Goal: Information Seeking & Learning: Learn about a topic

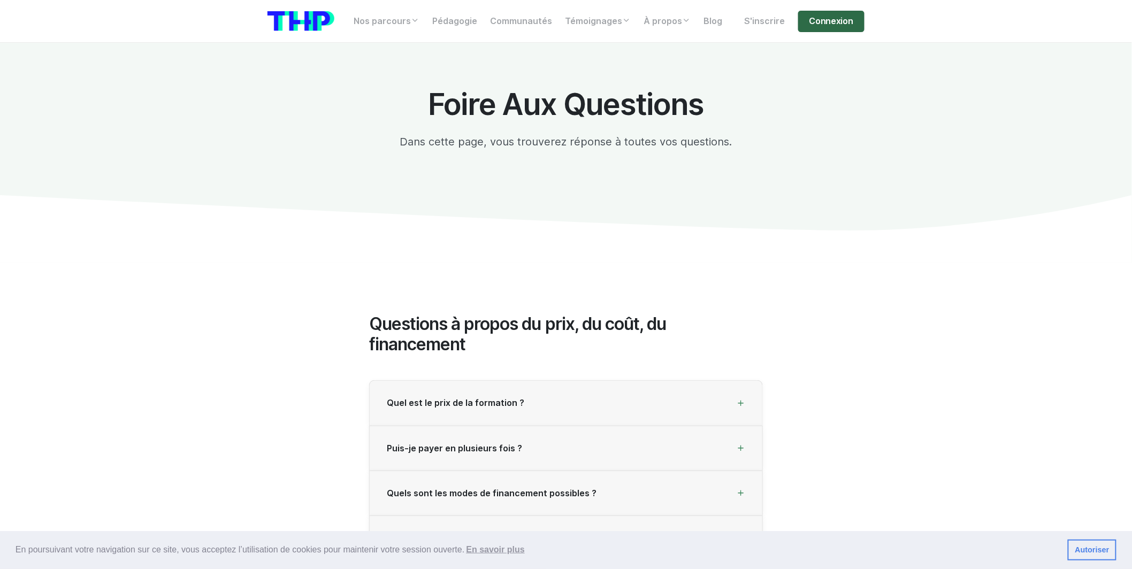
click at [830, 29] on link "Connexion" at bounding box center [831, 21] width 66 height 21
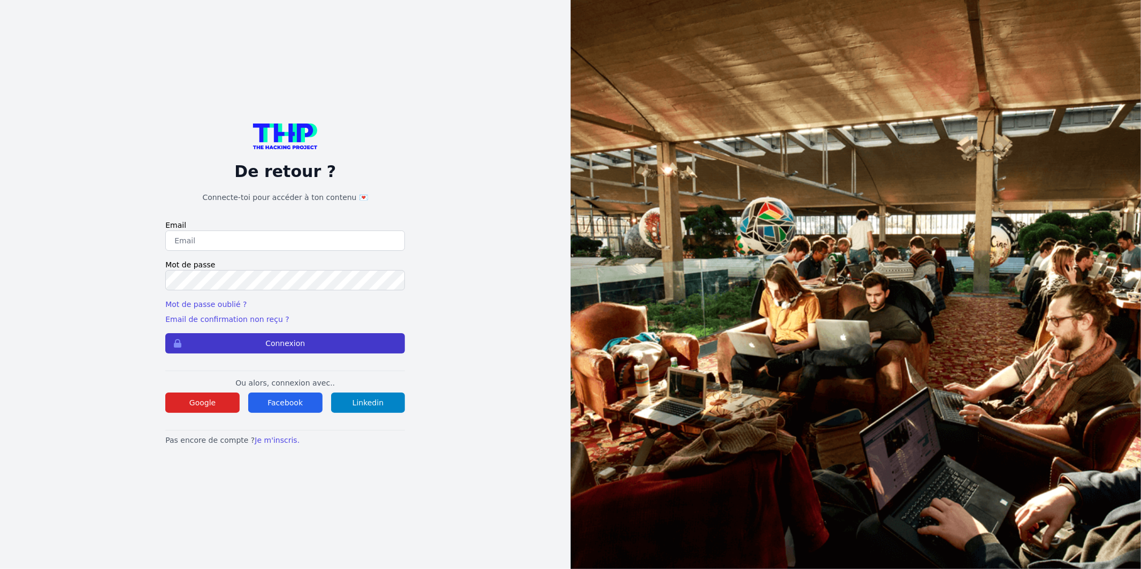
type input "[EMAIL_ADDRESS][DOMAIN_NAME]"
click at [315, 349] on button "Connexion" at bounding box center [285, 343] width 240 height 20
click at [316, 349] on button "Connexion" at bounding box center [285, 343] width 240 height 20
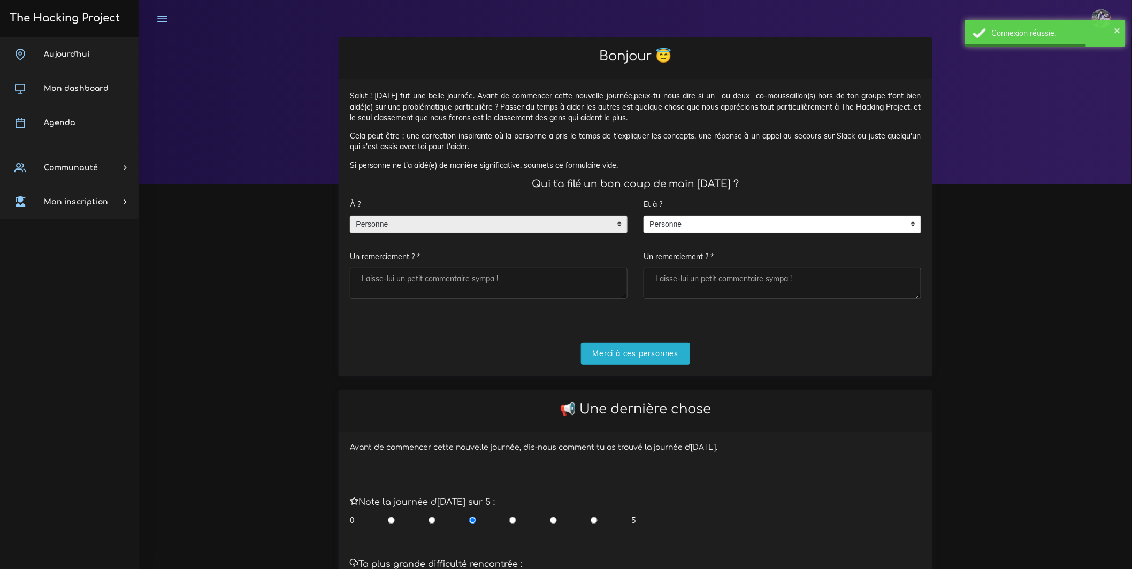
click at [581, 233] on span "Personne" at bounding box center [481, 224] width 261 height 17
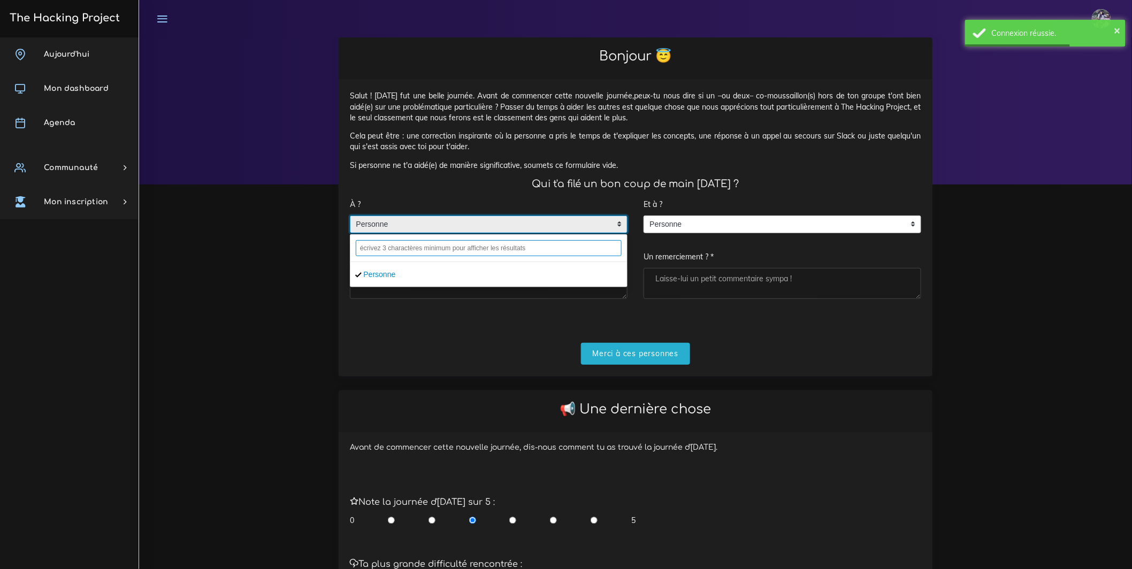
click at [567, 256] on input "text" at bounding box center [489, 248] width 266 height 16
click at [566, 256] on input "text" at bounding box center [489, 248] width 266 height 16
click at [606, 360] on input "Merci à ces personnes" at bounding box center [636, 354] width 110 height 22
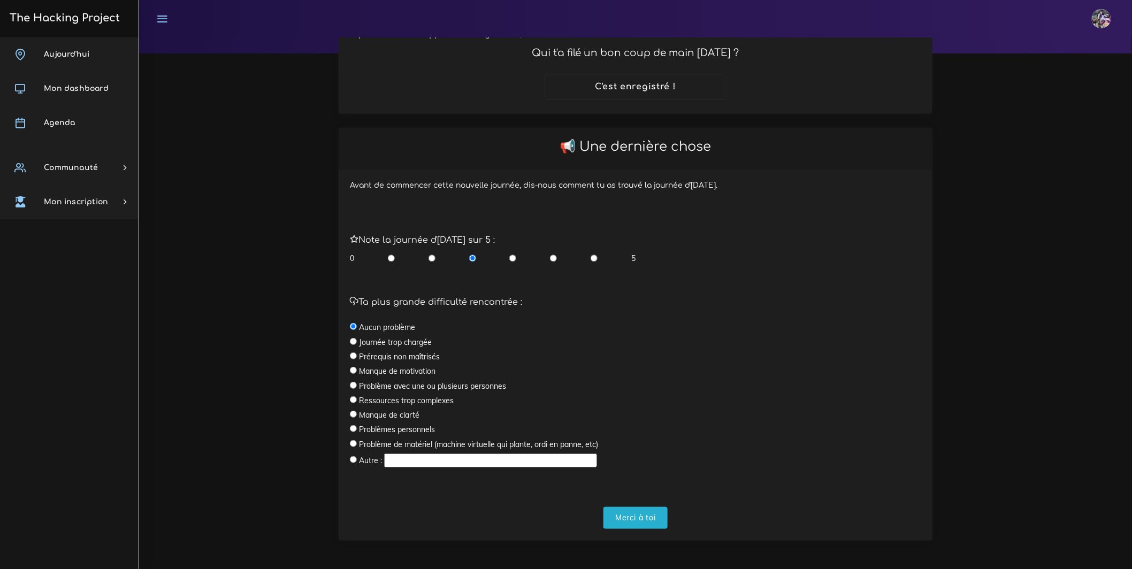
scroll to position [144, 0]
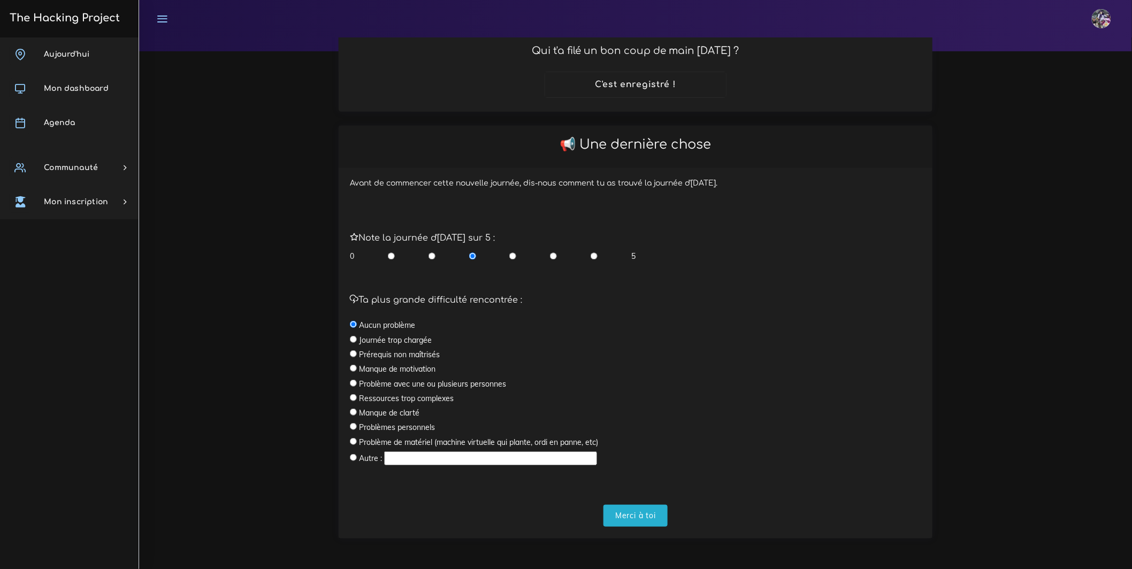
click at [634, 503] on form "Note la journée d'hier sur 5 : 0 5 Ta plus grande difficulté rencontrée : Aucun…" at bounding box center [636, 369] width 572 height 316
click at [634, 505] on input "Merci à toi" at bounding box center [636, 516] width 64 height 22
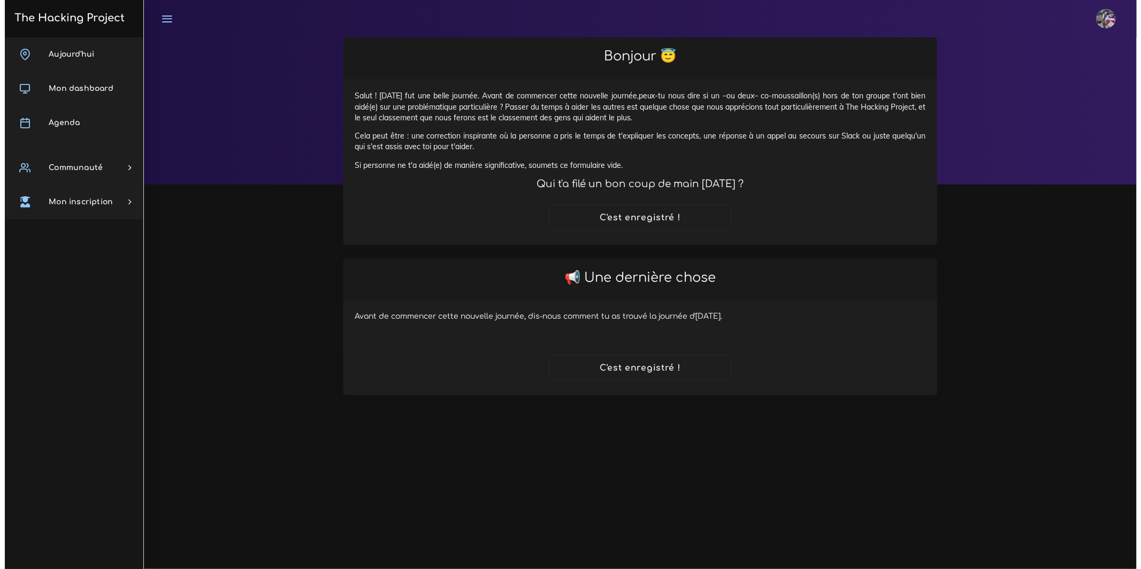
scroll to position [0, 0]
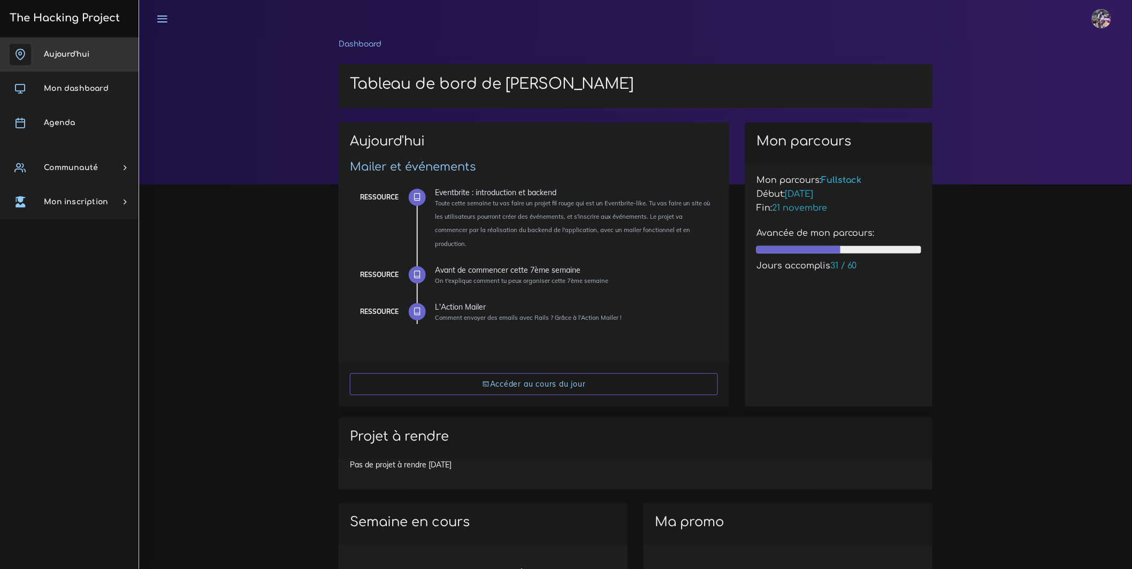
click at [57, 61] on link "Aujourd'hui" at bounding box center [69, 54] width 139 height 34
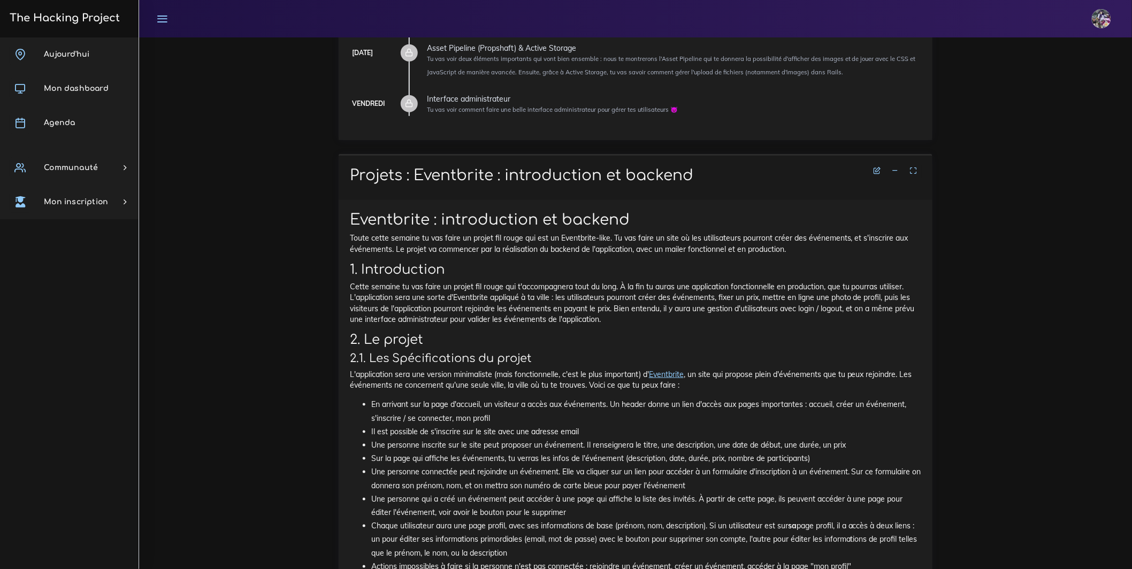
scroll to position [314, 0]
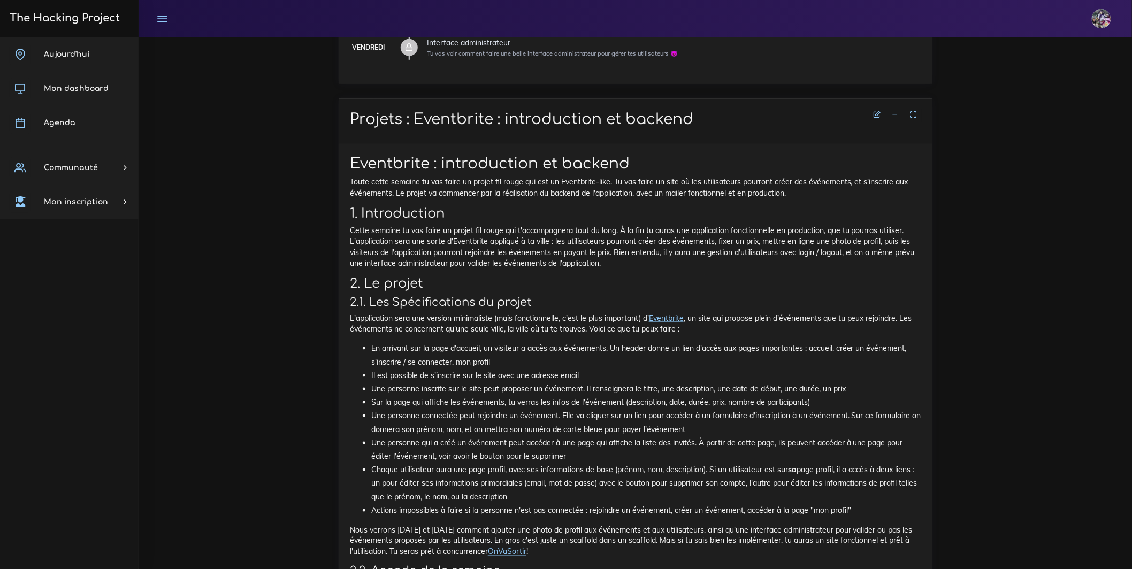
click at [684, 323] on link "Eventbrite" at bounding box center [666, 319] width 35 height 10
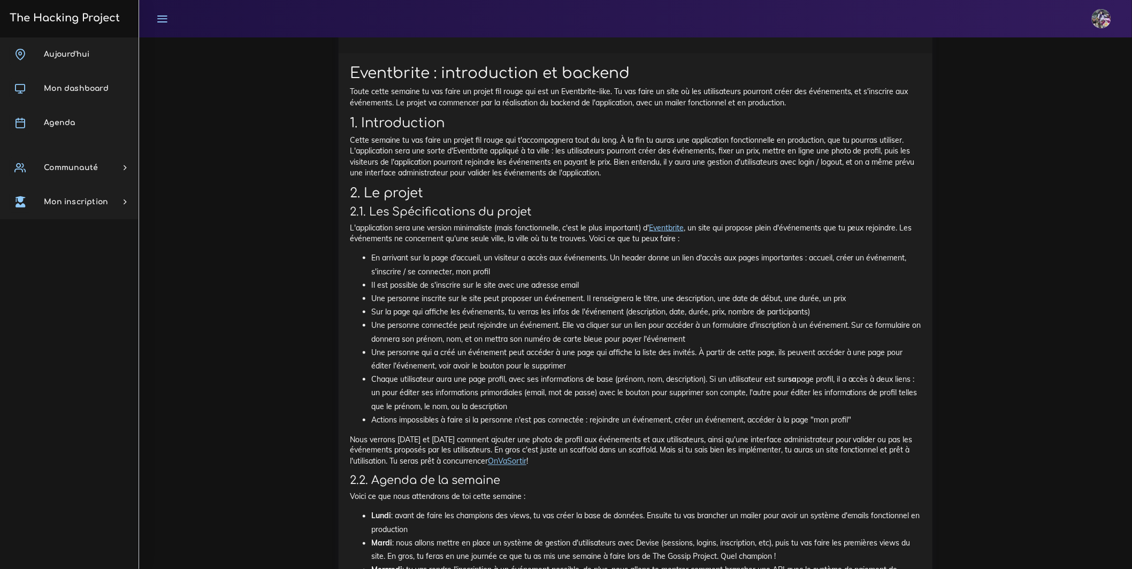
scroll to position [407, 0]
click at [527, 464] on link "OnVaSortir" at bounding box center [507, 459] width 39 height 10
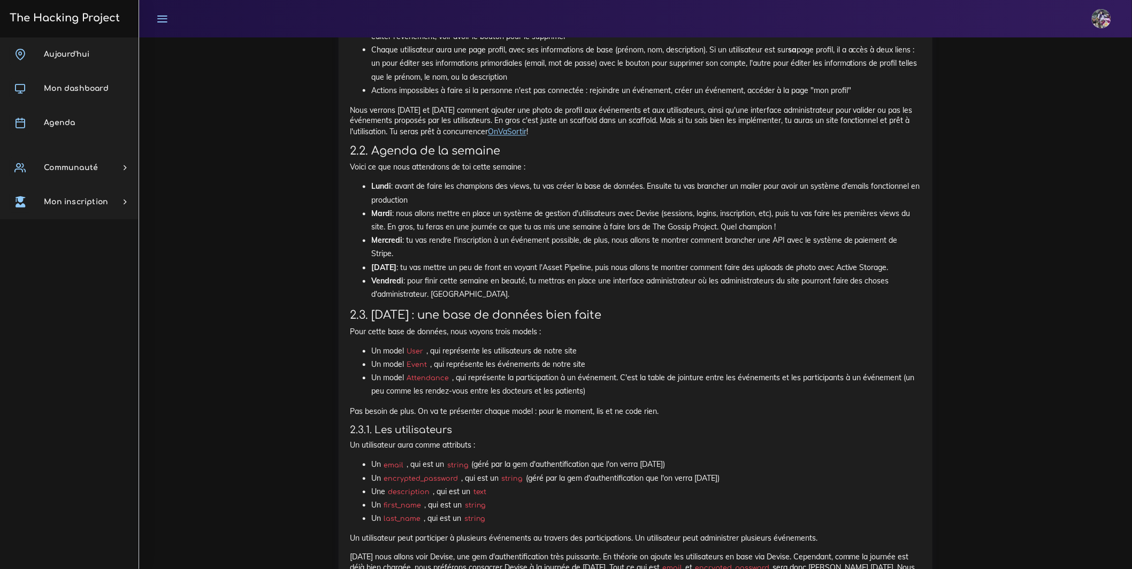
scroll to position [785, 0]
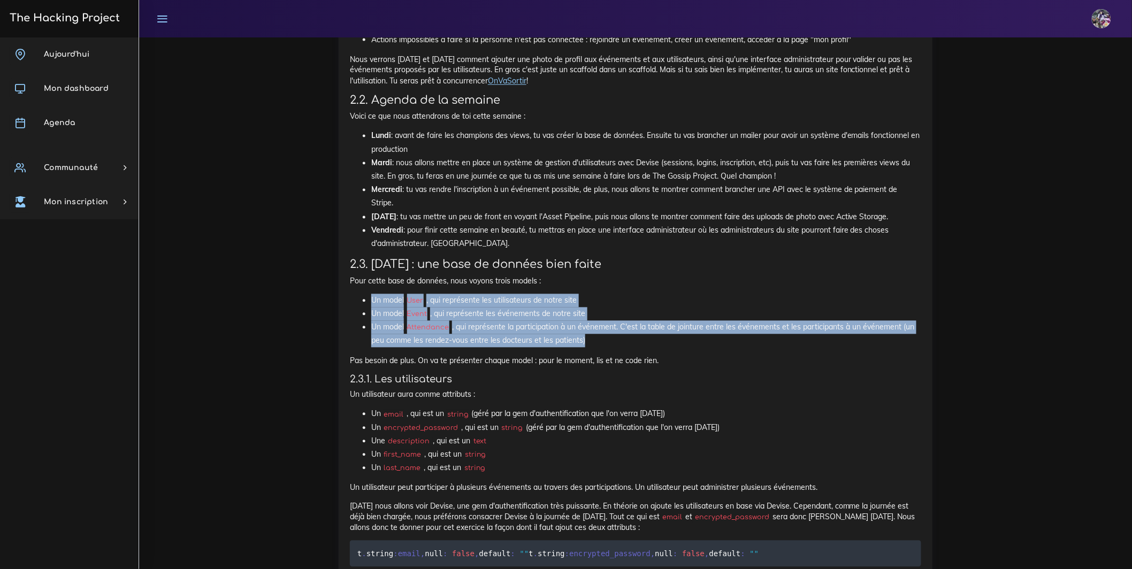
drag, startPoint x: 367, startPoint y: 322, endPoint x: 593, endPoint y: 364, distance: 229.8
click at [593, 348] on ul "Un model User , qui représente les utilisateurs de notre site Un model Event , …" at bounding box center [636, 321] width 572 height 54
click at [593, 348] on li "Un model Attendance , qui représente la participation à un événement. C'est la …" at bounding box center [646, 334] width 550 height 27
drag, startPoint x: 595, startPoint y: 363, endPoint x: 365, endPoint y: 324, distance: 232.8
click at [365, 324] on ul "Un model User , qui représente les utilisateurs de notre site Un model Event , …" at bounding box center [636, 321] width 572 height 54
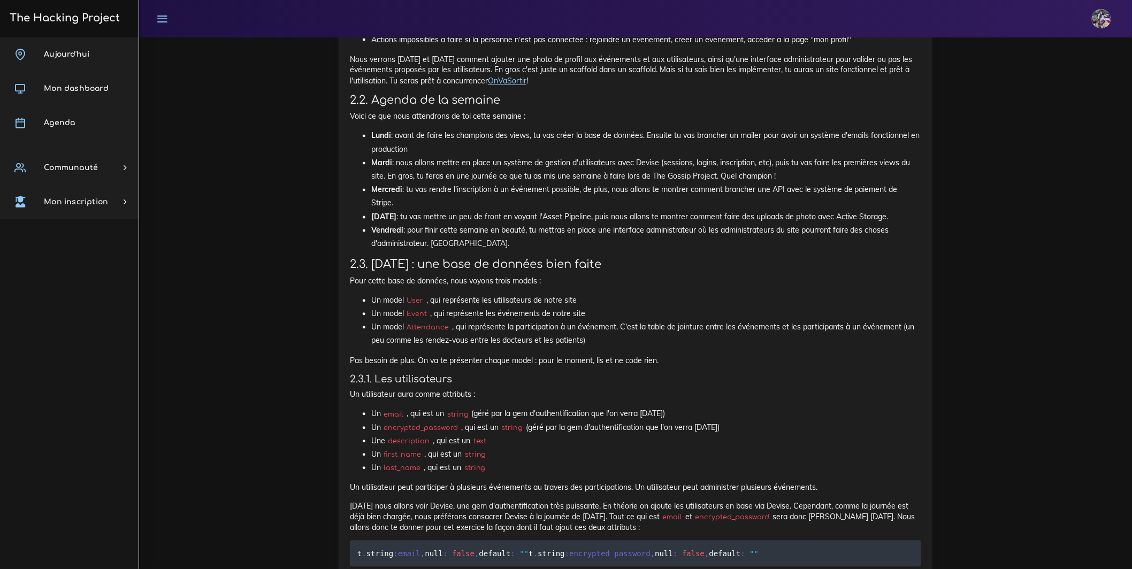
click at [561, 308] on li "Un model User , qui représente les utilisateurs de notre site" at bounding box center [646, 300] width 550 height 13
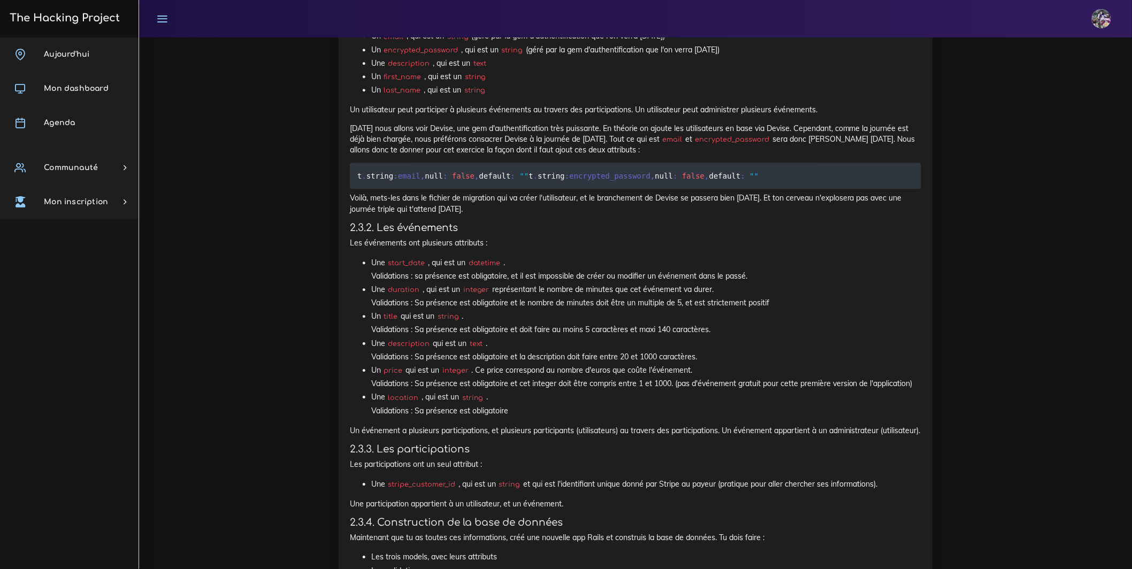
scroll to position [1164, 0]
drag, startPoint x: 498, startPoint y: 471, endPoint x: 327, endPoint y: 453, distance: 172.3
click at [345, 314] on div "Eventbrite : introduction et backend Toute cette semaine tu vas faire un projet…" at bounding box center [636, 44] width 594 height 1501
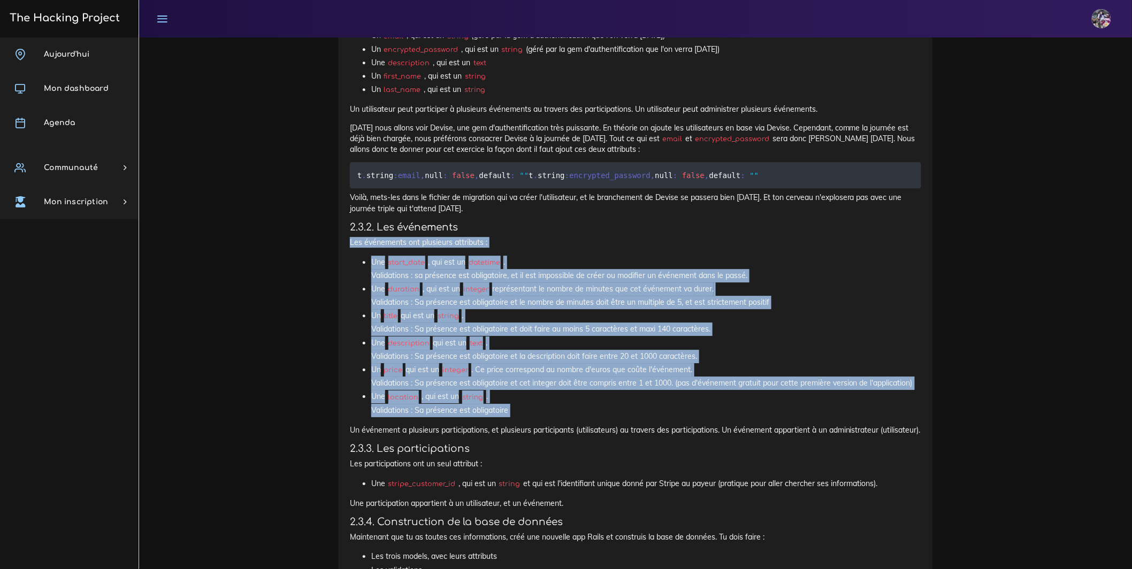
drag, startPoint x: 356, startPoint y: 295, endPoint x: 581, endPoint y: 483, distance: 292.5
click at [581, 483] on div "Eventbrite : introduction et backend Toute cette semaine tu vas faire un projet…" at bounding box center [636, 40] width 572 height 1471
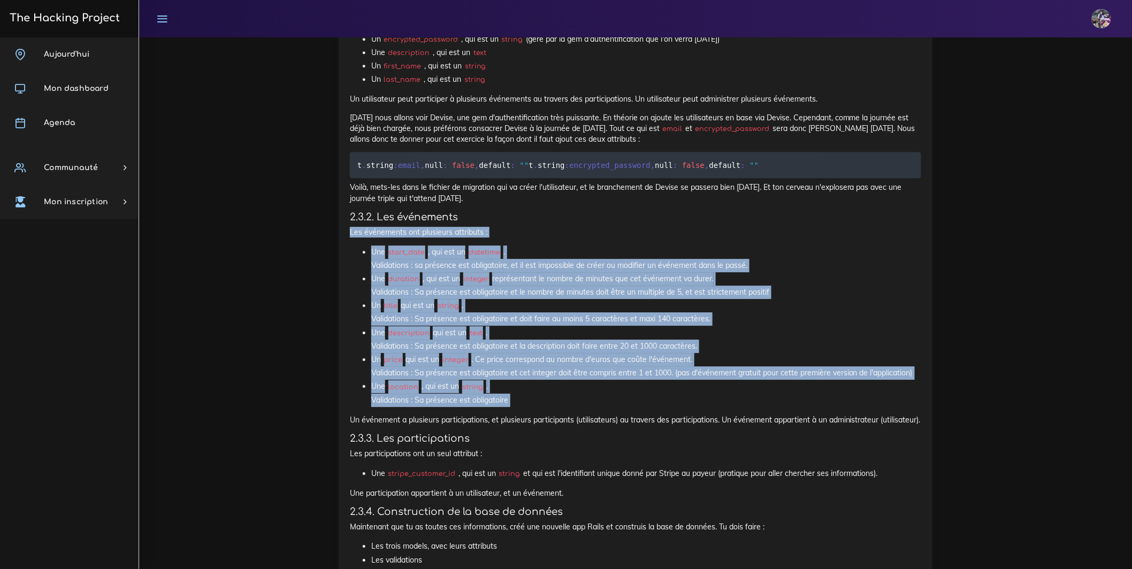
scroll to position [1177, 0]
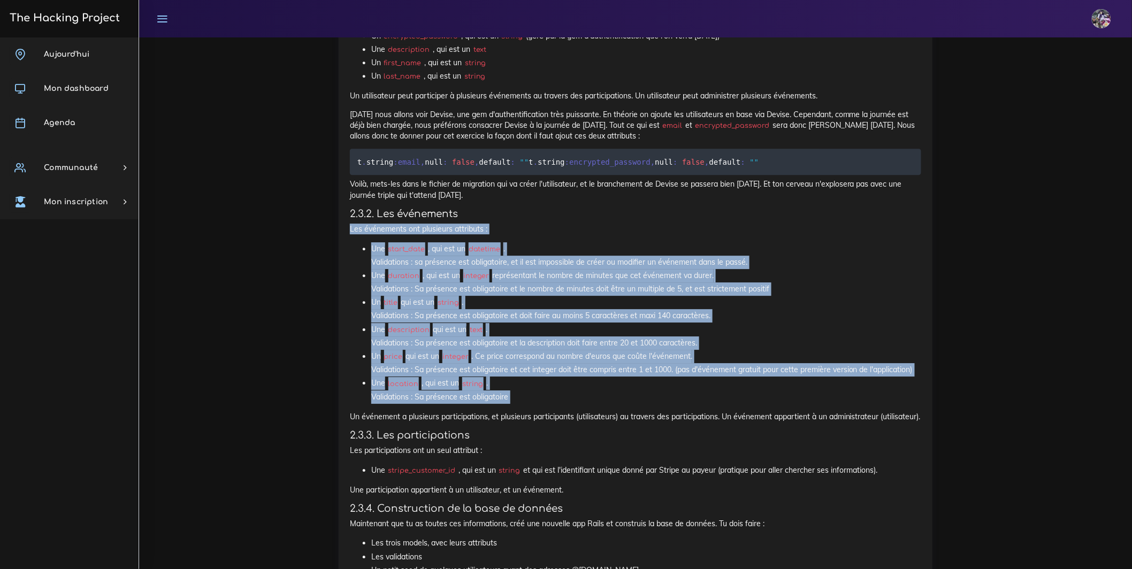
click at [513, 323] on li "Un title qui est un string . Validations : Sa présence est obligatoire et doit …" at bounding box center [646, 309] width 550 height 27
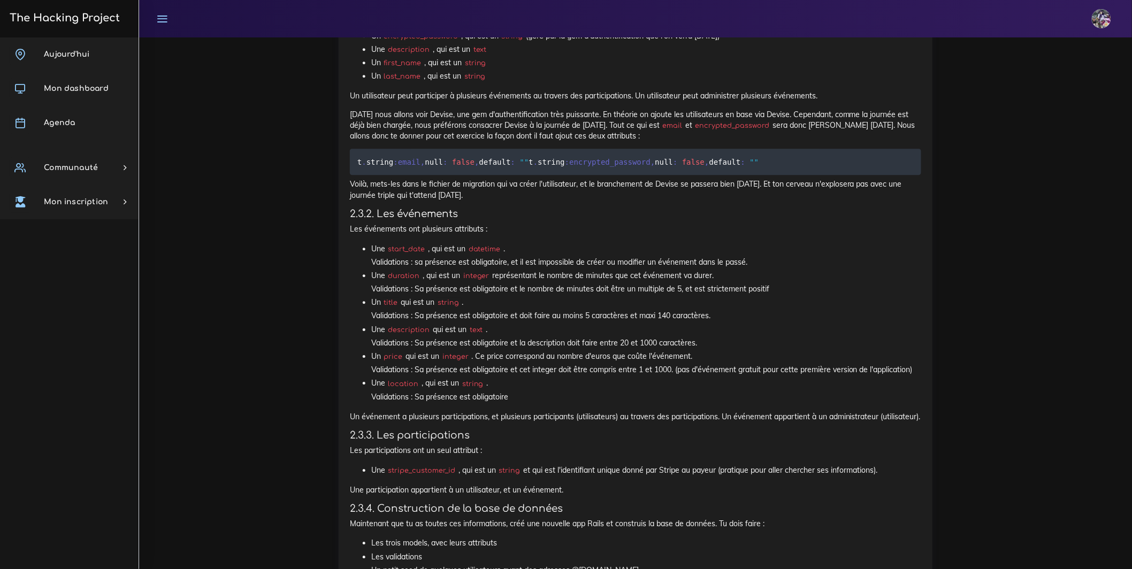
click at [513, 323] on li "Un title qui est un string . Validations : Sa présence est obligatoire et doit …" at bounding box center [646, 309] width 550 height 27
click at [517, 323] on li "Un title qui est un string . Validations : Sa présence est obligatoire et doit …" at bounding box center [646, 309] width 550 height 27
click at [516, 323] on li "Un title qui est un string . Validations : Sa présence est obligatoire et doit …" at bounding box center [646, 309] width 550 height 27
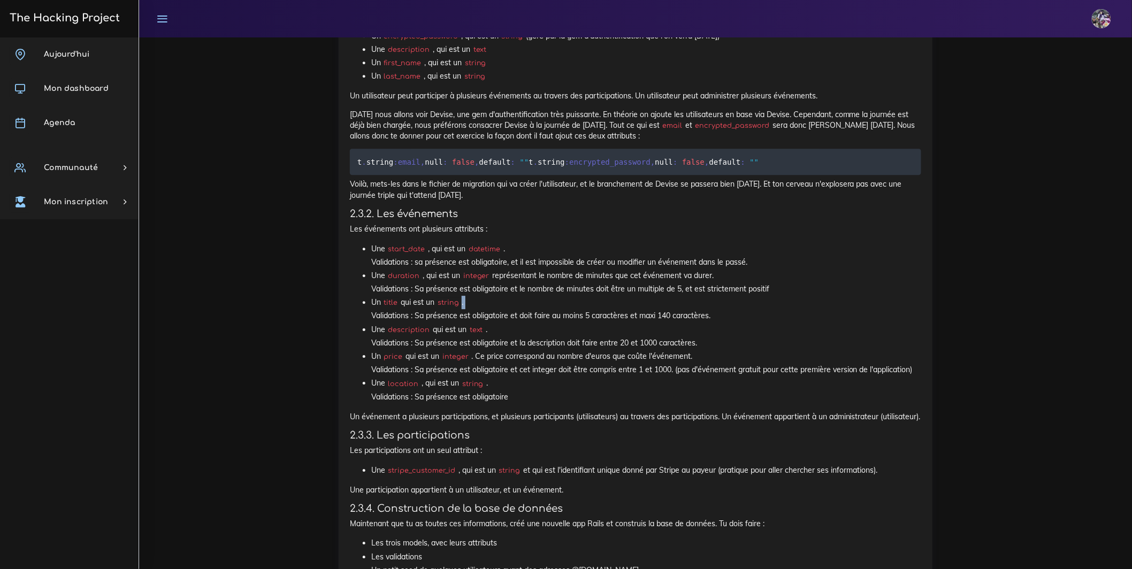
click at [516, 323] on li "Un title qui est un string . Validations : Sa présence est obligatoire et doit …" at bounding box center [646, 309] width 550 height 27
click at [515, 323] on li "Un title qui est un string . Validations : Sa présence est obligatoire et doit …" at bounding box center [646, 309] width 550 height 27
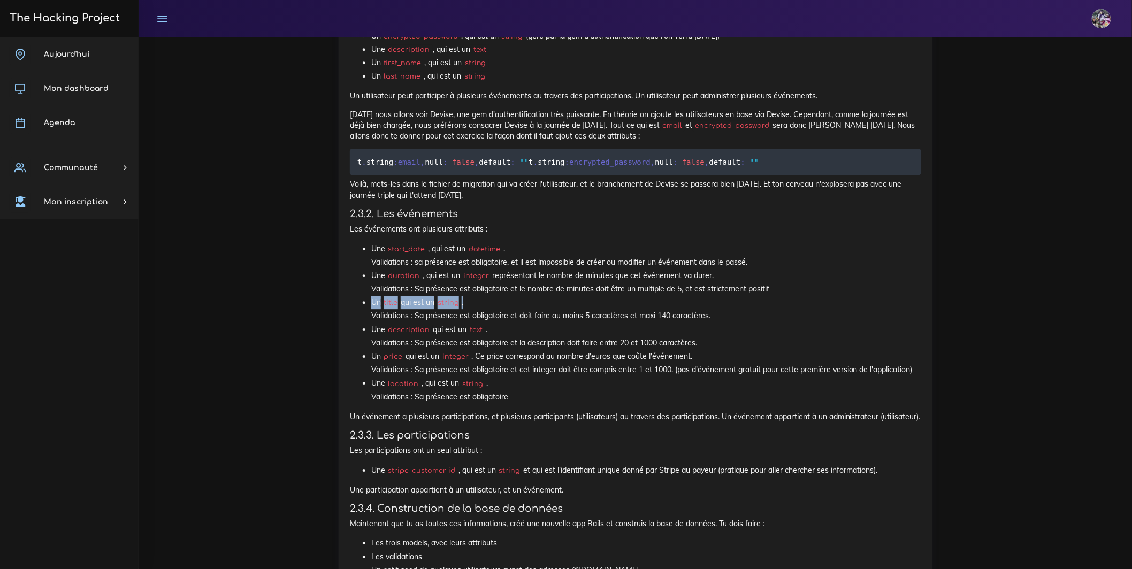
drag, startPoint x: 491, startPoint y: 362, endPoint x: 360, endPoint y: 361, distance: 131.1
click at [360, 361] on ul "Une start_date , qui est un datetime . Validations : sa présence est obligatoir…" at bounding box center [636, 323] width 572 height 162
click at [360, 358] on ul "Une start_date , qui est un datetime . Validations : sa présence est obligatoir…" at bounding box center [636, 323] width 572 height 162
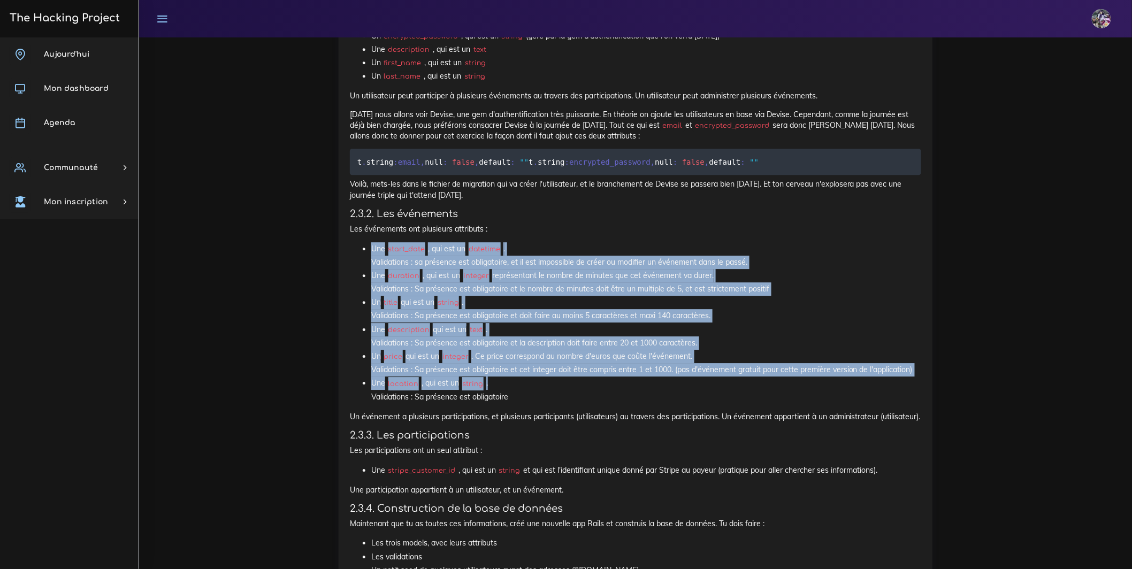
drag, startPoint x: 391, startPoint y: 309, endPoint x: 544, endPoint y: 445, distance: 204.7
click at [544, 404] on ul "Une start_date , qui est un datetime . Validations : sa présence est obligatoir…" at bounding box center [636, 323] width 572 height 162
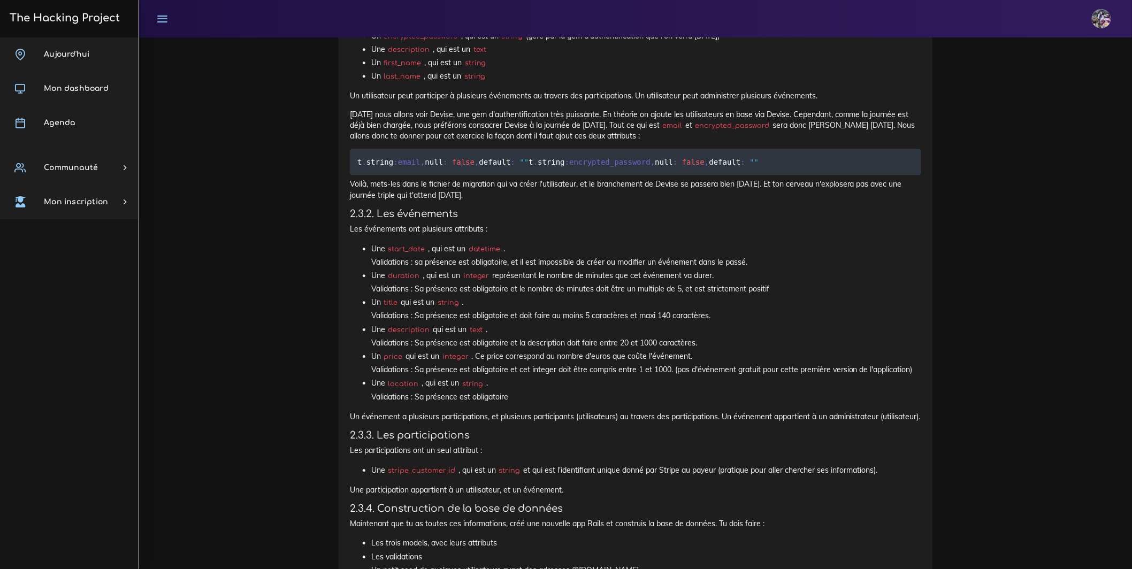
click at [534, 403] on li "Une location , qui est un string . Validations : Sa présence est obligatoire" at bounding box center [646, 390] width 550 height 27
drag, startPoint x: 372, startPoint y: 304, endPoint x: 584, endPoint y: 457, distance: 261.0
click at [584, 404] on ul "Une start_date , qui est un datetime . Validations : sa présence est obligatoir…" at bounding box center [636, 323] width 572 height 162
click at [583, 403] on li "Une location , qui est un string . Validations : Sa présence est obligatoire" at bounding box center [646, 390] width 550 height 27
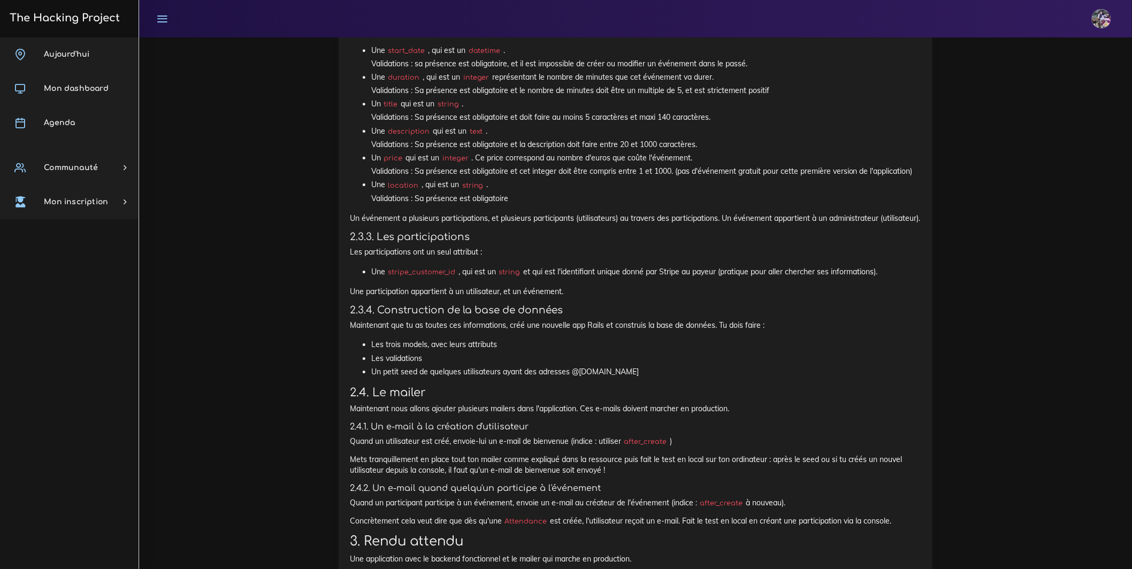
scroll to position [1377, 0]
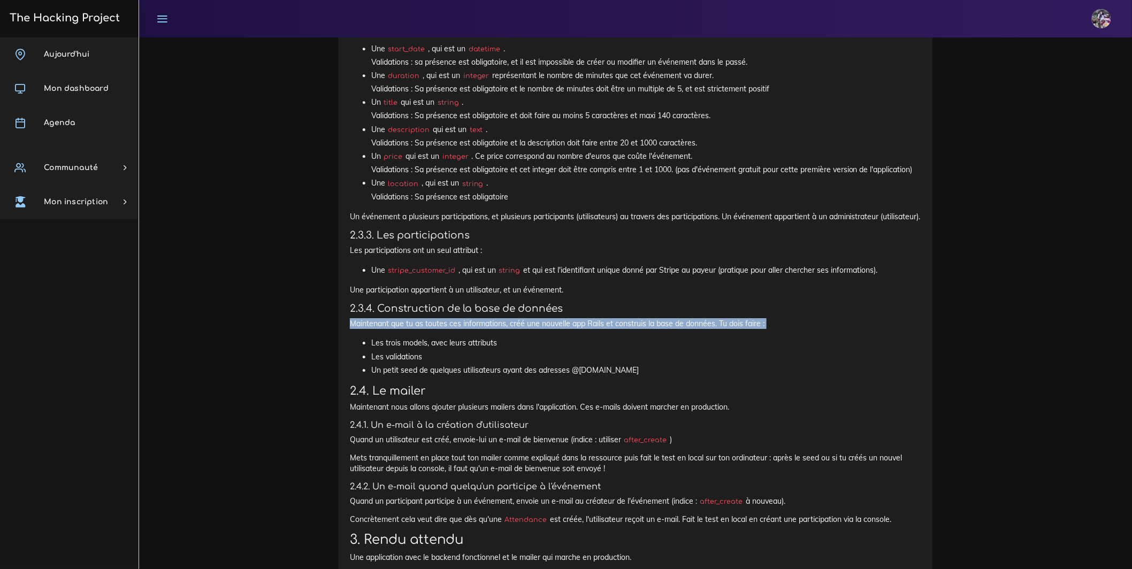
drag, startPoint x: 343, startPoint y: 408, endPoint x: 636, endPoint y: 412, distance: 292.7
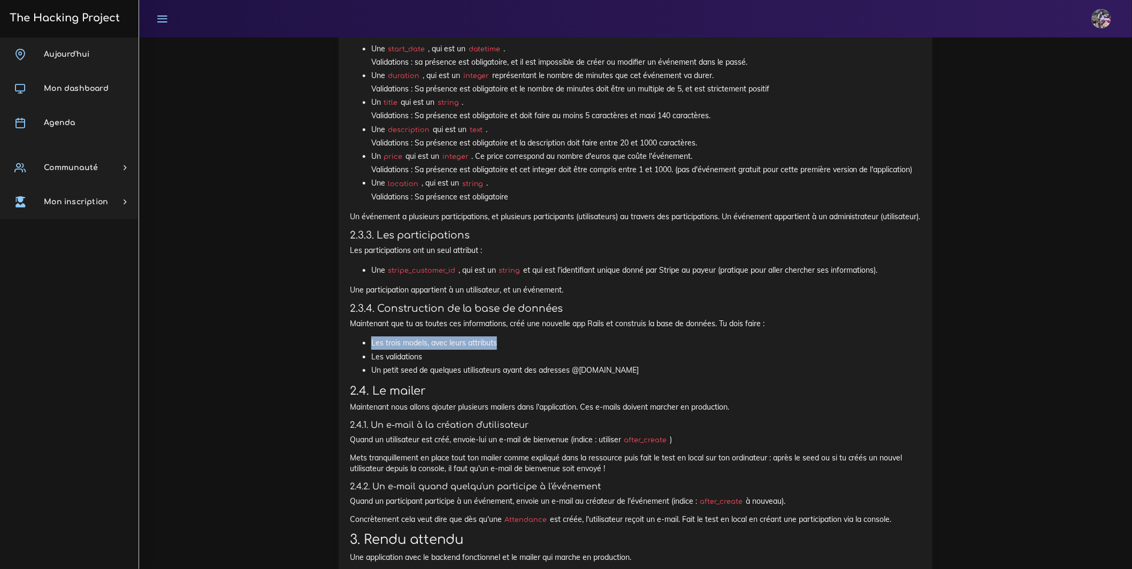
drag, startPoint x: 447, startPoint y: 420, endPoint x: 584, endPoint y: 419, distance: 137.0
click at [584, 350] on li "Les trois models, avec leurs attributs" at bounding box center [646, 343] width 550 height 13
drag, startPoint x: 370, startPoint y: 437, endPoint x: 475, endPoint y: 438, distance: 104.9
click at [475, 377] on ul "Les trois models, avec leurs attributs Les validations Un petit seed de quelque…" at bounding box center [636, 357] width 572 height 41
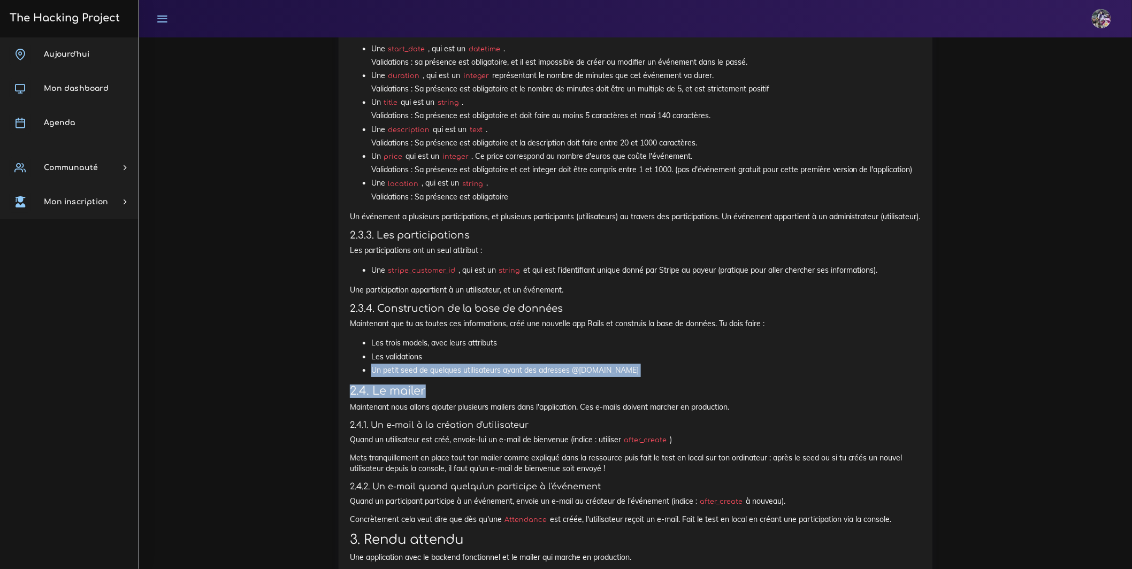
drag, startPoint x: 366, startPoint y: 448, endPoint x: 585, endPoint y: 467, distance: 219.7
click at [590, 398] on h3 "2.4. Le mailer" at bounding box center [636, 391] width 572 height 13
drag, startPoint x: 516, startPoint y: 454, endPoint x: 301, endPoint y: 454, distance: 215.1
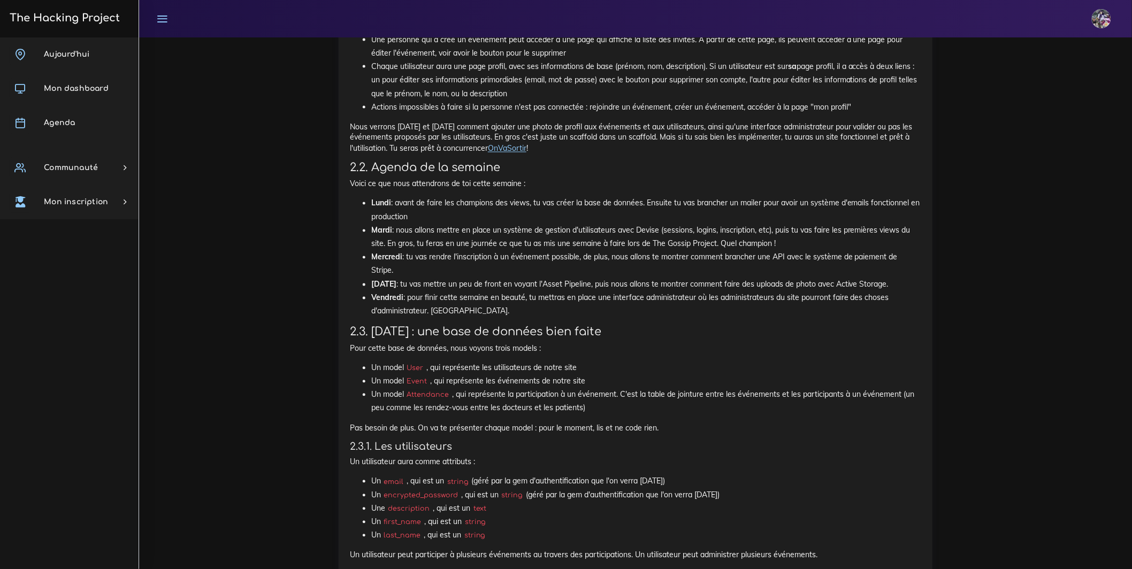
scroll to position [729, 0]
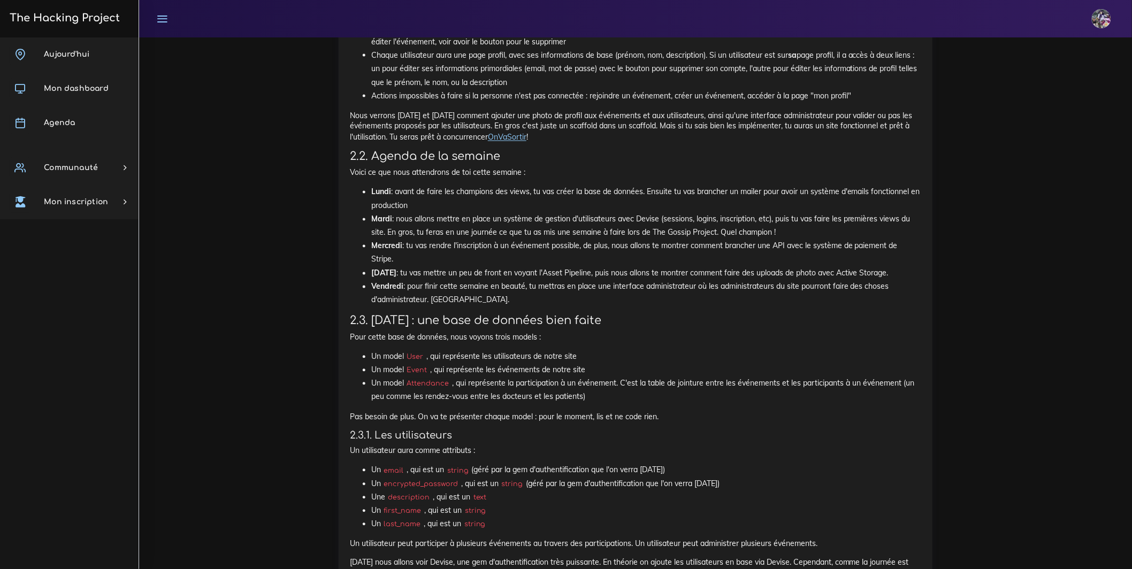
drag, startPoint x: 441, startPoint y: 410, endPoint x: 457, endPoint y: 411, distance: 16.1
click at [457, 404] on li "Un model Attendance , qui représente la participation à un événement. C'est la …" at bounding box center [646, 390] width 550 height 27
drag, startPoint x: 457, startPoint y: 411, endPoint x: 570, endPoint y: 406, distance: 113.5
click at [570, 404] on li "Un model Attendance , qui représente la participation à un événement. C'est la …" at bounding box center [646, 390] width 550 height 27
click at [600, 404] on li "Un model Attendance , qui représente la participation à un événement. C'est la …" at bounding box center [646, 390] width 550 height 27
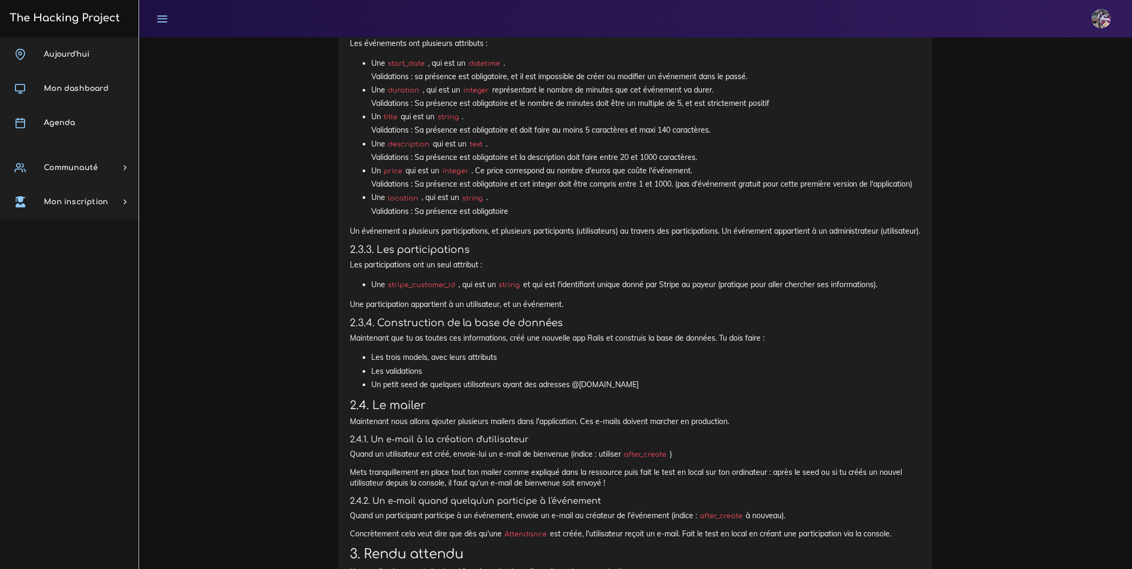
scroll to position [1468, 0]
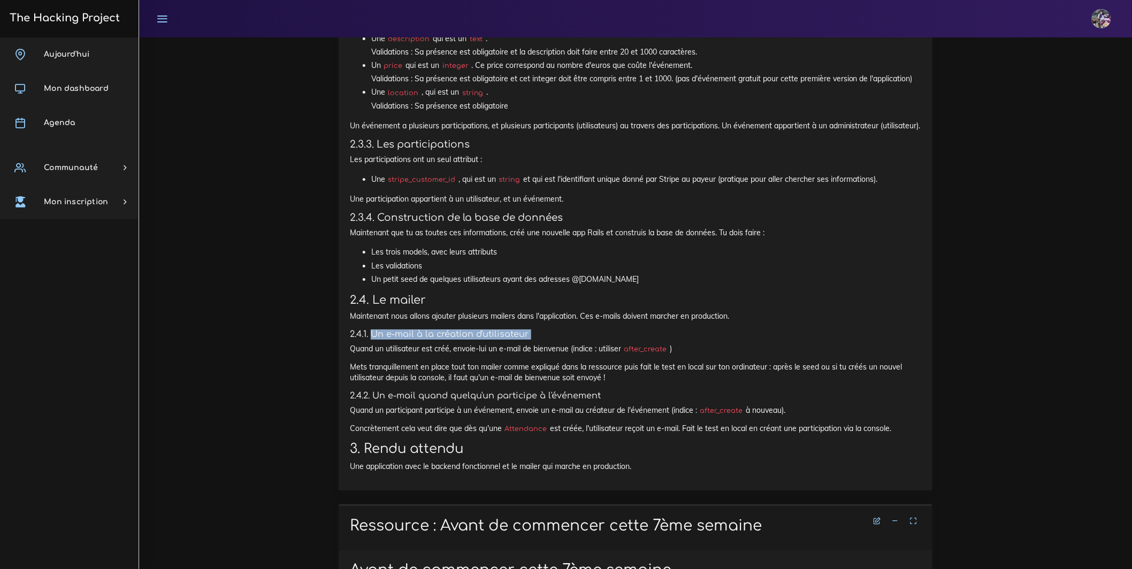
drag, startPoint x: 372, startPoint y: 417, endPoint x: 531, endPoint y: 424, distance: 159.1
drag, startPoint x: 534, startPoint y: 415, endPoint x: 372, endPoint y: 417, distance: 161.1
click at [372, 340] on h5 "2.4.1. Un e-mail à la création d'utilisateur" at bounding box center [636, 335] width 572 height 10
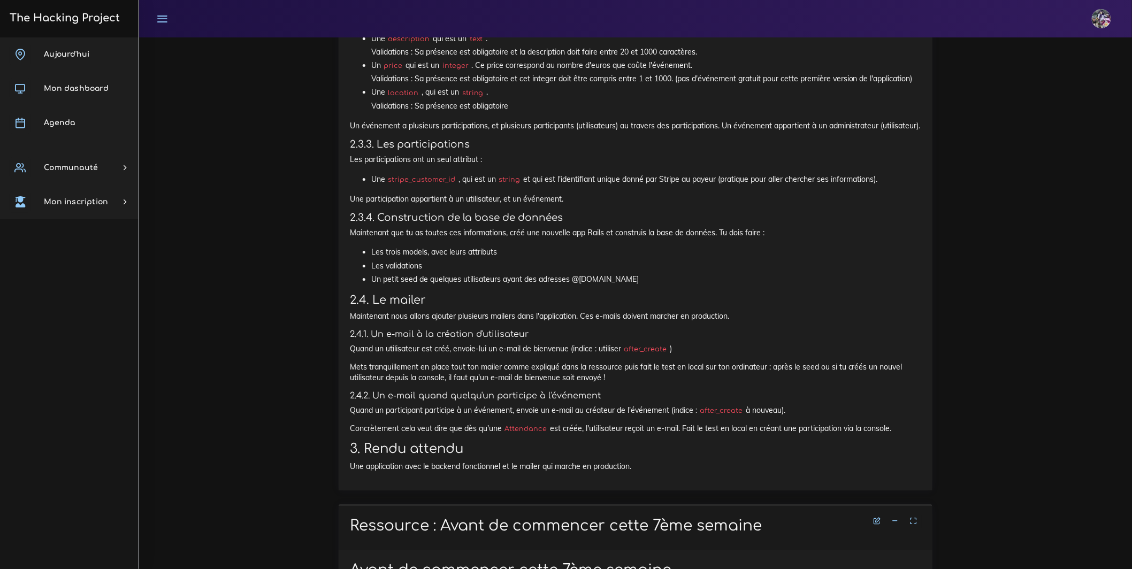
click at [628, 322] on p "Maintenant nous allons ajouter plusieurs mailers dans l'application. Ces e-mail…" at bounding box center [636, 316] width 572 height 11
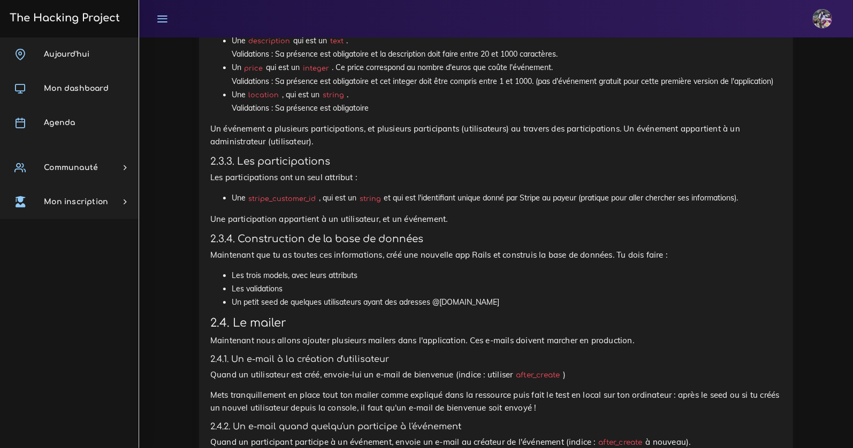
scroll to position [1522, 0]
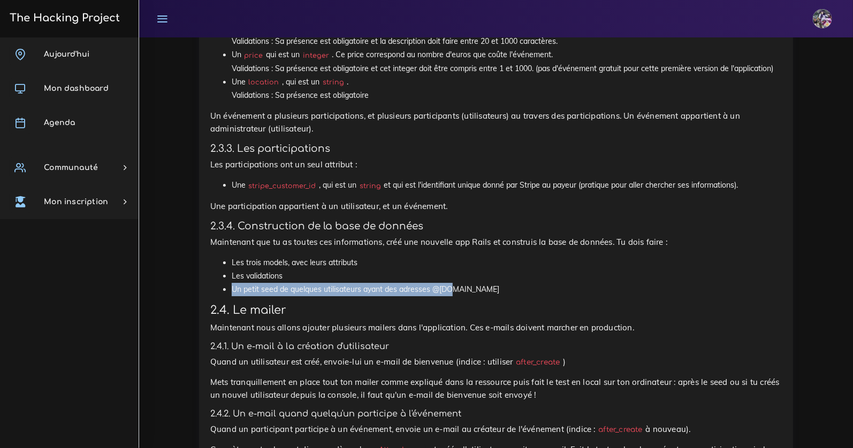
drag, startPoint x: 502, startPoint y: 297, endPoint x: 452, endPoint y: 310, distance: 52.4
click at [452, 297] on ul "Les trois models, avec leurs attributs Les validations Un petit seed de quelque…" at bounding box center [496, 276] width 572 height 41
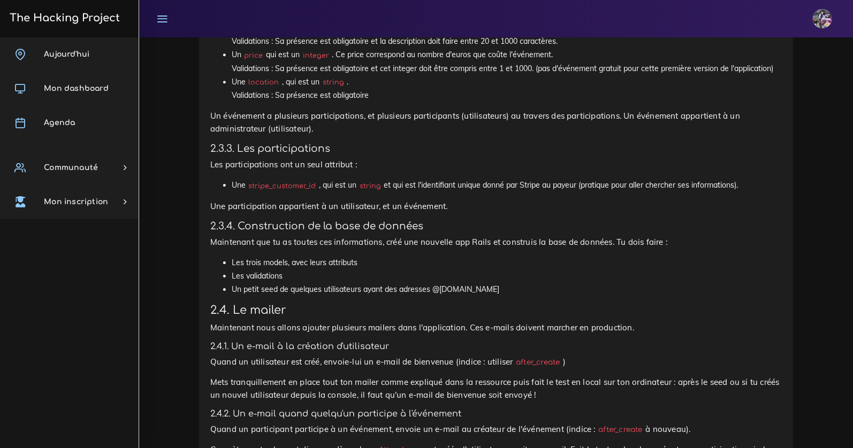
click at [458, 296] on li "Un petit seed de quelques utilisateurs ayant des adresses @yopmail.com" at bounding box center [507, 289] width 550 height 13
drag, startPoint x: 222, startPoint y: 279, endPoint x: 290, endPoint y: 287, distance: 68.4
click at [223, 279] on ul "Les trois models, avec leurs attributs Les validations Un petit seed de quelque…" at bounding box center [496, 276] width 572 height 41
drag, startPoint x: 300, startPoint y: 288, endPoint x: 311, endPoint y: 289, distance: 11.4
click at [311, 283] on li "Les validations" at bounding box center [507, 276] width 550 height 13
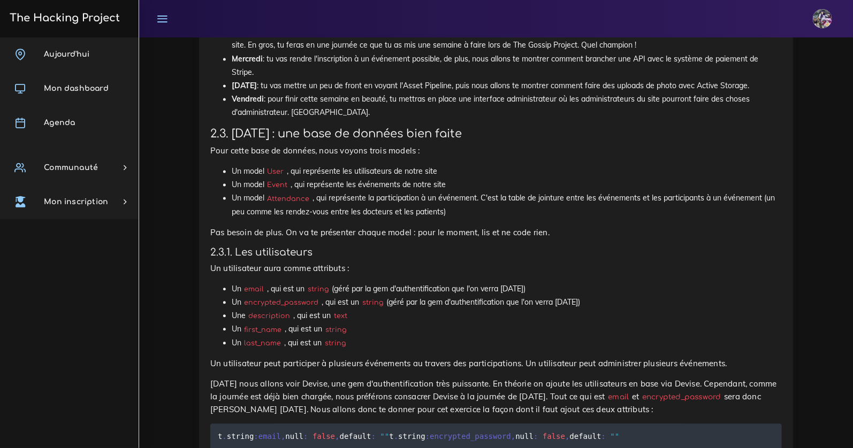
scroll to position [1083, 0]
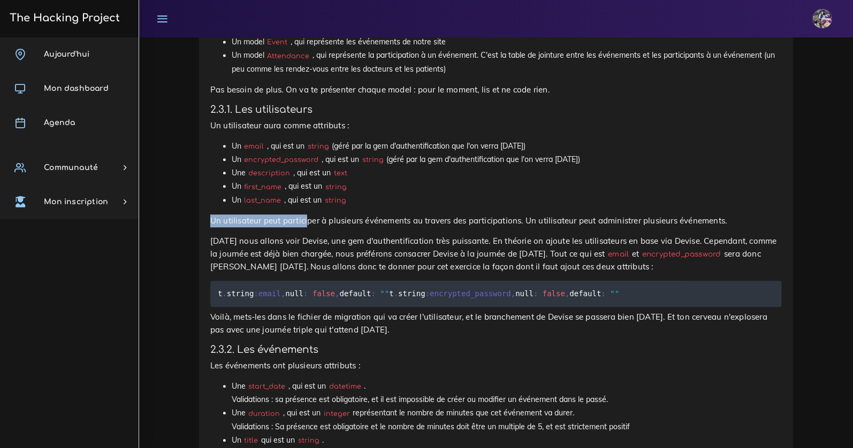
drag, startPoint x: 211, startPoint y: 220, endPoint x: 309, endPoint y: 227, distance: 98.2
click at [309, 227] on div "Eventbrite : introduction et backend Toute cette semaine tu vas faire un projet…" at bounding box center [496, 171] width 594 height 1592
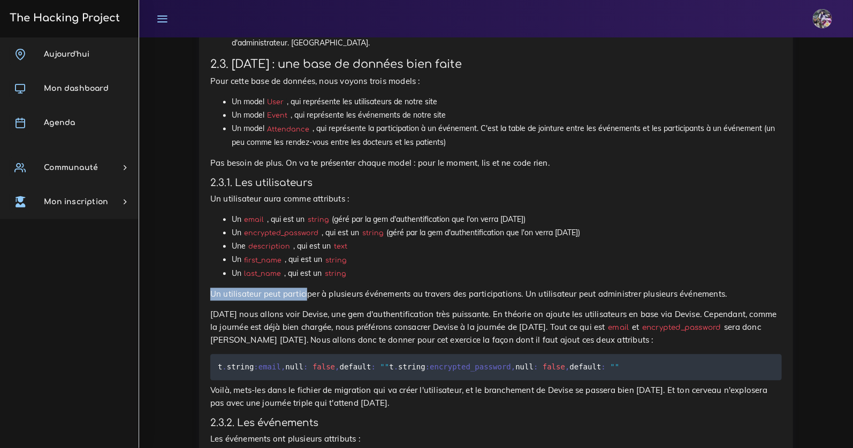
scroll to position [999, 0]
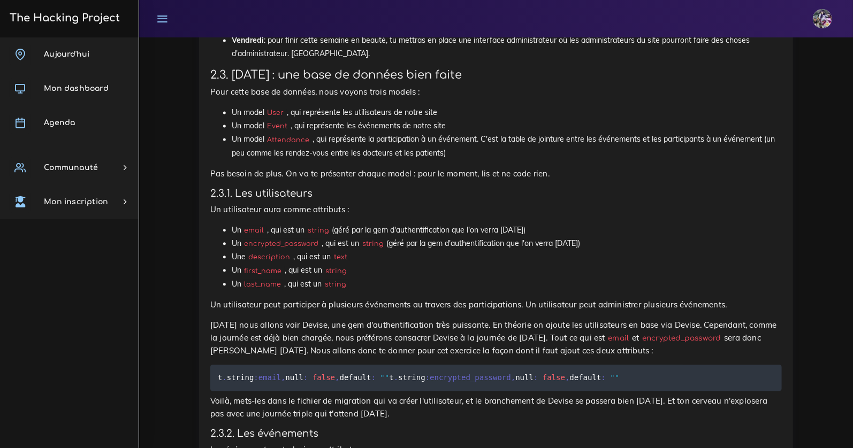
click at [396, 281] on li "Un last_name , qui est un string" at bounding box center [507, 284] width 550 height 13
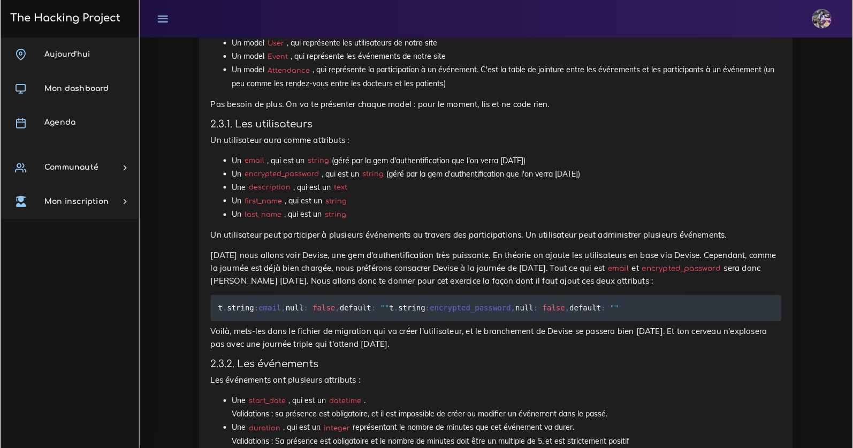
scroll to position [1126, 0]
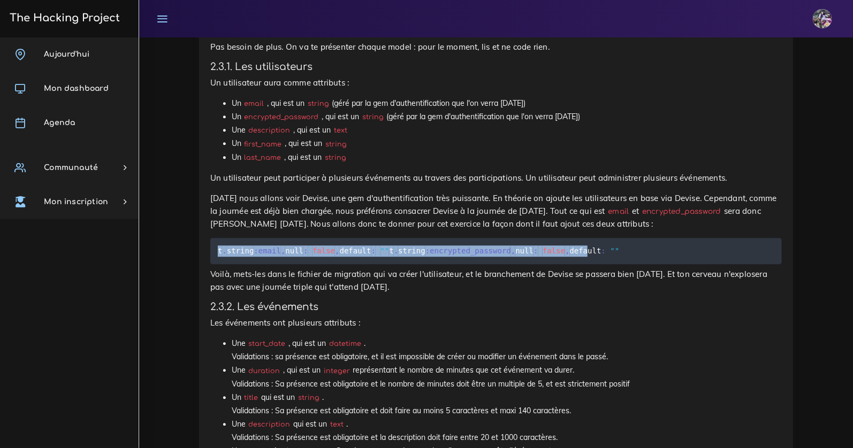
drag, startPoint x: 217, startPoint y: 251, endPoint x: 431, endPoint y: 264, distance: 213.9
click at [424, 263] on pre "t . string :email , null : false , default : "" t . string :encrypted_password …" at bounding box center [496, 251] width 572 height 26
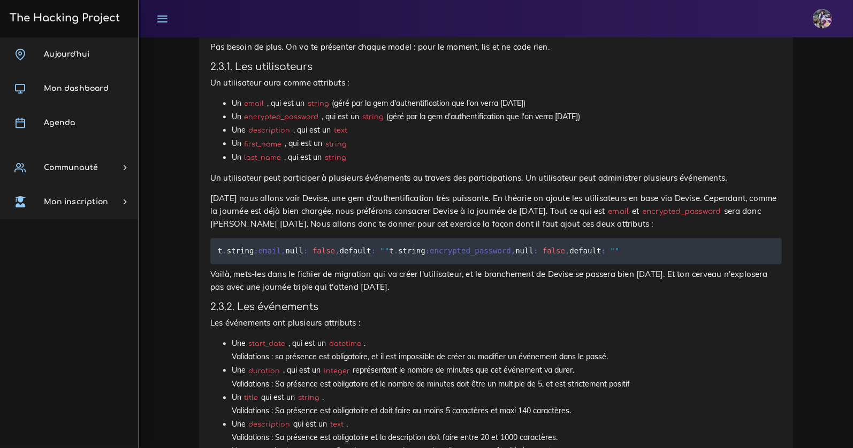
click at [433, 257] on code "t . string :email , null : false , default : "" t . string :encrypted_password …" at bounding box center [420, 251] width 405 height 12
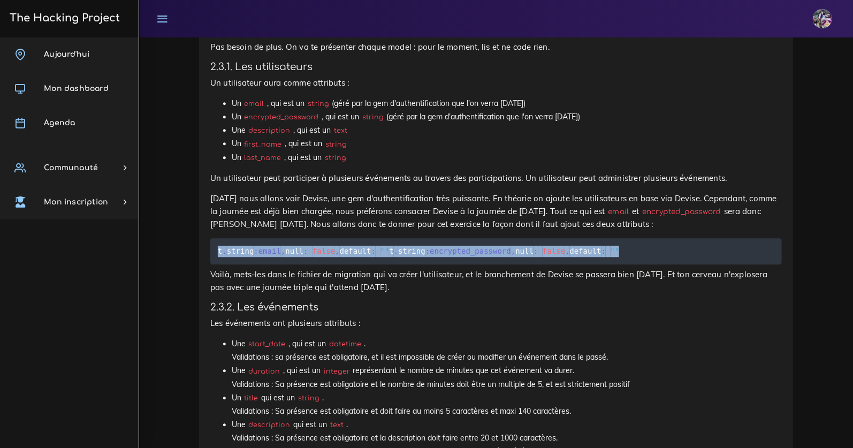
drag, startPoint x: 214, startPoint y: 252, endPoint x: 471, endPoint y: 262, distance: 257.1
click at [471, 262] on pre "t . string :email , null : false , default : "" t . string :encrypted_password …" at bounding box center [496, 251] width 572 height 26
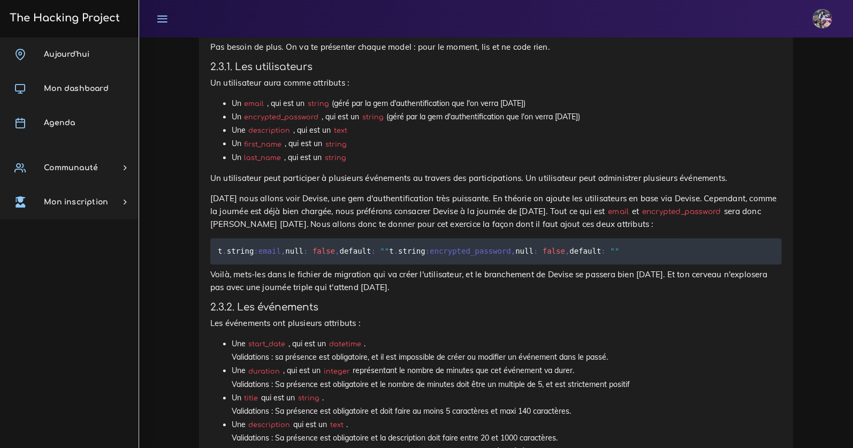
click at [469, 263] on pre "t . string :email , null : false , default : "" t . string :encrypted_password …" at bounding box center [496, 251] width 572 height 26
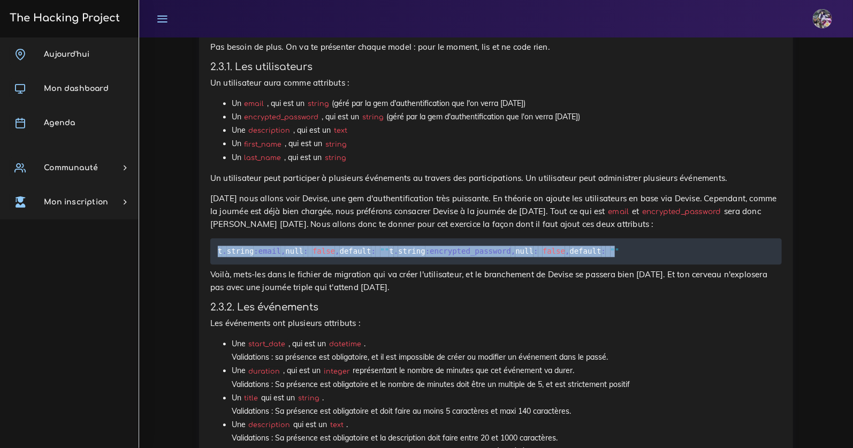
drag, startPoint x: 455, startPoint y: 264, endPoint x: 215, endPoint y: 255, distance: 240.5
click at [215, 255] on pre "t . string :email , null : false , default : "" t . string :encrypted_password …" at bounding box center [496, 251] width 572 height 26
click at [565, 255] on span "," at bounding box center [567, 251] width 4 height 9
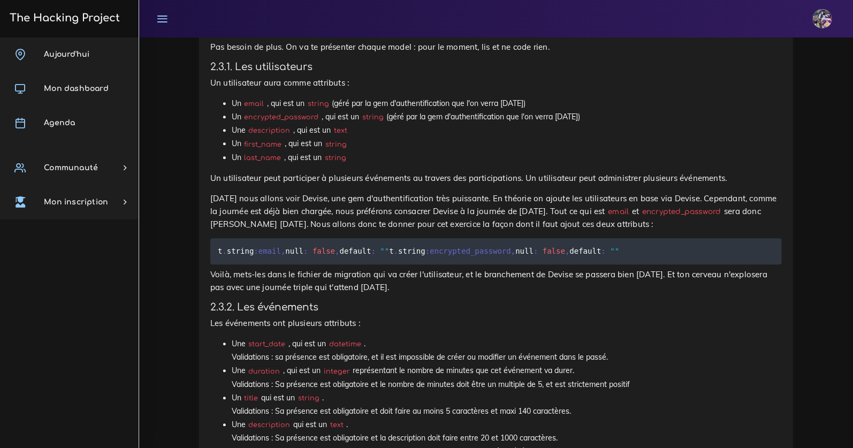
click at [423, 250] on code "t . string :email , null : false , default : "" t . string :encrypted_password …" at bounding box center [420, 251] width 405 height 12
click at [410, 254] on code "t . string :email , null : false , default : "" t . string :encrypted_password …" at bounding box center [420, 251] width 405 height 12
drag, startPoint x: 411, startPoint y: 254, endPoint x: 455, endPoint y: 265, distance: 45.7
click at [455, 257] on code "t . string :email , null : false , default : "" t . string :encrypted_password …" at bounding box center [420, 251] width 405 height 12
click at [611, 255] on span """" at bounding box center [615, 251] width 9 height 9
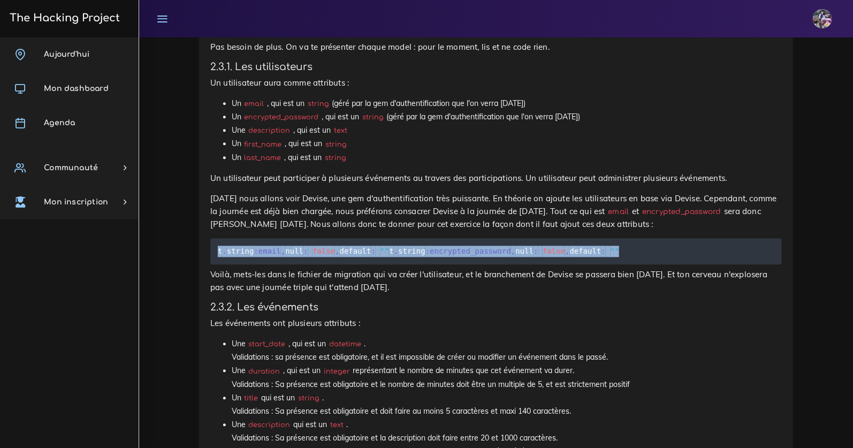
drag, startPoint x: 468, startPoint y: 265, endPoint x: 355, endPoint y: 242, distance: 115.9
click at [355, 242] on pre "t . string :email , null : false , default : "" t . string :encrypted_password …" at bounding box center [496, 251] width 572 height 26
drag, startPoint x: 355, startPoint y: 243, endPoint x: 336, endPoint y: 252, distance: 20.4
click at [355, 243] on pre "t . string :email , null : false , default : "" t . string :encrypted_password …" at bounding box center [496, 251] width 572 height 26
drag, startPoint x: 501, startPoint y: 265, endPoint x: 218, endPoint y: 238, distance: 284.4
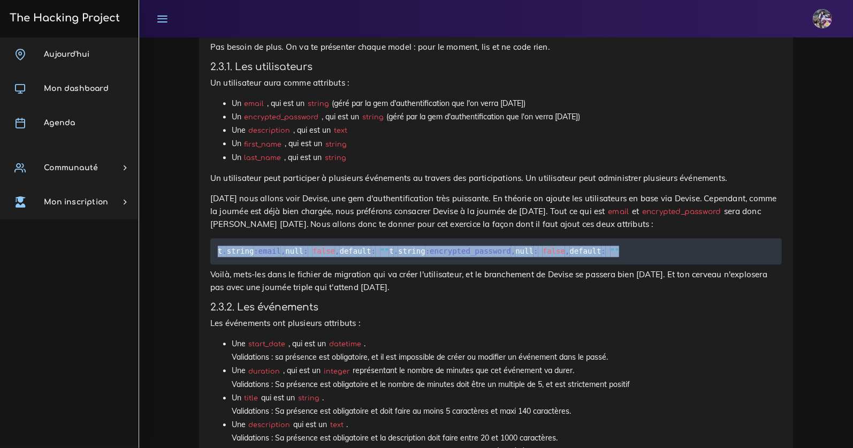
click at [218, 237] on div "Eventbrite : introduction et backend Toute cette semaine tu vas faire un projet…" at bounding box center [496, 124] width 572 height 1562
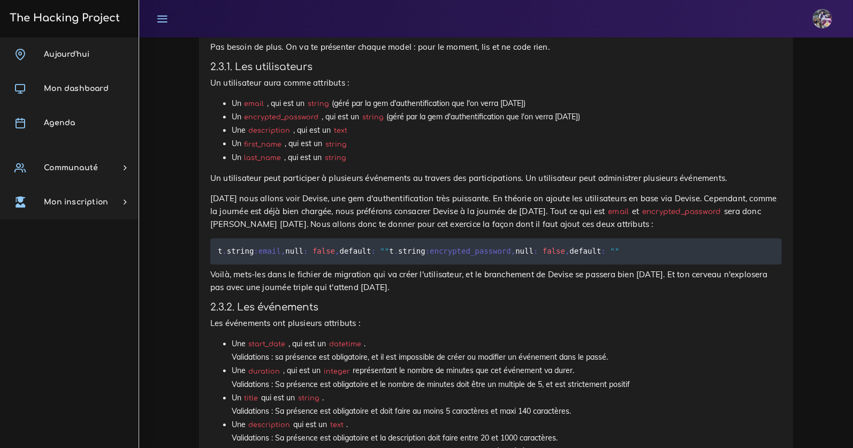
drag, startPoint x: 344, startPoint y: 253, endPoint x: 372, endPoint y: 253, distance: 28.4
click at [345, 253] on code "t . string :email , null : false , default : "" t . string :encrypted_password …" at bounding box center [420, 251] width 405 height 12
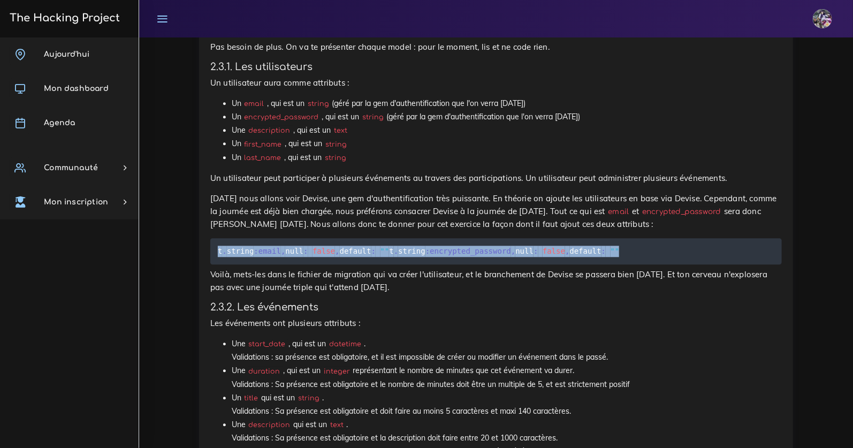
drag, startPoint x: 467, startPoint y: 266, endPoint x: 369, endPoint y: 246, distance: 100.6
click at [369, 246] on pre "t . string :email , null : false , default : "" t . string :encrypted_password …" at bounding box center [496, 251] width 572 height 26
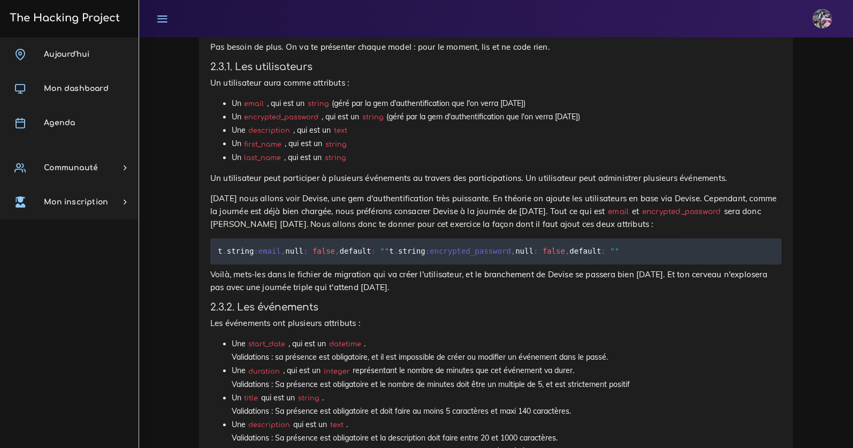
drag, startPoint x: 353, startPoint y: 252, endPoint x: 462, endPoint y: 276, distance: 111.3
click at [462, 264] on pre "t . string :email , null : false , default : "" t . string :encrypted_password …" at bounding box center [496, 251] width 572 height 26
click at [463, 264] on pre "t . string :email , null : false , default : "" t . string :encrypted_password …" at bounding box center [496, 251] width 572 height 26
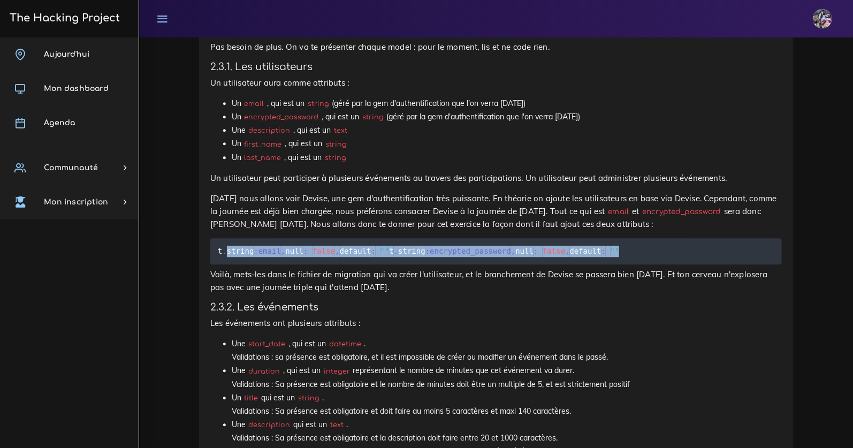
drag, startPoint x: 434, startPoint y: 265, endPoint x: 228, endPoint y: 249, distance: 206.1
click at [228, 249] on code "t . string :email , null : false , default : "" t . string :encrypted_password …" at bounding box center [420, 251] width 405 height 12
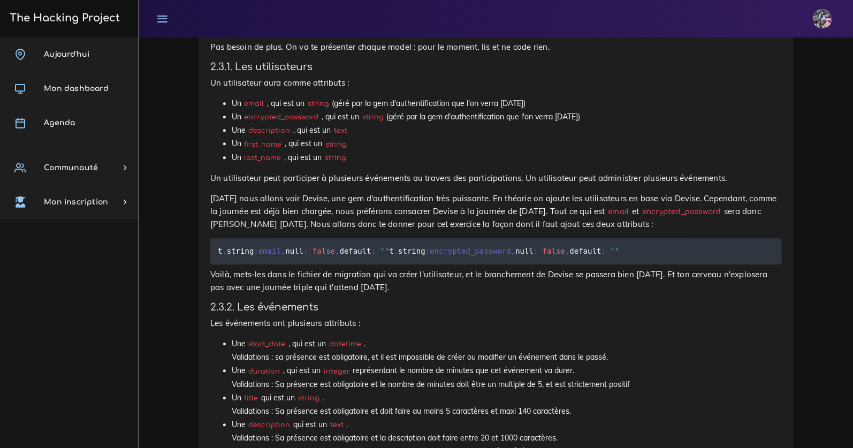
click at [234, 245] on pre "t . string :email , null : false , default : "" t . string :encrypted_password …" at bounding box center [496, 251] width 572 height 26
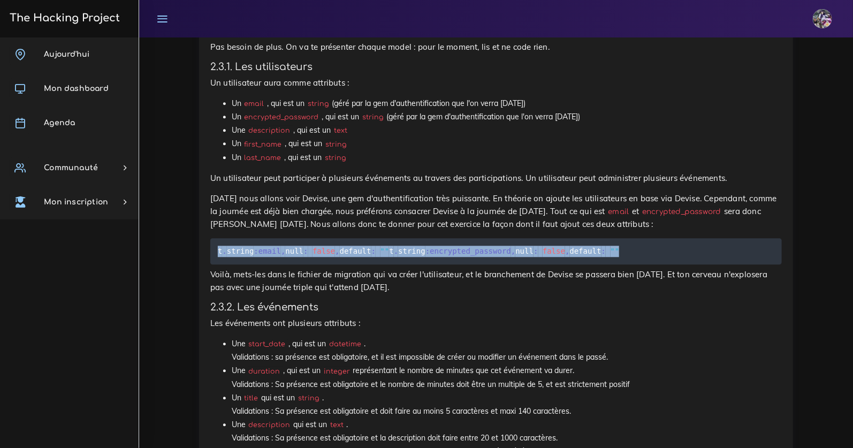
drag, startPoint x: 473, startPoint y: 262, endPoint x: 219, endPoint y: 252, distance: 254.4
click at [194, 252] on div "Projets : Eventbrite : introduction et backend Eventbrite : introduction et bac…" at bounding box center [496, 112] width 610 height 1652
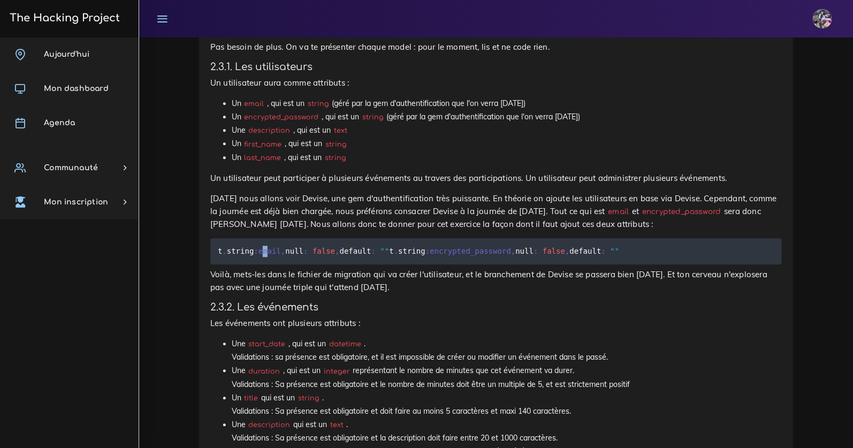
click at [269, 253] on span ":email" at bounding box center [267, 251] width 27 height 9
drag, startPoint x: 217, startPoint y: 250, endPoint x: 327, endPoint y: 263, distance: 110.9
click at [344, 257] on code "t . string :email , null : false , default : "" t . string :encrypted_password …" at bounding box center [420, 251] width 405 height 12
click at [425, 255] on span ":encrypted_password" at bounding box center [468, 251] width 86 height 9
drag, startPoint x: 345, startPoint y: 263, endPoint x: 221, endPoint y: 264, distance: 123.6
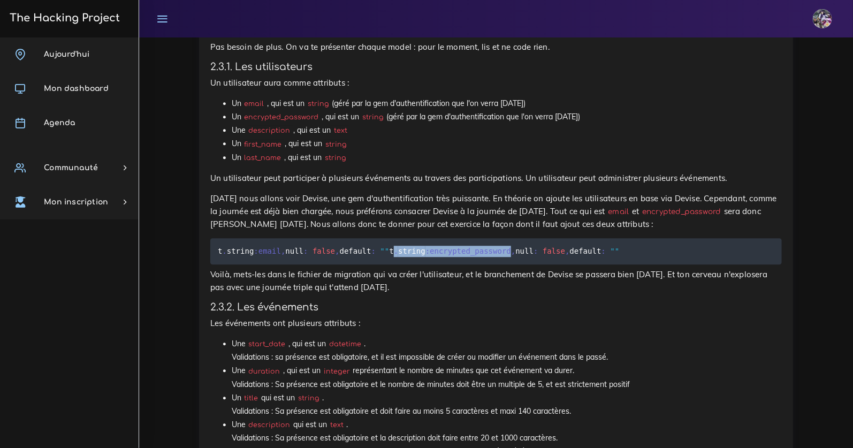
click at [221, 257] on code "t . string :email , null : false , default : "" t . string :encrypted_password …" at bounding box center [420, 251] width 405 height 12
drag, startPoint x: 216, startPoint y: 256, endPoint x: 251, endPoint y: 246, distance: 36.6
click at [253, 245] on pre "t . string :email , null : false , default : "" t . string :encrypted_password …" at bounding box center [496, 251] width 572 height 26
drag, startPoint x: 219, startPoint y: 253, endPoint x: 464, endPoint y: 250, distance: 244.6
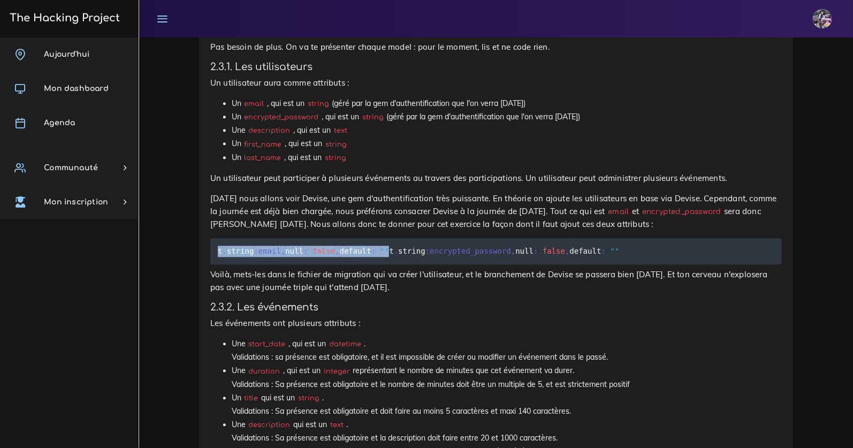
click at [464, 250] on pre "t . string :email , null : false , default : "" t . string :encrypted_password …" at bounding box center [496, 251] width 572 height 26
click at [390, 255] on span """" at bounding box center [384, 251] width 9 height 9
drag, startPoint x: 409, startPoint y: 251, endPoint x: 496, endPoint y: 255, distance: 86.8
click at [496, 255] on pre "t . string :email , null : false , default : "" t . string :encrypted_password …" at bounding box center [496, 251] width 572 height 26
drag, startPoint x: 525, startPoint y: 282, endPoint x: 524, endPoint y: 276, distance: 6.0
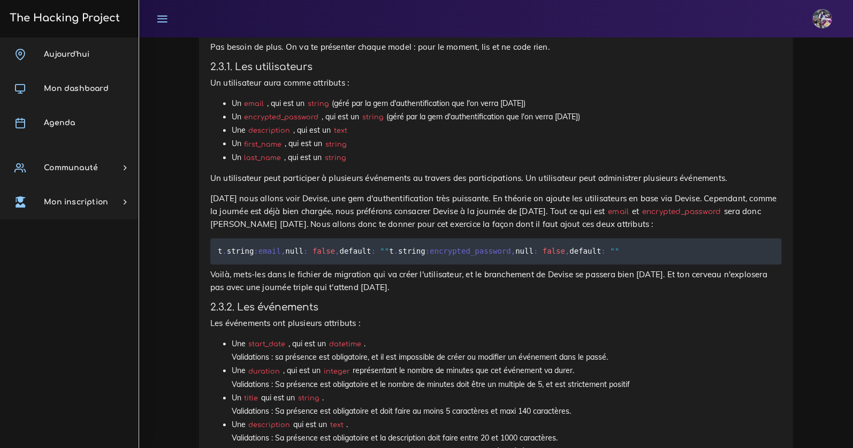
click at [525, 281] on p "Voilà, mets-les dans le fichier de migration qui va créer l'utilisateur, et le …" at bounding box center [496, 281] width 572 height 26
click at [520, 264] on pre "t . string :email , null : false , default : "" t . string :encrypted_password …" at bounding box center [496, 251] width 572 height 26
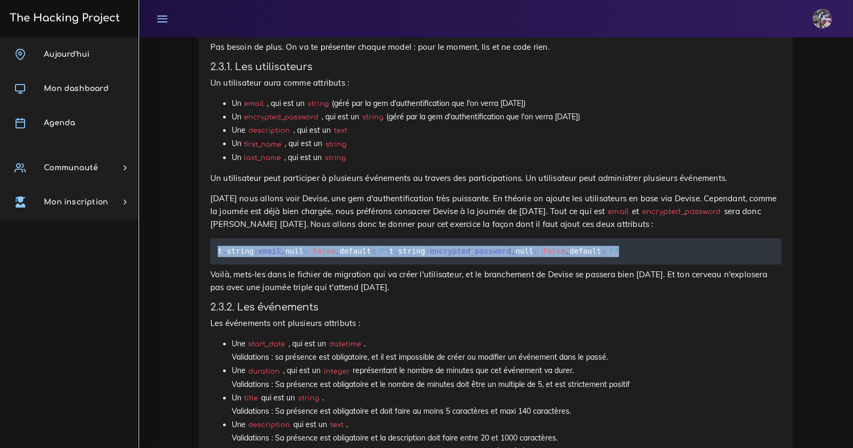
drag, startPoint x: 216, startPoint y: 252, endPoint x: 512, endPoint y: 265, distance: 296.8
click at [512, 264] on pre "t . string :email , null : false , default : "" t . string :encrypted_password …" at bounding box center [496, 251] width 572 height 26
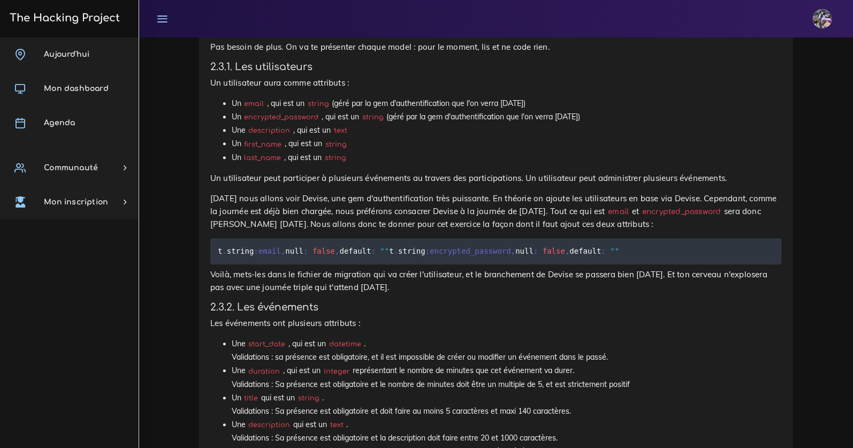
click at [514, 263] on pre "t . string :email , null : false , default : "" t . string :encrypted_password …" at bounding box center [496, 251] width 572 height 26
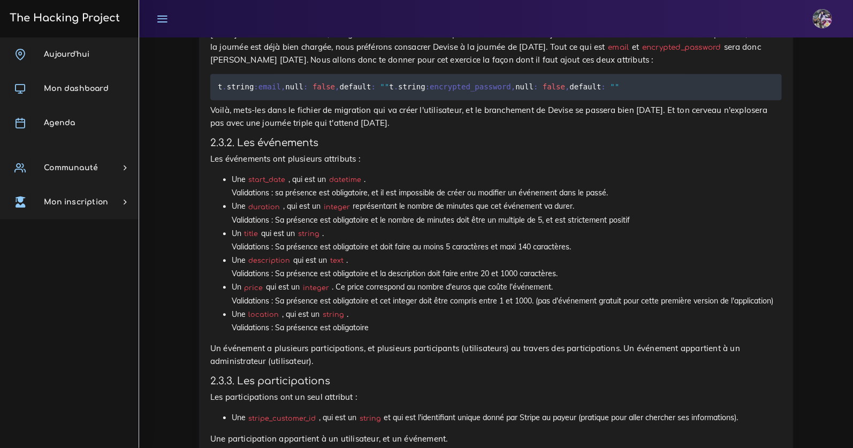
scroll to position [1292, 0]
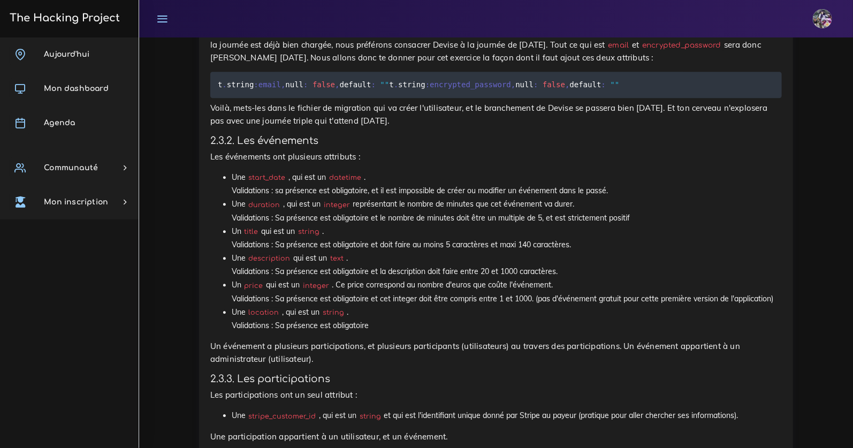
click at [222, 163] on p "Les événements ont plusieurs attributs :" at bounding box center [496, 156] width 572 height 13
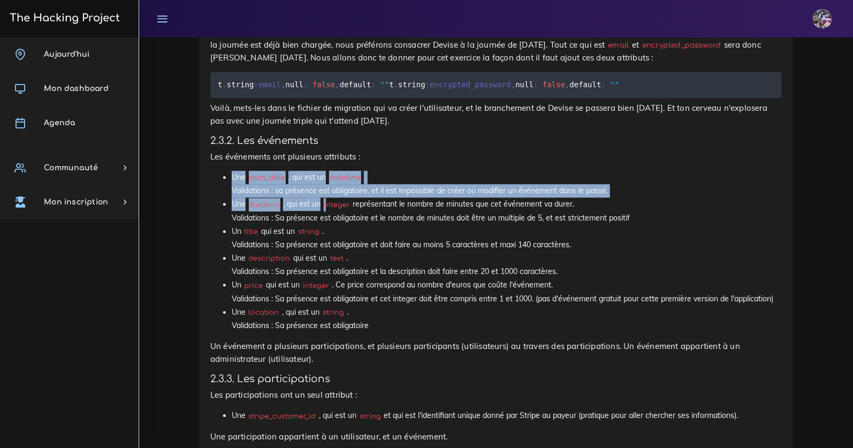
drag, startPoint x: 227, startPoint y: 194, endPoint x: 336, endPoint y: 216, distance: 110.8
click at [334, 216] on ul "Une start_date , qui est un datetime . Validations : sa présence est obligatoir…" at bounding box center [496, 252] width 572 height 162
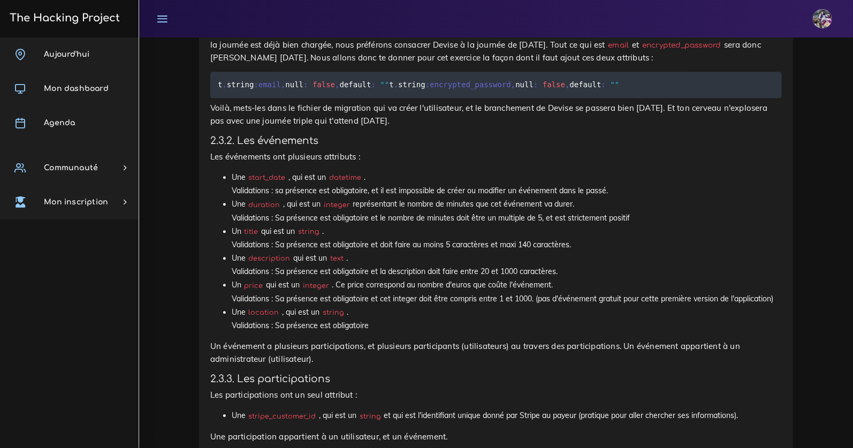
click at [338, 210] on code "integer" at bounding box center [337, 205] width 32 height 11
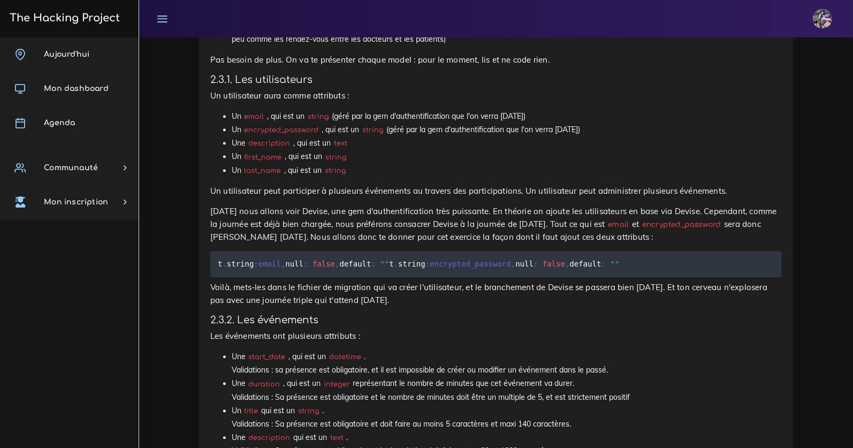
scroll to position [726, 0]
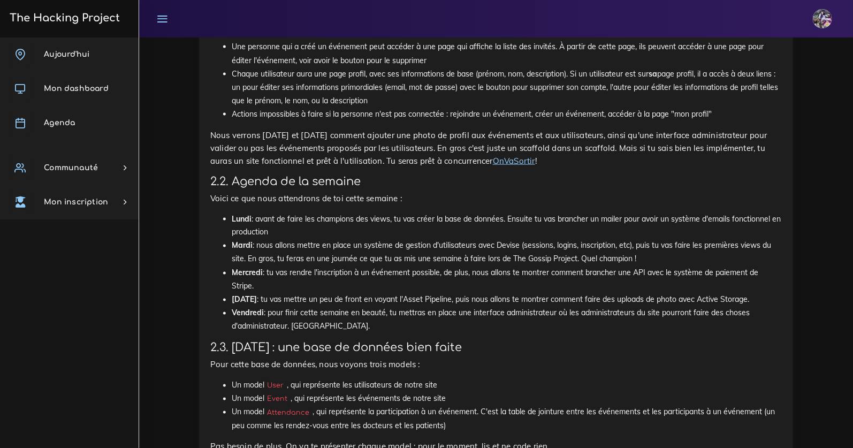
drag, startPoint x: 235, startPoint y: 245, endPoint x: 682, endPoint y: 253, distance: 447.4
click at [682, 253] on li "Mardi : nous allons mettre en place un système de gestion d'utilisateurs avec D…" at bounding box center [507, 252] width 550 height 27
drag, startPoint x: 249, startPoint y: 258, endPoint x: 637, endPoint y: 261, distance: 388.0
click at [637, 261] on li "Mardi : nous allons mettre en place un système de gestion d'utilisateurs avec D…" at bounding box center [507, 252] width 550 height 27
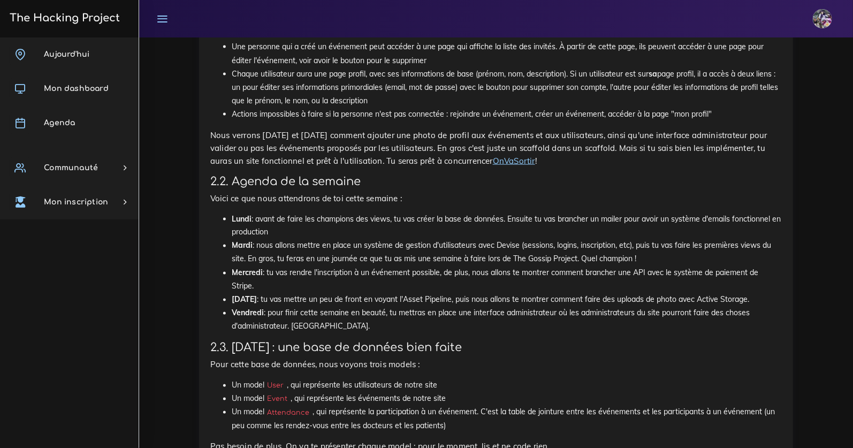
drag, startPoint x: 638, startPoint y: 260, endPoint x: 708, endPoint y: 256, distance: 70.8
click at [638, 260] on li "Mardi : nous allons mettre en place un système de gestion d'utilisateurs avec D…" at bounding box center [507, 252] width 550 height 27
click at [515, 331] on li "Vendredi : pour finir cette semaine en beauté, tu mettras en place une interfac…" at bounding box center [507, 320] width 550 height 27
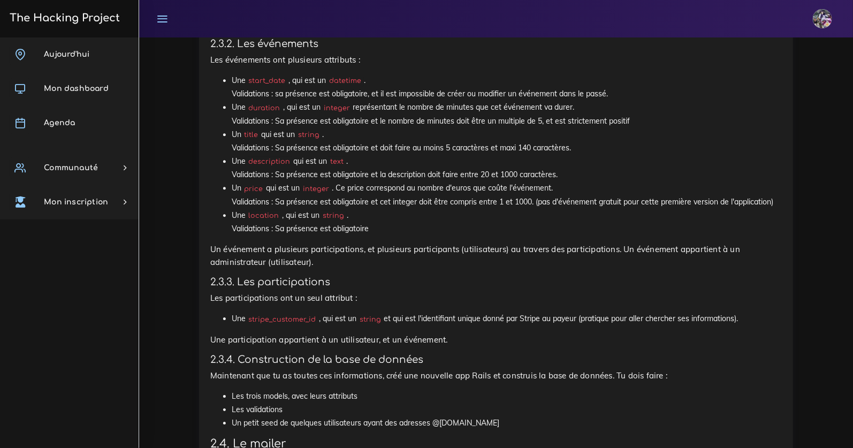
scroll to position [1397, 0]
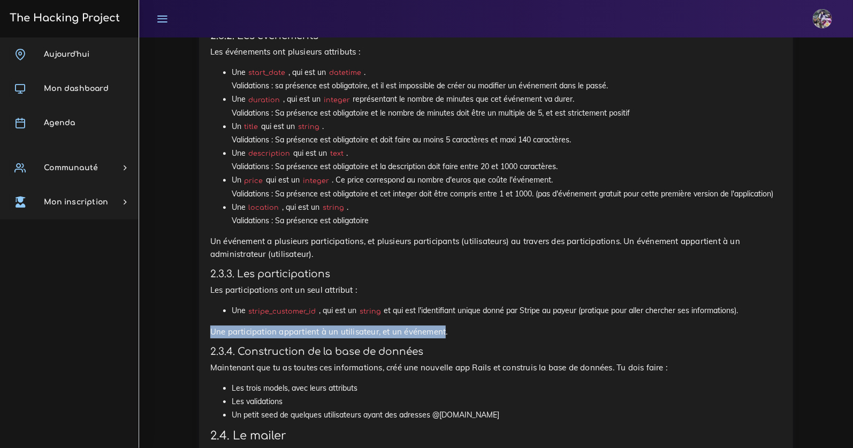
drag, startPoint x: 210, startPoint y: 349, endPoint x: 446, endPoint y: 351, distance: 235.5
click at [446, 338] on p "Une participation appartient à un utilisateur, et un événement." at bounding box center [496, 331] width 572 height 13
click at [447, 338] on p "Une participation appartient à un utilisateur, et un événement." at bounding box center [496, 331] width 572 height 13
drag, startPoint x: 447, startPoint y: 350, endPoint x: 208, endPoint y: 348, distance: 239.7
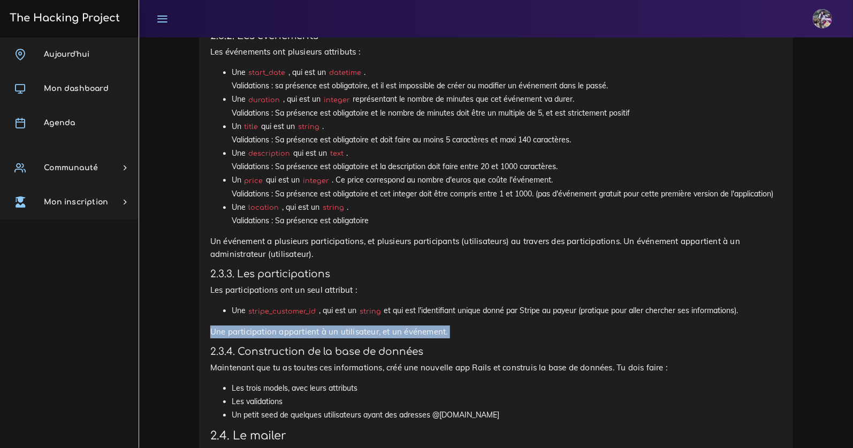
drag, startPoint x: 209, startPoint y: 348, endPoint x: 448, endPoint y: 351, distance: 238.7
drag, startPoint x: 239, startPoint y: 349, endPoint x: 246, endPoint y: 334, distance: 17.0
click at [239, 338] on p "Une participation appartient à un utilisateur, et un événement." at bounding box center [496, 331] width 572 height 13
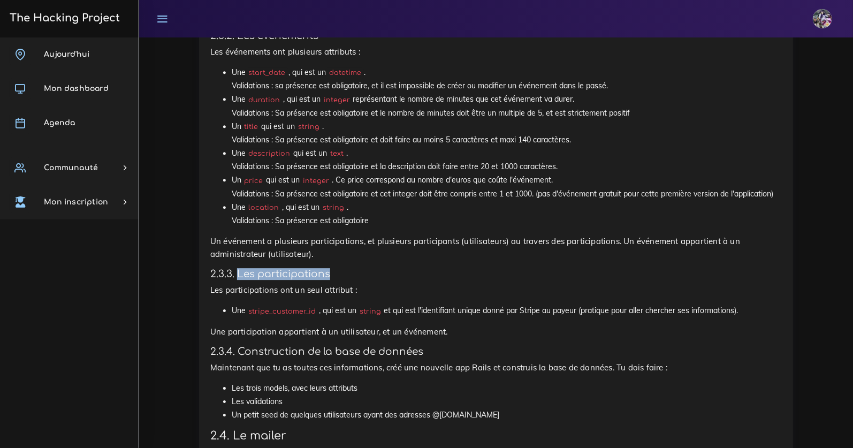
drag, startPoint x: 237, startPoint y: 289, endPoint x: 370, endPoint y: 296, distance: 133.4
click at [370, 280] on h4 "2.3.3. Les participations" at bounding box center [496, 274] width 572 height 12
drag, startPoint x: 212, startPoint y: 344, endPoint x: 346, endPoint y: 352, distance: 134.5
click at [346, 338] on p "Une participation appartient à un utilisateur, et un événement." at bounding box center [496, 331] width 572 height 13
click at [444, 338] on p "Une participation appartient à un utilisateur, et un événement." at bounding box center [496, 331] width 572 height 13
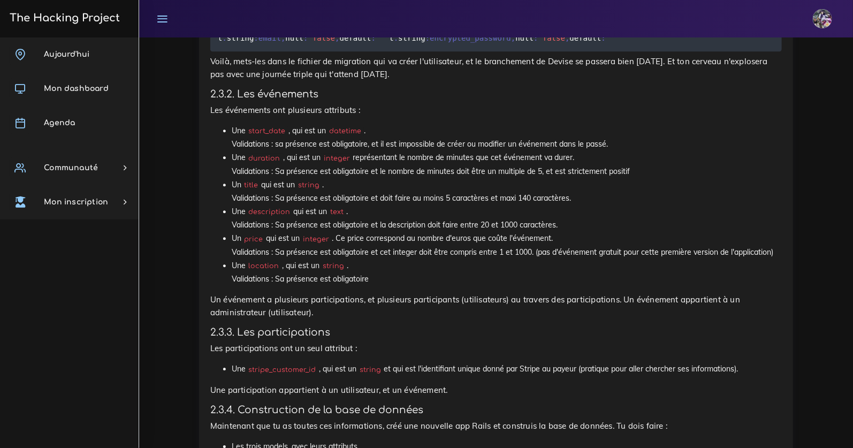
scroll to position [1346, 0]
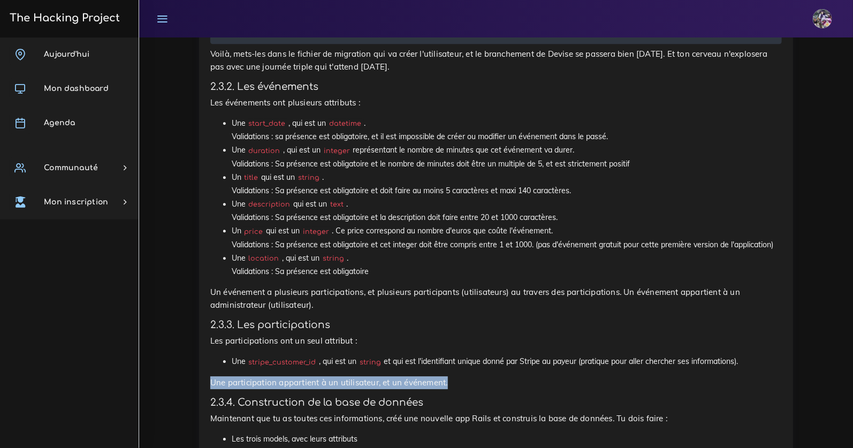
drag, startPoint x: 452, startPoint y: 399, endPoint x: 209, endPoint y: 400, distance: 242.9
click at [211, 389] on p "Une participation appartient à un utilisateur, et un événement." at bounding box center [496, 382] width 572 height 13
drag, startPoint x: 456, startPoint y: 398, endPoint x: 200, endPoint y: 399, distance: 256.9
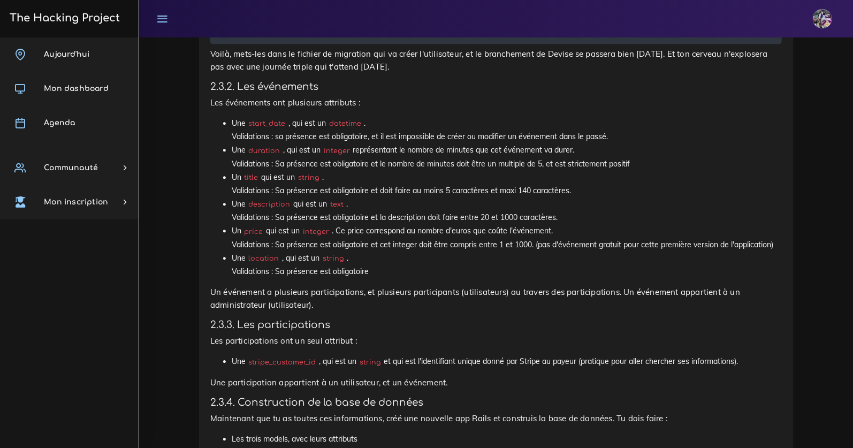
drag, startPoint x: 206, startPoint y: 399, endPoint x: 221, endPoint y: 397, distance: 15.1
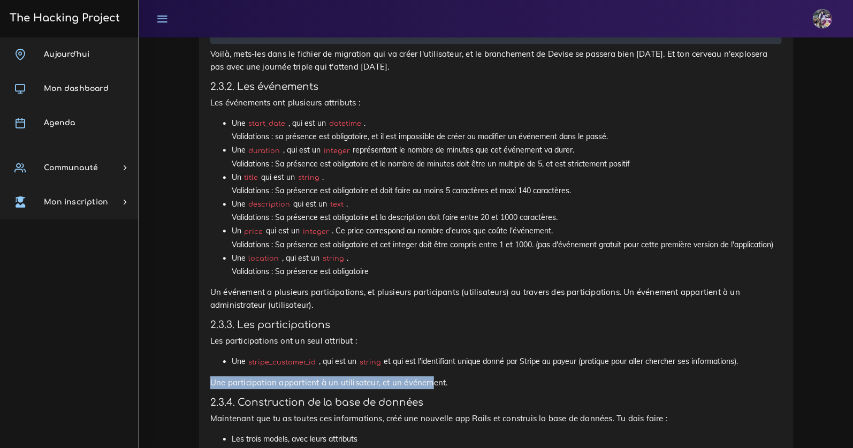
drag, startPoint x: 238, startPoint y: 398, endPoint x: 431, endPoint y: 401, distance: 193.2
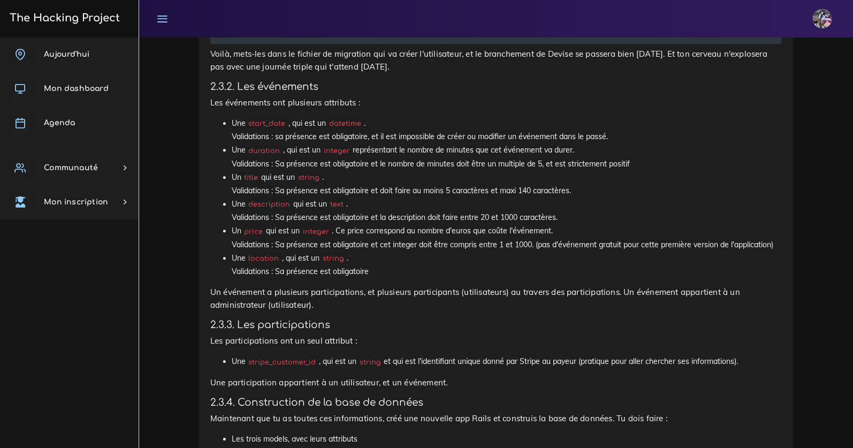
click at [434, 389] on p "Une participation appartient à un utilisateur, et un événement." at bounding box center [496, 382] width 572 height 13
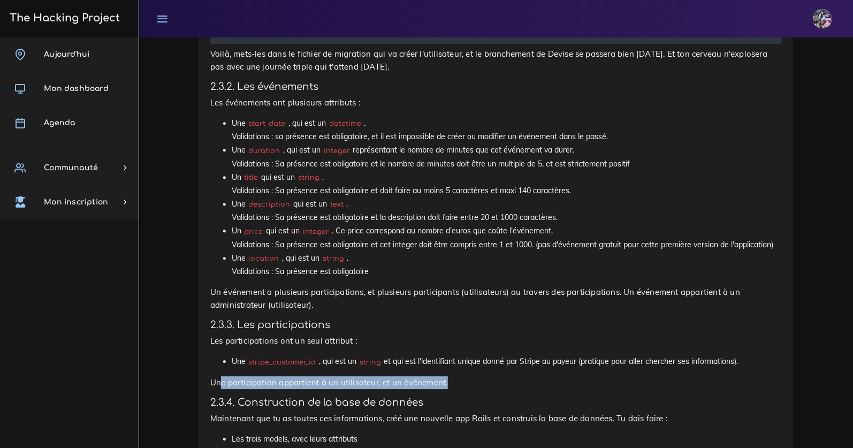
drag, startPoint x: 238, startPoint y: 397, endPoint x: 448, endPoint y: 393, distance: 210.9
click at [448, 389] on p "Une participation appartient à un utilisateur, et un événement." at bounding box center [496, 382] width 572 height 13
click at [449, 389] on p "Une participation appartient à un utilisateur, et un événement." at bounding box center [496, 382] width 572 height 13
drag, startPoint x: 395, startPoint y: 398, endPoint x: 205, endPoint y: 401, distance: 190.0
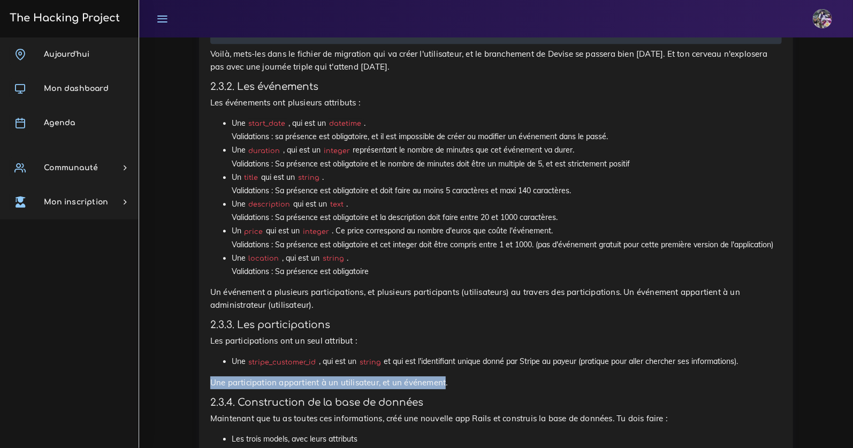
drag, startPoint x: 211, startPoint y: 400, endPoint x: 445, endPoint y: 400, distance: 234.4
click at [445, 389] on p "Une participation appartient à un utilisateur, et un événement." at bounding box center [496, 382] width 572 height 13
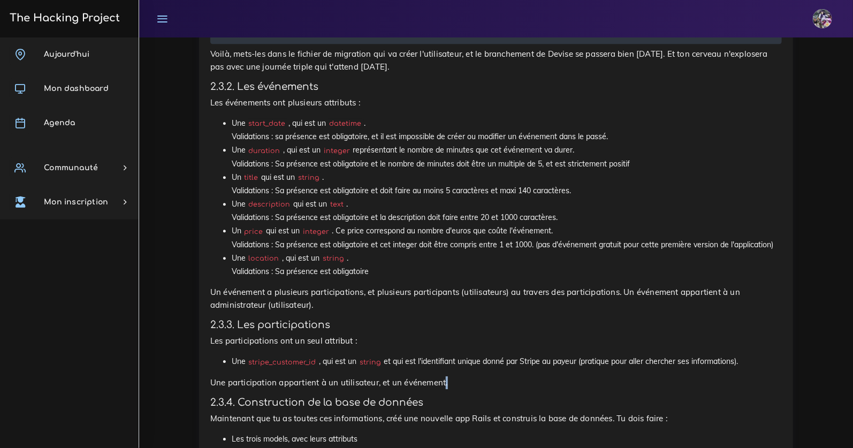
click at [446, 389] on p "Une participation appartient à un utilisateur, et un événement." at bounding box center [496, 382] width 572 height 13
drag, startPoint x: 453, startPoint y: 398, endPoint x: 143, endPoint y: 406, distance: 309.4
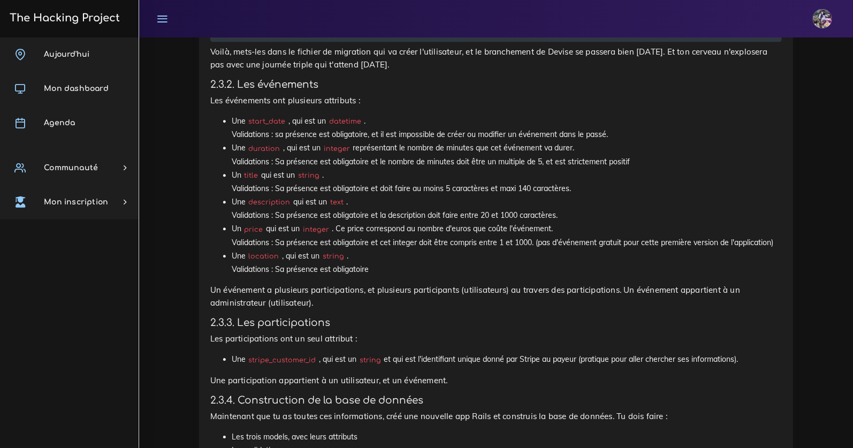
scroll to position [1349, 0]
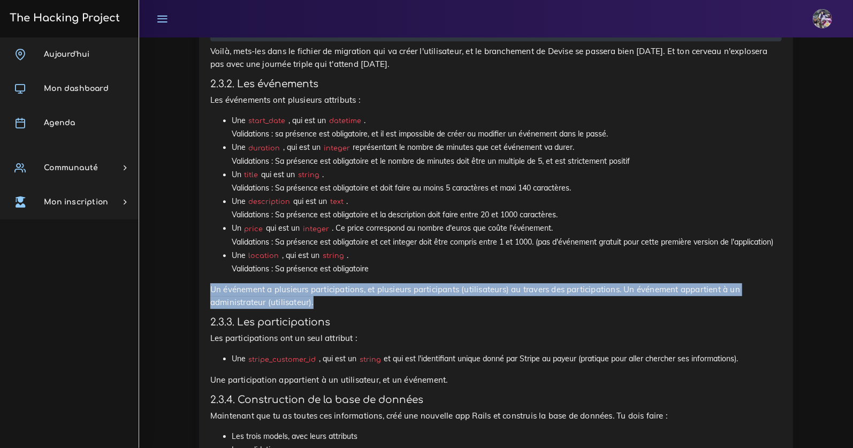
drag, startPoint x: 210, startPoint y: 305, endPoint x: 374, endPoint y: 322, distance: 165.1
click at [374, 309] on p "Un événement a plusieurs participations, et plusieurs participants (utilisateur…" at bounding box center [496, 296] width 572 height 26
click at [375, 309] on p "Un événement a plusieurs participations, et plusieurs participants (utilisateur…" at bounding box center [496, 296] width 572 height 26
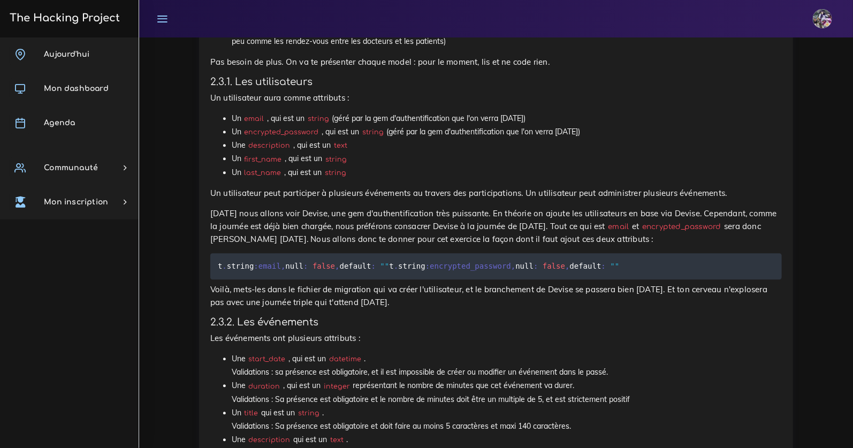
scroll to position [1098, 0]
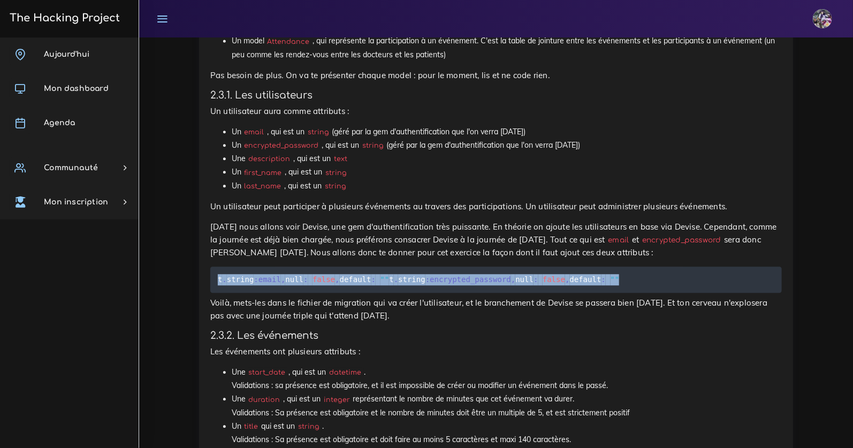
drag, startPoint x: 474, startPoint y: 292, endPoint x: 211, endPoint y: 278, distance: 263.1
click at [211, 278] on pre "t . string :email , null : false , default : "" t . string :encrypted_password …" at bounding box center [496, 279] width 572 height 26
click at [314, 285] on code "t . string :email , null : false , default : "" t . string :encrypted_password …" at bounding box center [420, 279] width 405 height 12
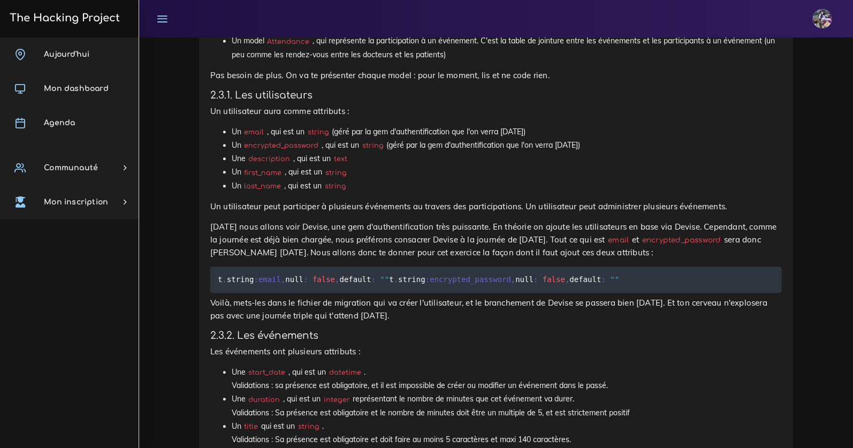
click at [357, 285] on code "t . string :email , null : false , default : "" t . string :encrypted_password …" at bounding box center [420, 279] width 405 height 12
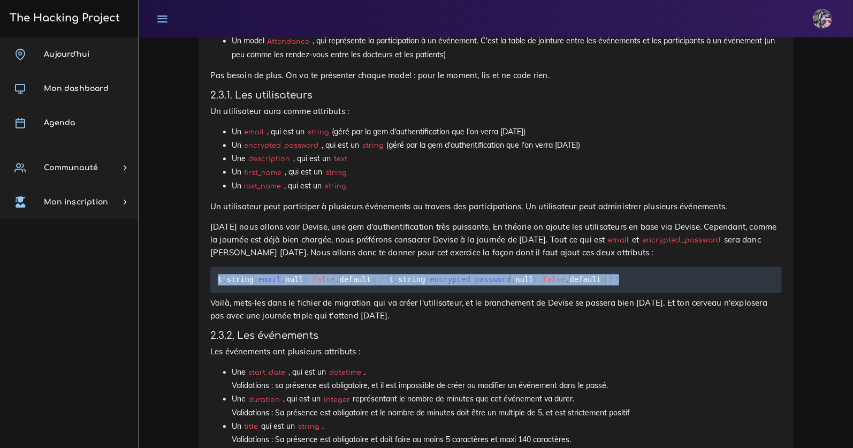
drag, startPoint x: 217, startPoint y: 281, endPoint x: 409, endPoint y: 283, distance: 192.6
click at [465, 293] on pre "t . string :email , null : false , default : "" t . string :encrypted_password …" at bounding box center [496, 279] width 572 height 26
copy code "t . string :email , null : false , default : "" t . string :encrypted_password …"
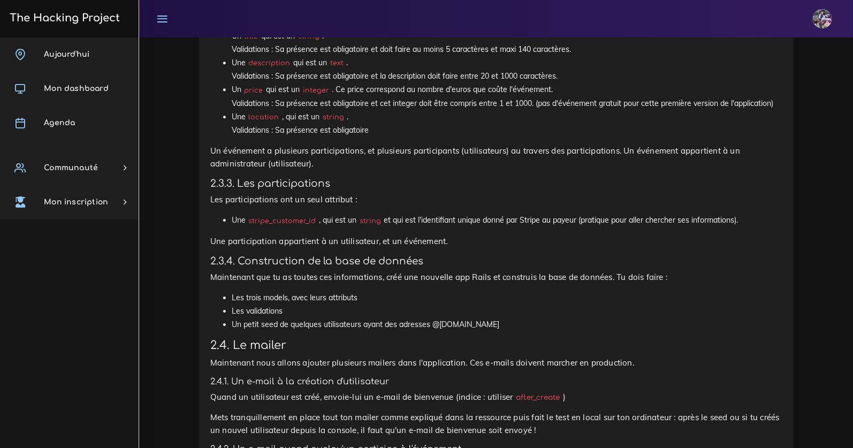
scroll to position [1495, 0]
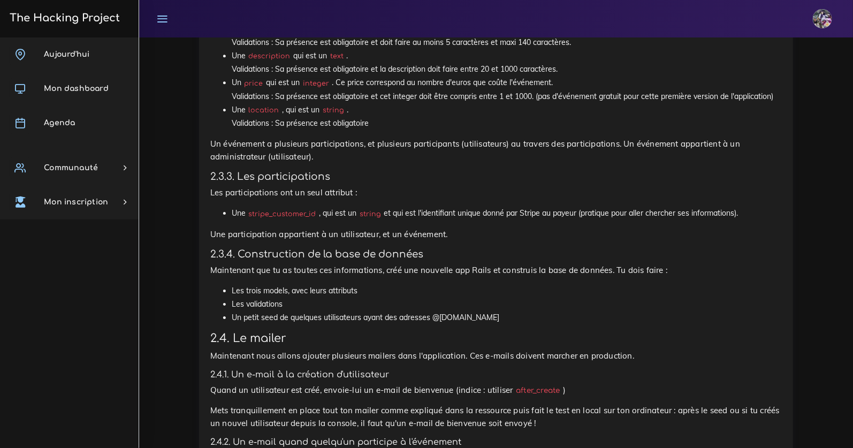
drag, startPoint x: 231, startPoint y: 333, endPoint x: 444, endPoint y: 323, distance: 213.8
click at [442, 319] on ul "Les trois models, avec leurs attributs Les validations Un petit seed de quelque…" at bounding box center [496, 304] width 572 height 41
drag, startPoint x: 452, startPoint y: 327, endPoint x: 481, endPoint y: 336, distance: 30.0
click at [454, 325] on ul "Les trois models, avec leurs attributs Les validations Un petit seed de quelque…" at bounding box center [496, 304] width 572 height 41
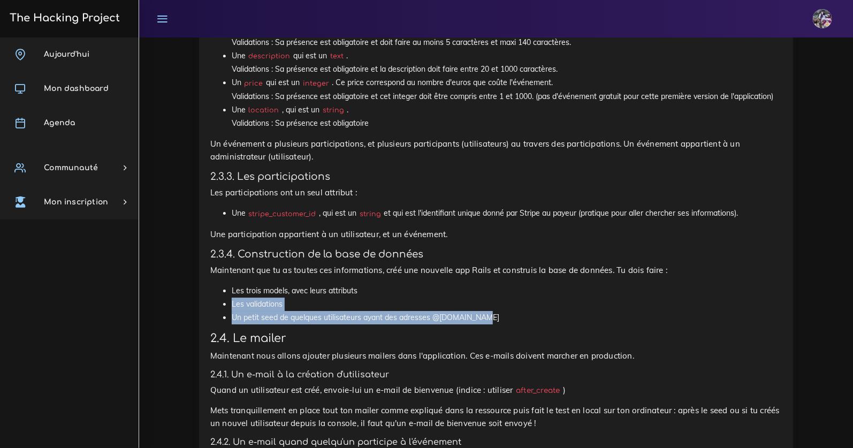
drag, startPoint x: 496, startPoint y: 339, endPoint x: 218, endPoint y: 327, distance: 278.0
click at [218, 325] on ul "Les trois models, avec leurs attributs Les validations Un petit seed de quelque…" at bounding box center [496, 304] width 572 height 41
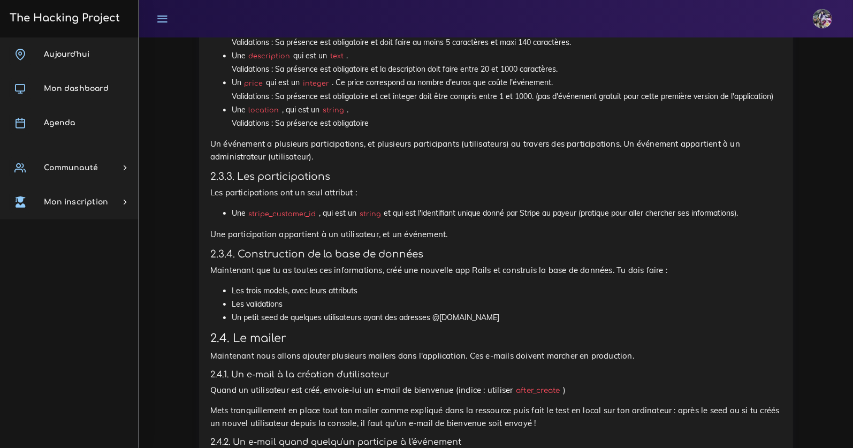
click at [232, 324] on li "Un petit seed de quelques utilisateurs ayant des adresses @yopmail.com" at bounding box center [507, 317] width 550 height 13
click at [357, 311] on li "Les validations" at bounding box center [507, 304] width 550 height 13
click at [321, 311] on li "Les validations" at bounding box center [507, 304] width 550 height 13
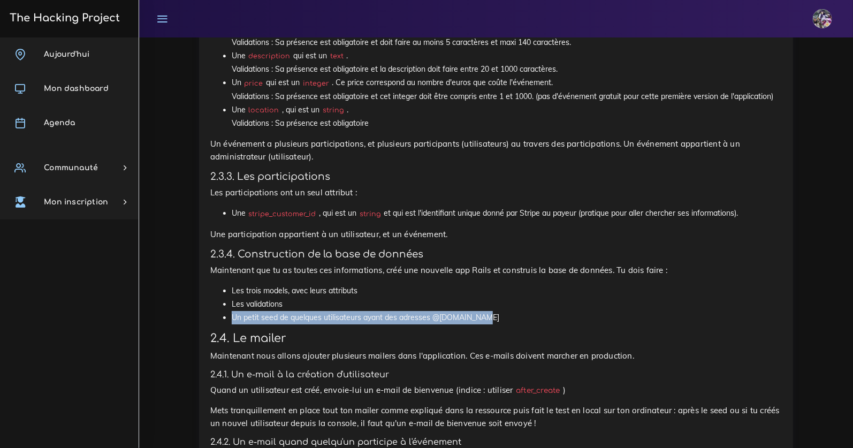
drag, startPoint x: 226, startPoint y: 333, endPoint x: 493, endPoint y: 334, distance: 267.6
click at [493, 325] on ul "Les trois models, avec leurs attributs Les validations Un petit seed de quelque…" at bounding box center [496, 304] width 572 height 41
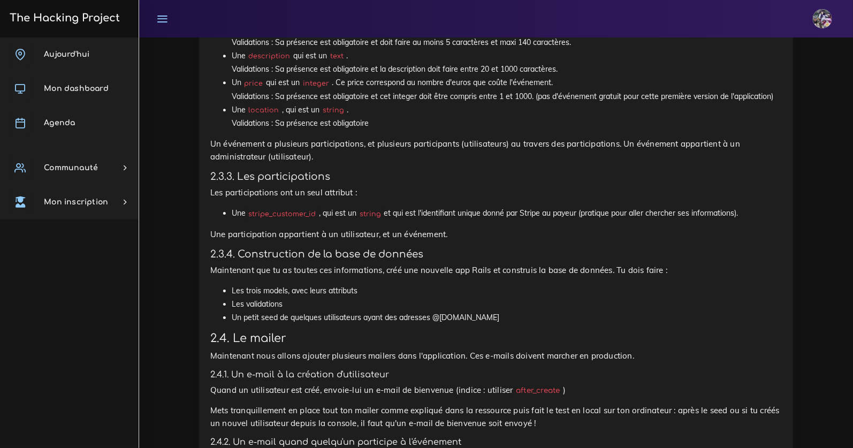
click at [493, 324] on li "Un petit seed de quelques utilisateurs ayant des adresses @yopmail.com" at bounding box center [507, 317] width 550 height 13
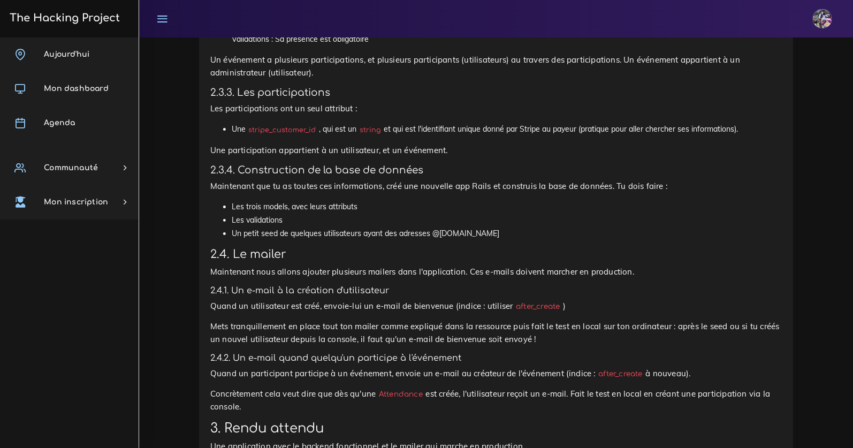
scroll to position [1638, 0]
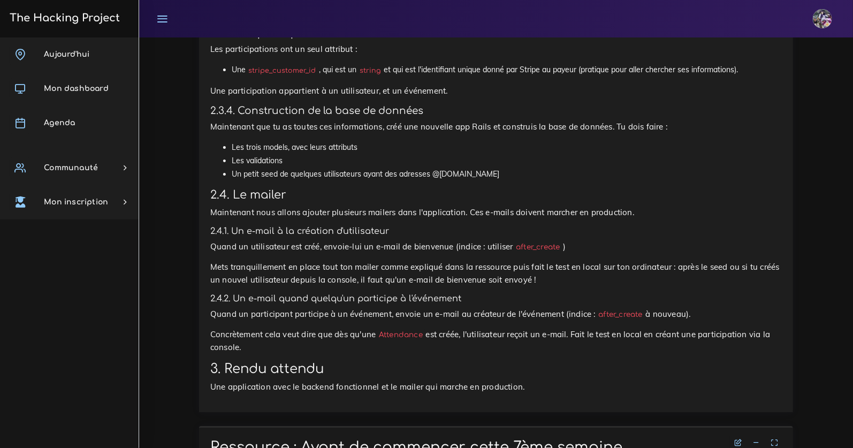
drag, startPoint x: 476, startPoint y: 195, endPoint x: 484, endPoint y: 194, distance: 8.2
click at [478, 181] on li "Un petit seed de quelques utilisateurs ayant des adresses @yopmail.com" at bounding box center [507, 173] width 550 height 13
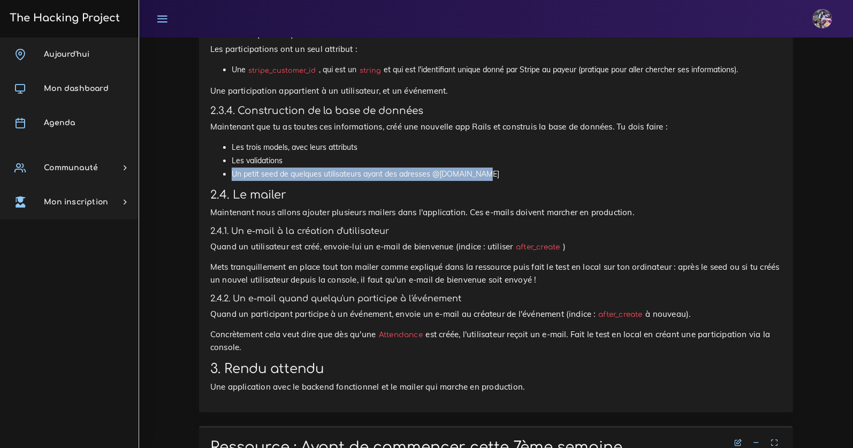
drag, startPoint x: 482, startPoint y: 193, endPoint x: 210, endPoint y: 188, distance: 272.4
click at [210, 181] on ul "Les trois models, avec leurs attributs Les validations Un petit seed de quelque…" at bounding box center [496, 161] width 572 height 41
copy li "Un petit seed de quelques utilisateurs ayant des adresses @yopmail.com"
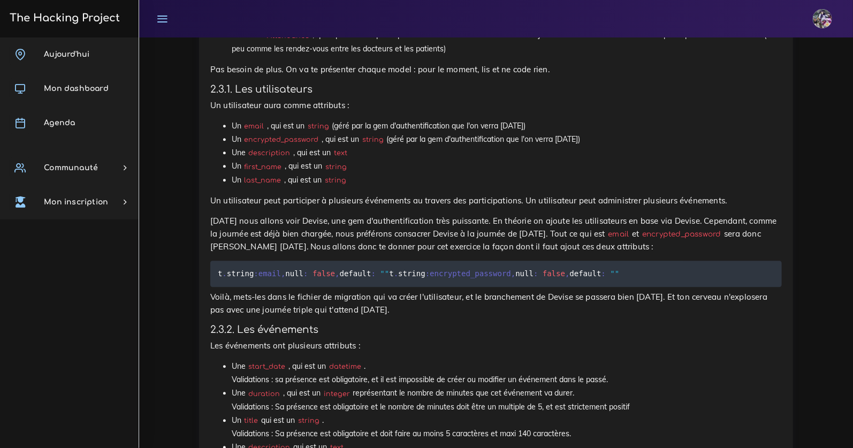
scroll to position [1095, 0]
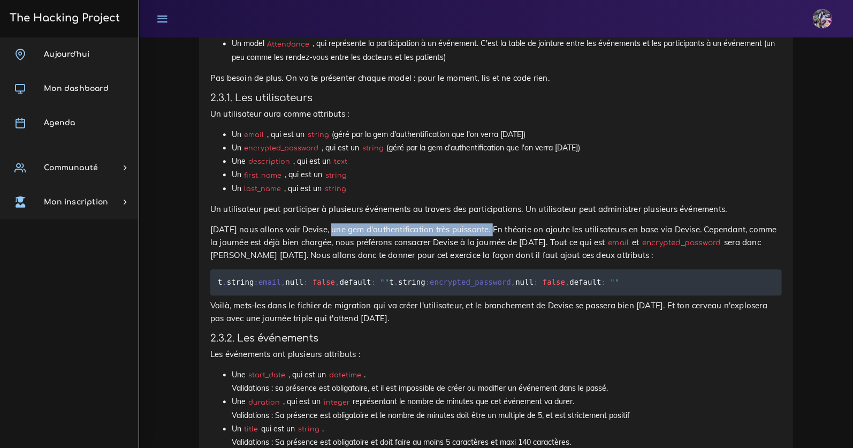
drag, startPoint x: 335, startPoint y: 230, endPoint x: 496, endPoint y: 235, distance: 161.1
click at [496, 235] on p "Demain nous allons voir Devise, une gem d'authentification très puissante. En t…" at bounding box center [496, 242] width 572 height 39
click at [494, 235] on p "Demain nous allons voir Devise, une gem d'authentification très puissante. En t…" at bounding box center [496, 242] width 572 height 39
drag, startPoint x: 489, startPoint y: 231, endPoint x: 652, endPoint y: 243, distance: 164.2
click at [652, 243] on p "Demain nous allons voir Devise, une gem d'authentification très puissante. En t…" at bounding box center [496, 242] width 572 height 39
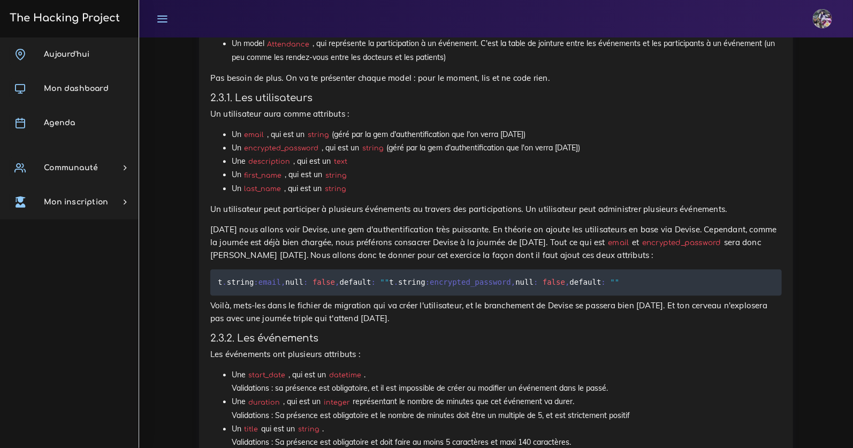
click at [652, 243] on code "encrypted_password" at bounding box center [681, 242] width 85 height 11
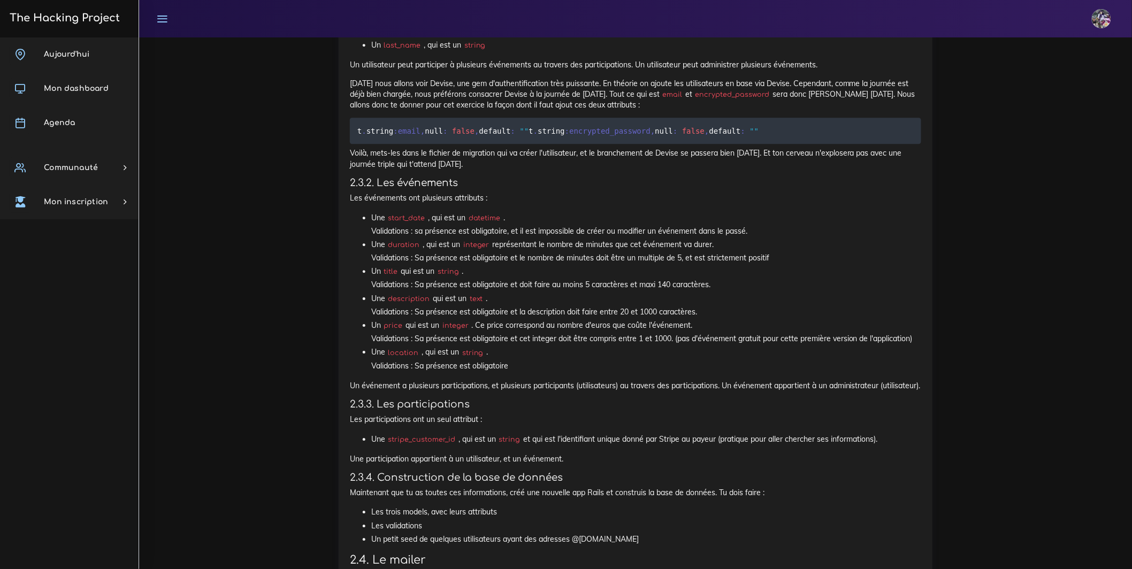
scroll to position [1211, 0]
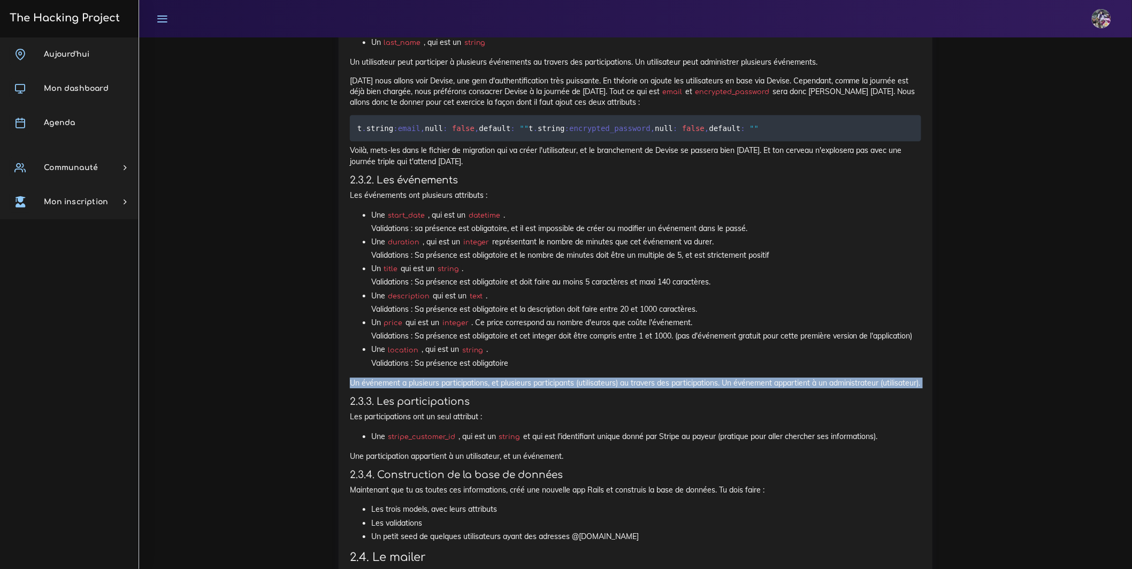
drag, startPoint x: 487, startPoint y: 466, endPoint x: 352, endPoint y: 443, distance: 137.2
click at [509, 388] on p "Un événement a plusieurs participations, et plusieurs participants (utilisateur…" at bounding box center [636, 383] width 572 height 11
drag, startPoint x: 370, startPoint y: 445, endPoint x: 311, endPoint y: 439, distance: 59.2
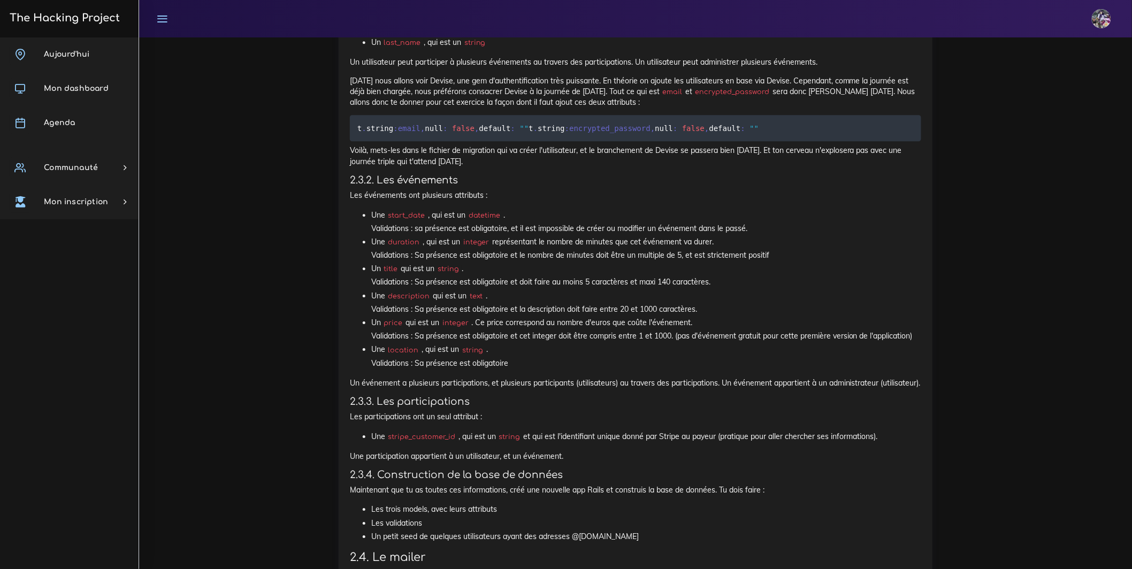
click at [529, 408] on h4 "2.3.3. Les participations" at bounding box center [636, 402] width 572 height 12
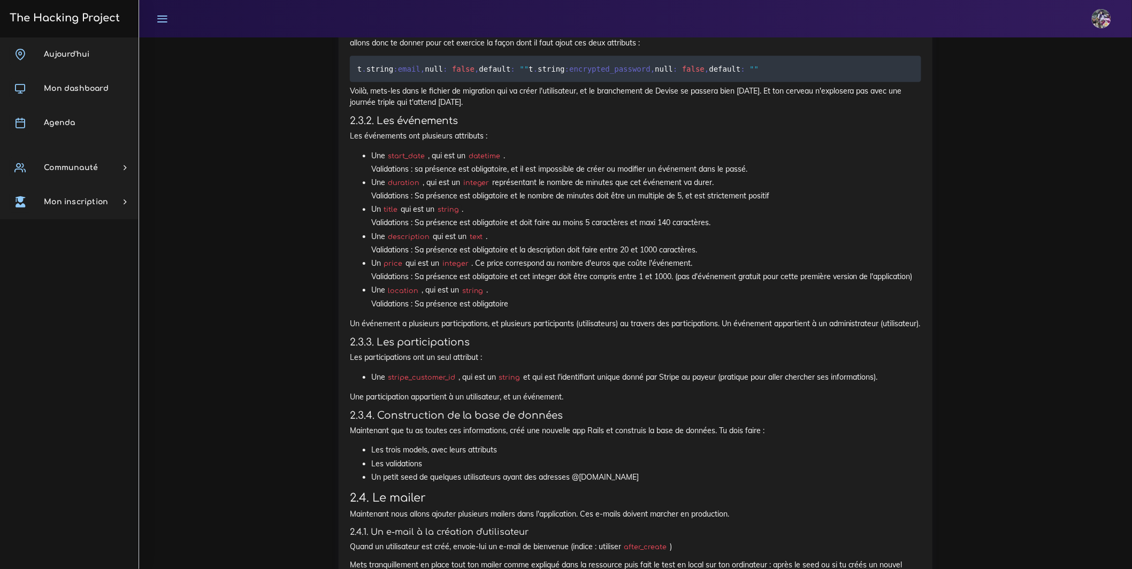
scroll to position [1323, 0]
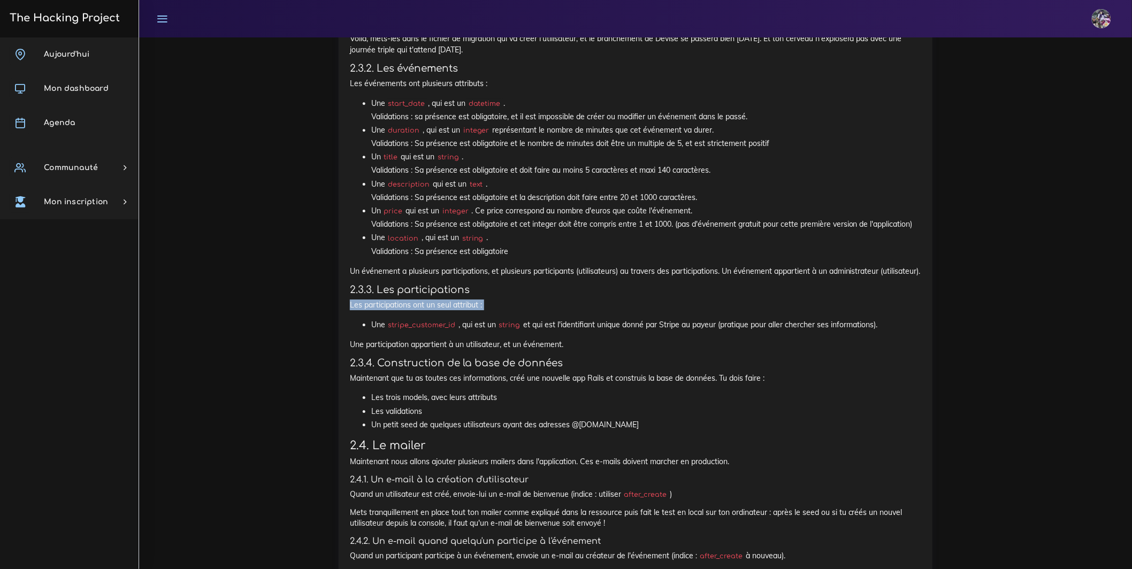
drag, startPoint x: 393, startPoint y: 400, endPoint x: 911, endPoint y: 360, distance: 519.5
click at [870, 332] on li "Une stripe_customer_id , qui est un string et qui est l'identifiant unique donn…" at bounding box center [646, 324] width 550 height 13
drag, startPoint x: 895, startPoint y: 405, endPoint x: 263, endPoint y: 404, distance: 632.5
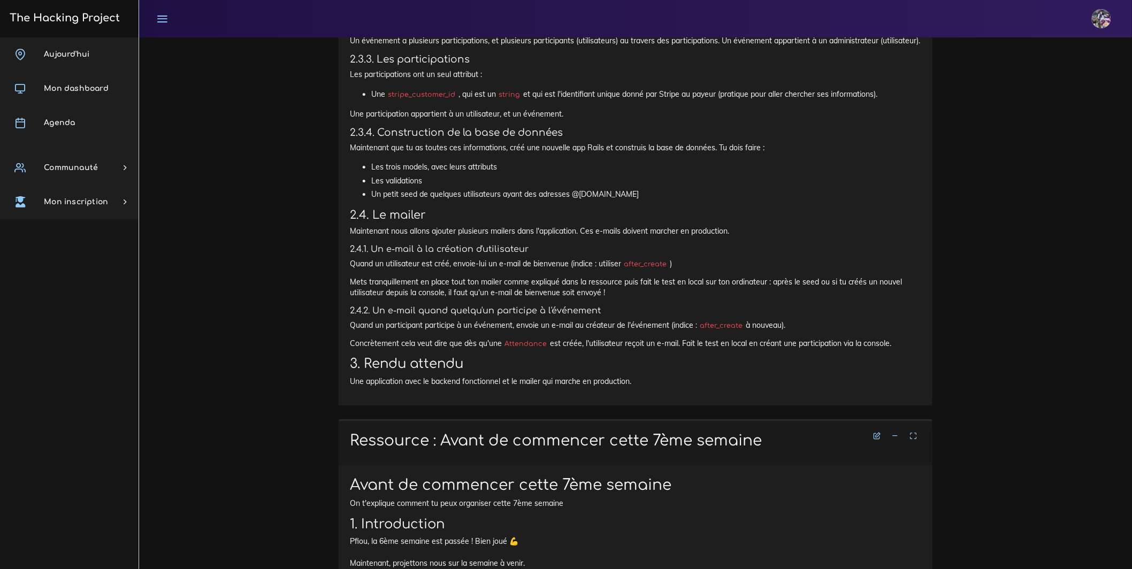
scroll to position [1556, 0]
drag, startPoint x: 609, startPoint y: 307, endPoint x: 778, endPoint y: 308, distance: 168.0
click at [778, 234] on p "Maintenant nous allons ajouter plusieurs mailers dans l'application. Ces e-mail…" at bounding box center [636, 229] width 572 height 11
click at [538, 253] on h5 "2.4.1. Un e-mail à la création d'utilisateur" at bounding box center [636, 247] width 572 height 10
drag, startPoint x: 363, startPoint y: 233, endPoint x: 590, endPoint y: 265, distance: 228.5
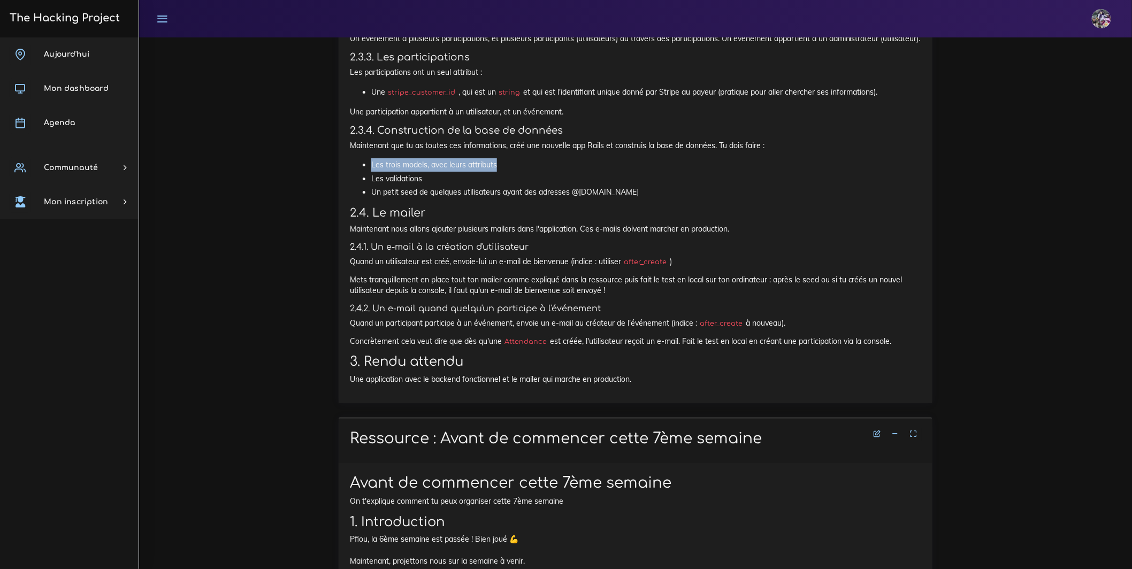
drag, startPoint x: 651, startPoint y: 267, endPoint x: 642, endPoint y: 268, distance: 9.2
click at [650, 199] on li "Un petit seed de quelques utilisateurs ayant des adresses @yopmail.com" at bounding box center [646, 192] width 550 height 13
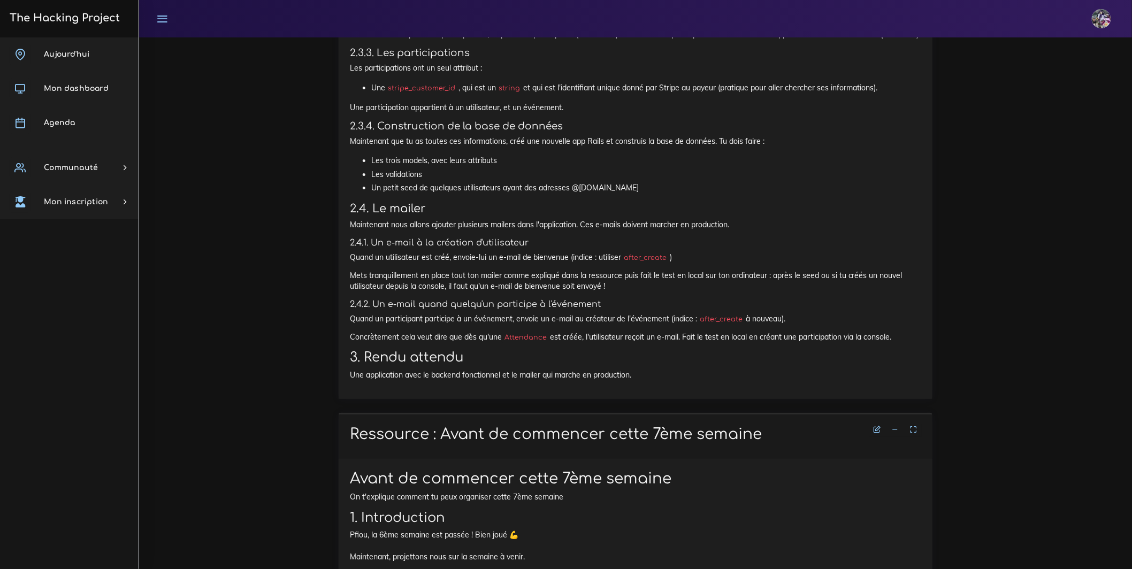
scroll to position [1560, 0]
drag, startPoint x: 344, startPoint y: 306, endPoint x: 734, endPoint y: 309, distance: 390.6
drag, startPoint x: 736, startPoint y: 310, endPoint x: 764, endPoint y: 299, distance: 30.3
click at [737, 230] on p "Maintenant nous allons ajouter plusieurs mailers dans l'application. Ces e-mail…" at bounding box center [636, 224] width 572 height 11
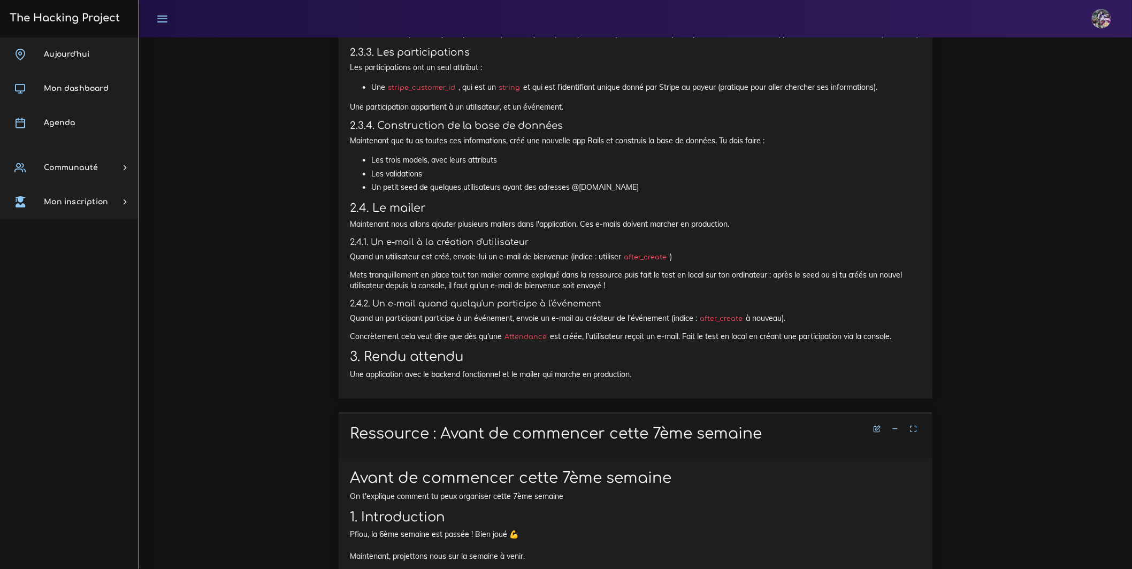
click at [779, 215] on h3 "2.4. Le mailer" at bounding box center [636, 208] width 572 height 13
drag, startPoint x: 758, startPoint y: 307, endPoint x: 244, endPoint y: 336, distance: 514.5
drag, startPoint x: 382, startPoint y: 317, endPoint x: 373, endPoint y: 318, distance: 8.6
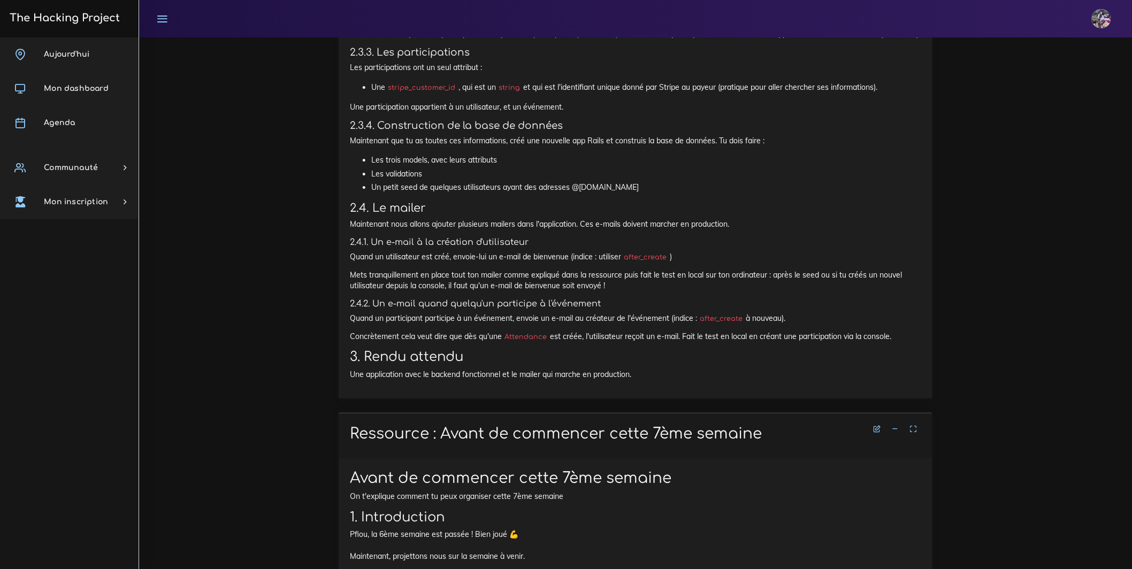
drag, startPoint x: 347, startPoint y: 302, endPoint x: 623, endPoint y: 292, distance: 276.3
click at [620, 215] on h3 "2.4. Le mailer" at bounding box center [636, 208] width 572 height 13
drag, startPoint x: 608, startPoint y: 306, endPoint x: 871, endPoint y: 313, distance: 263.4
click at [871, 230] on p "Maintenant nous allons ajouter plusieurs mailers dans l'application. Ces e-mail…" at bounding box center [636, 224] width 572 height 11
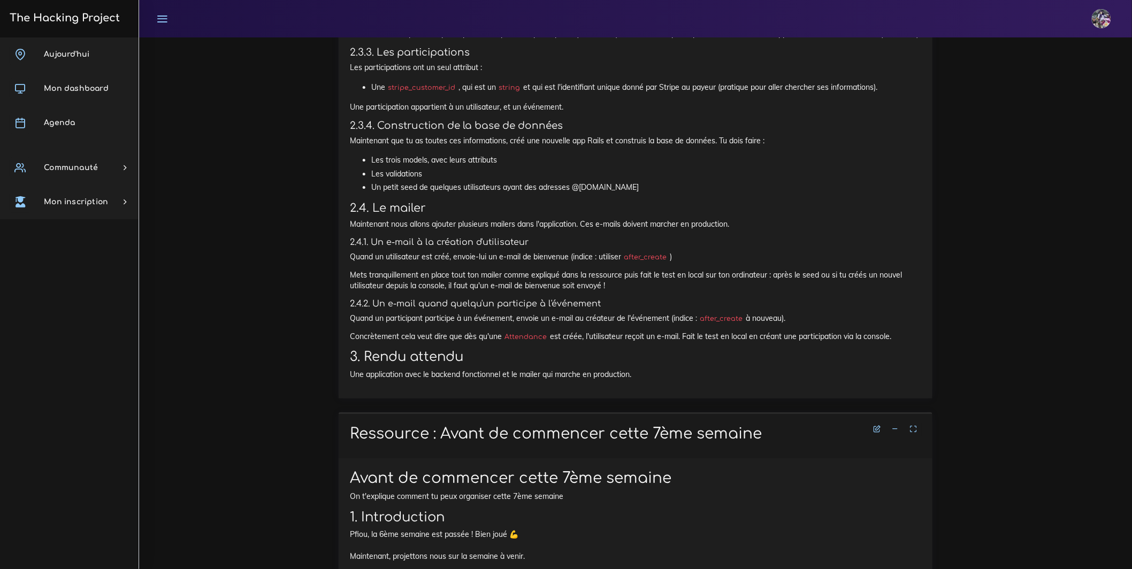
drag, startPoint x: 864, startPoint y: 312, endPoint x: 569, endPoint y: 311, distance: 294.8
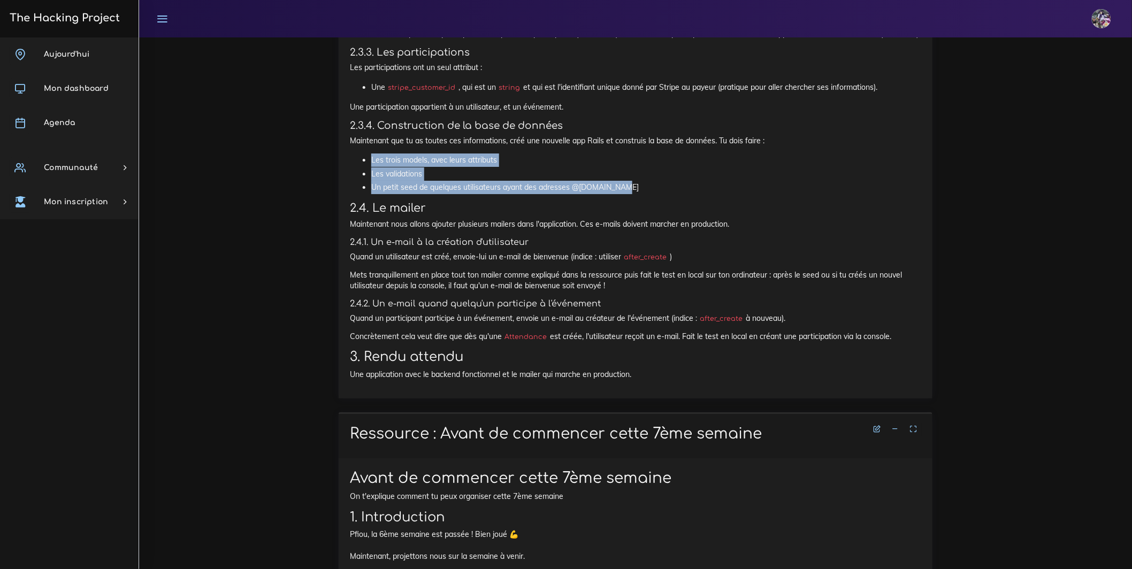
drag, startPoint x: 629, startPoint y: 264, endPoint x: 349, endPoint y: 229, distance: 282.5
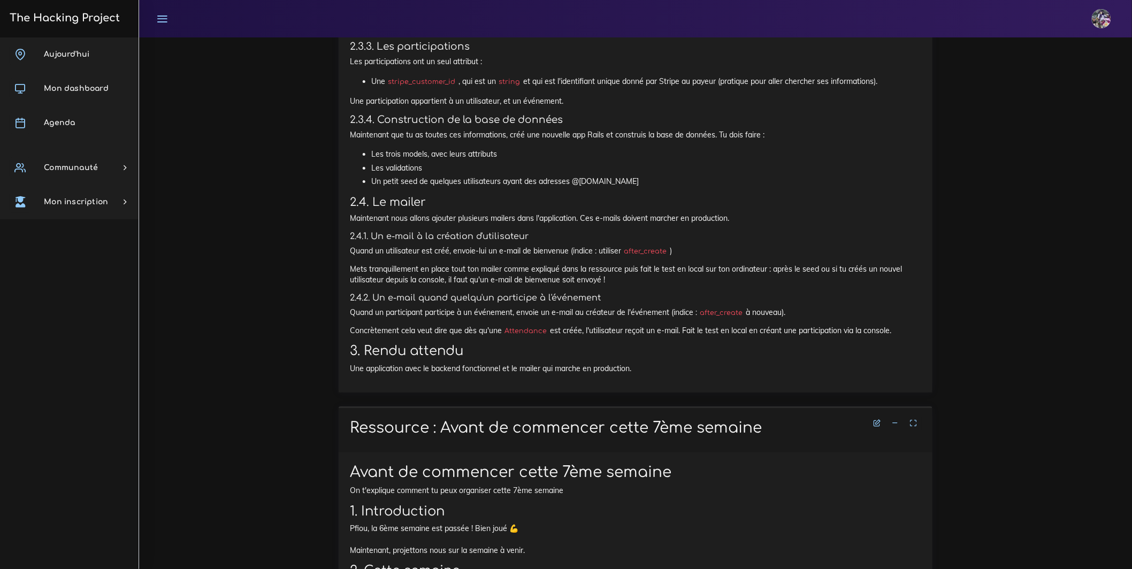
scroll to position [1568, 0]
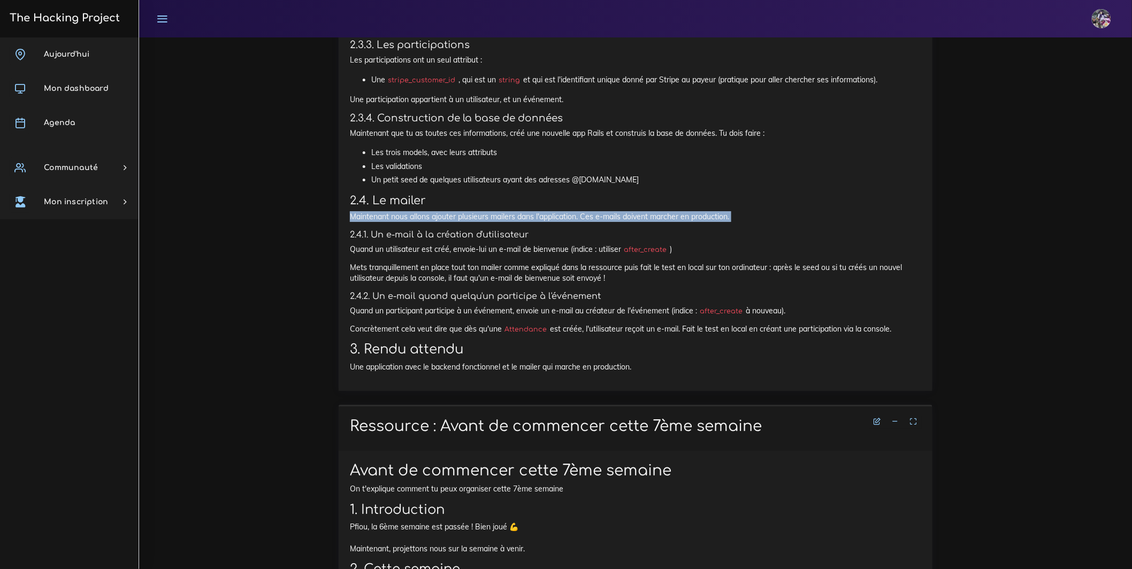
drag, startPoint x: 354, startPoint y: 300, endPoint x: 482, endPoint y: 312, distance: 128.0
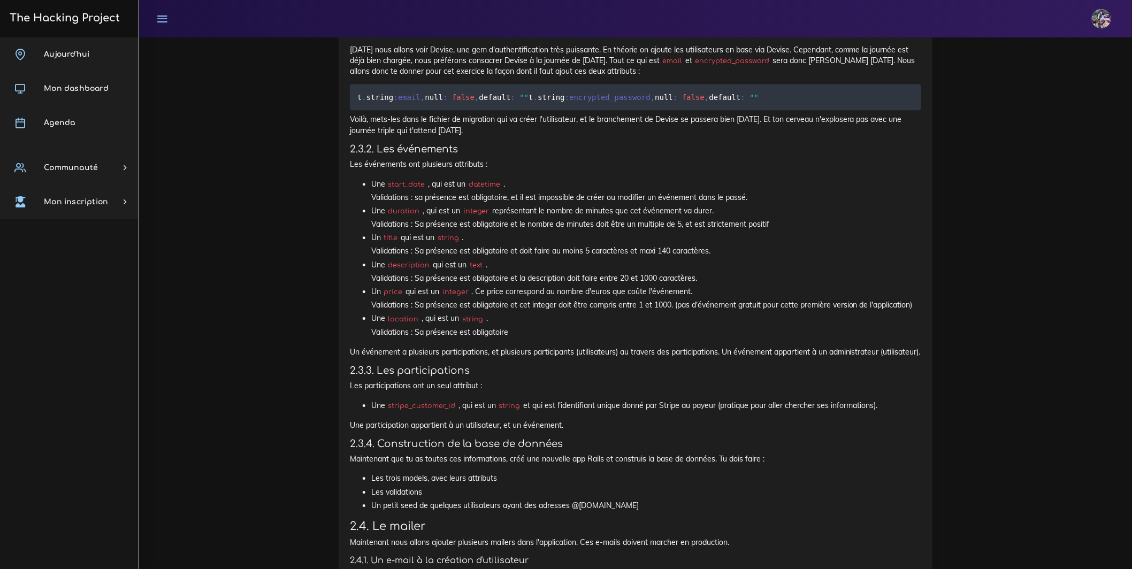
scroll to position [1287, 0]
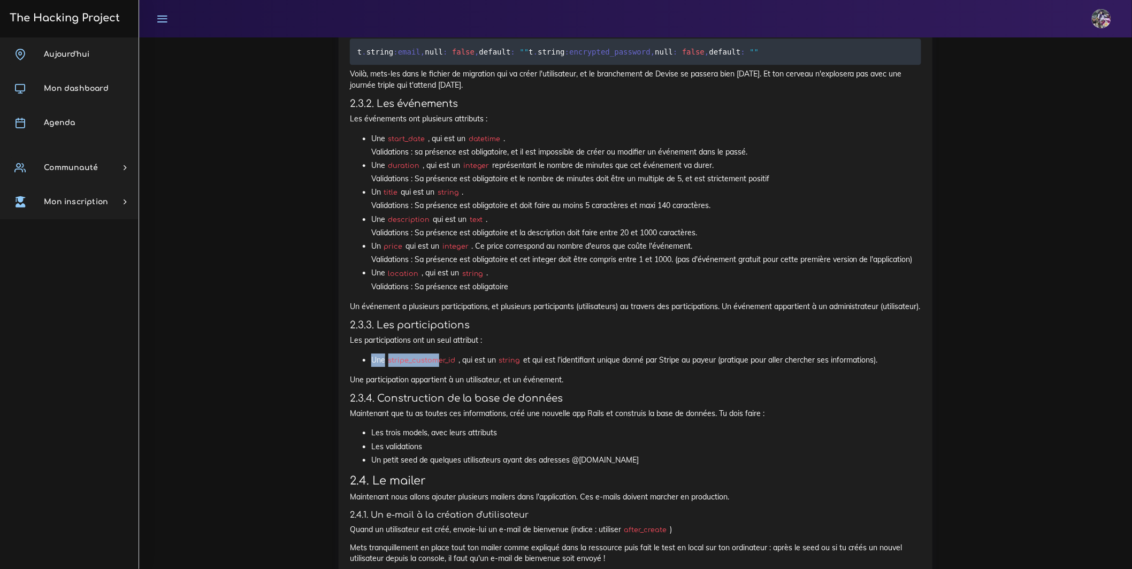
drag, startPoint x: 372, startPoint y: 436, endPoint x: 449, endPoint y: 444, distance: 76.9
click at [445, 367] on li "Une stripe_customer_id , qui est un string et qui est l'identifiant unique donn…" at bounding box center [646, 360] width 550 height 13
click at [558, 385] on p "Une participation appartient à un utilisateur, et un événement." at bounding box center [636, 380] width 572 height 11
drag, startPoint x: 713, startPoint y: 435, endPoint x: 937, endPoint y: 442, distance: 224.3
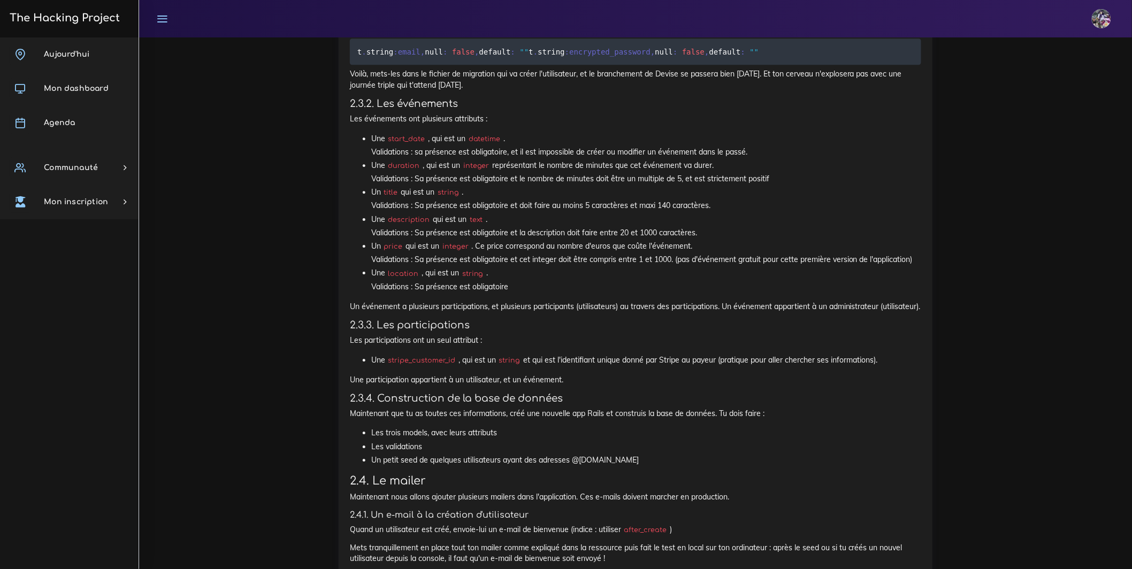
click at [920, 367] on li "Une stripe_customer_id , qui est un string et qui est l'identifiant unique donn…" at bounding box center [646, 360] width 550 height 13
drag, startPoint x: 460, startPoint y: 436, endPoint x: 689, endPoint y: 433, distance: 229.6
click at [655, 367] on li "Une stripe_customer_id , qui est un string et qui est l'identifiant unique donn…" at bounding box center [646, 360] width 550 height 13
drag, startPoint x: 886, startPoint y: 436, endPoint x: 380, endPoint y: 441, distance: 506.2
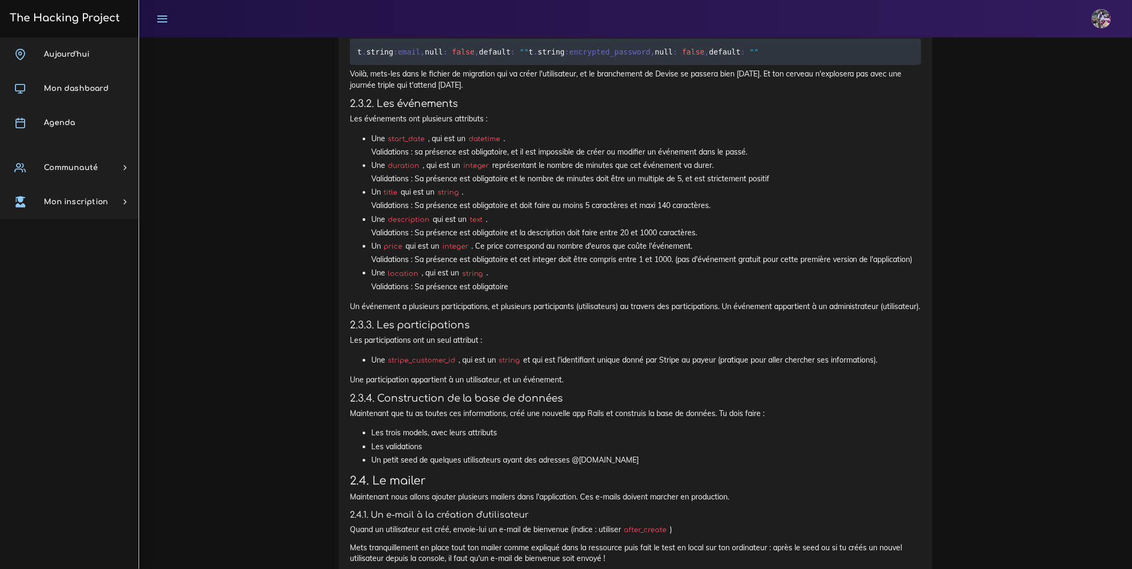
click at [380, 367] on li "Une stripe_customer_id , qui est un string et qui est l'identifiant unique donn…" at bounding box center [646, 360] width 550 height 13
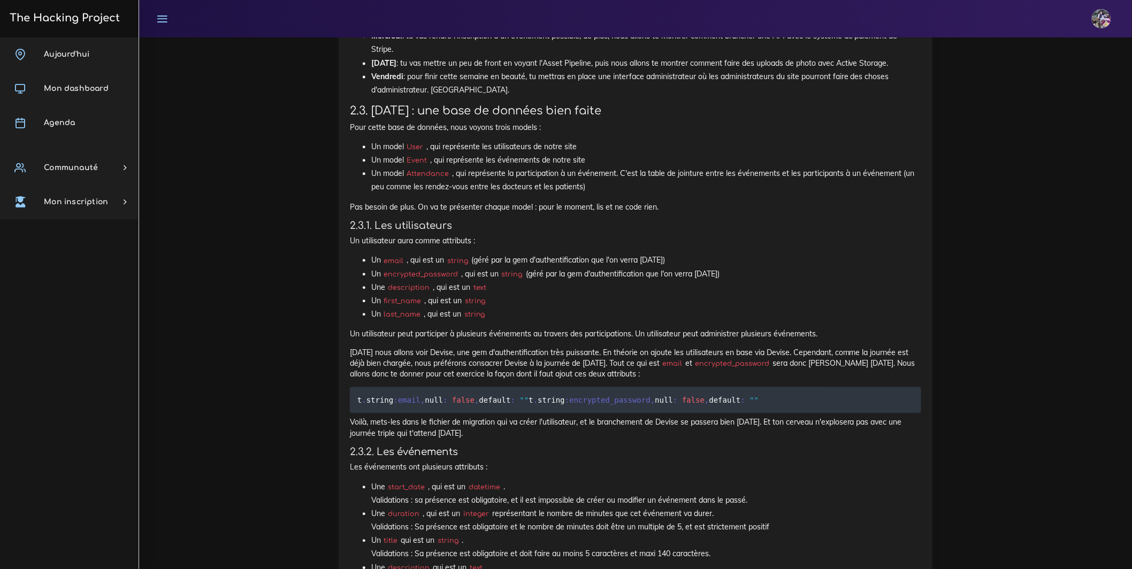
scroll to position [1017, 0]
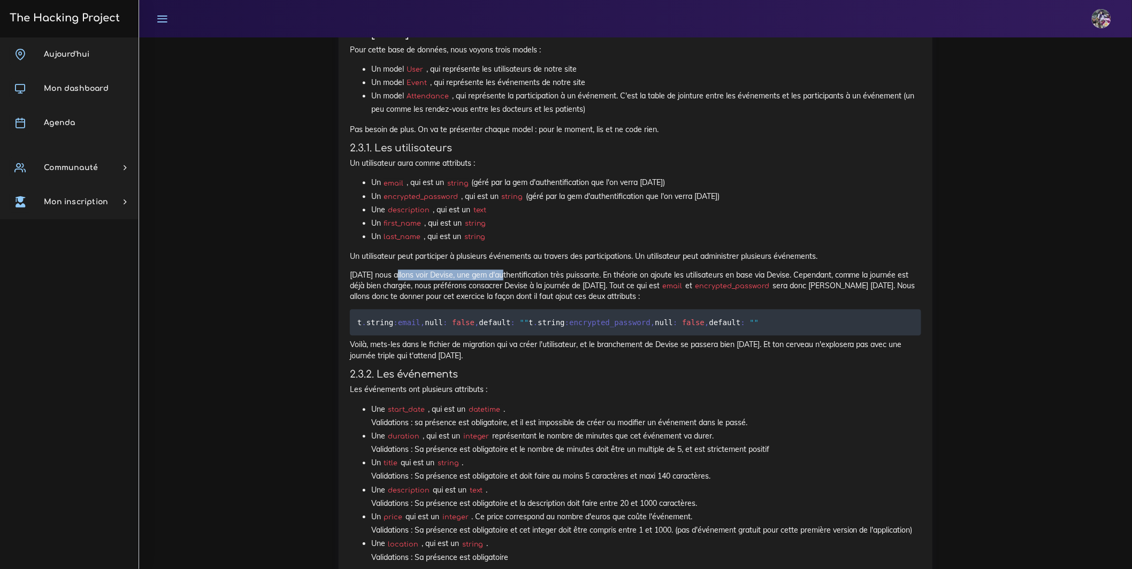
drag, startPoint x: 437, startPoint y: 316, endPoint x: 526, endPoint y: 311, distance: 89.5
click at [526, 302] on p "Demain nous allons voir Devise, une gem d'authentification très puissante. En t…" at bounding box center [636, 286] width 572 height 33
click at [527, 302] on p "Demain nous allons voir Devise, une gem d'authentification très puissante. En t…" at bounding box center [636, 286] width 572 height 33
drag, startPoint x: 691, startPoint y: 324, endPoint x: 725, endPoint y: 323, distance: 33.7
click at [725, 302] on p "Demain nous allons voir Devise, une gem d'authentification très puissante. En t…" at bounding box center [636, 286] width 572 height 33
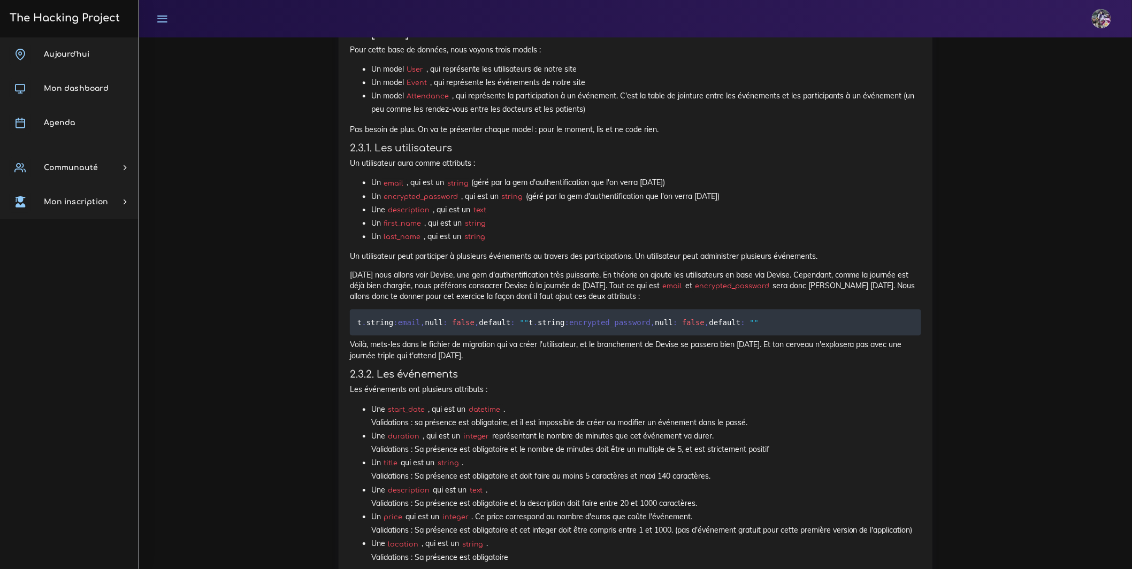
click at [763, 336] on pre "t . string :email , null : false , default : "" t . string :encrypted_password …" at bounding box center [636, 322] width 572 height 26
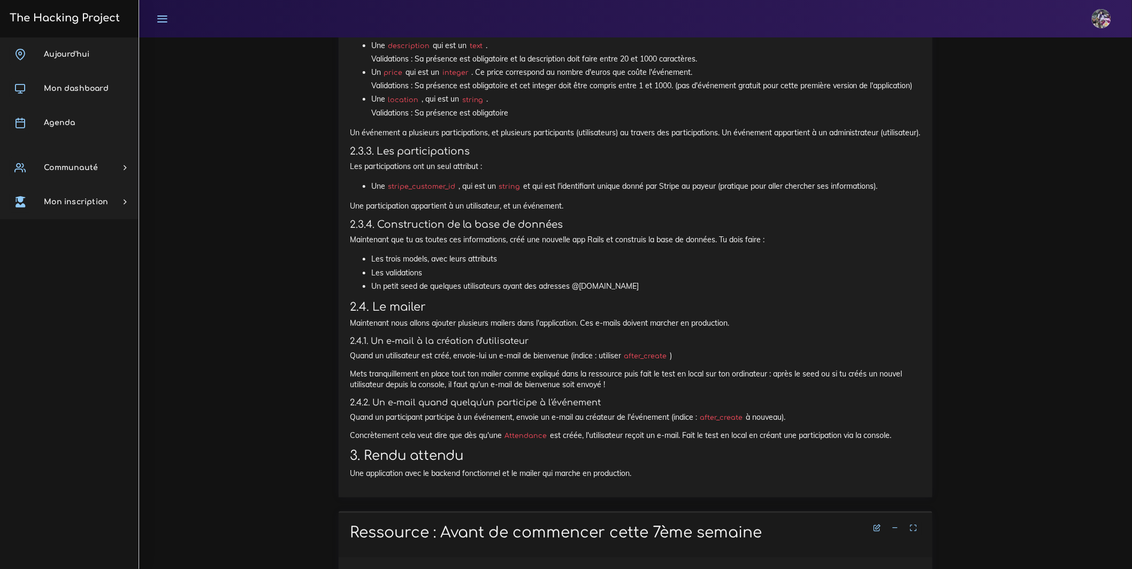
scroll to position [1462, 0]
drag, startPoint x: 626, startPoint y: 367, endPoint x: 413, endPoint y: 365, distance: 213.0
click at [358, 293] on ul "Les trois models, avec leurs attributs Les validations Un petit seed de quelque…" at bounding box center [636, 272] width 572 height 41
copy li "Un petit seed de quelques utilisateurs ayant des adresses @yopmail.com"
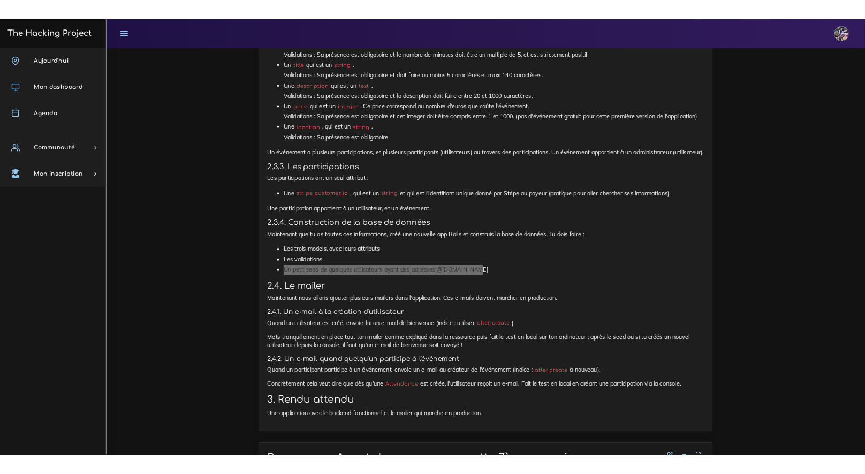
scroll to position [1491, 0]
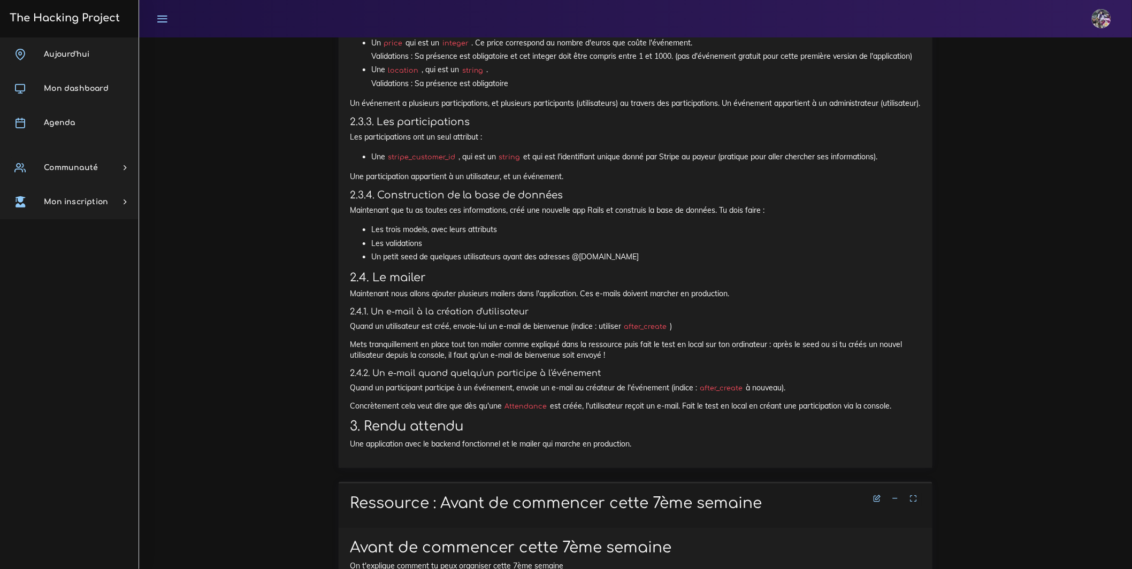
click at [607, 264] on li "Un petit seed de quelques utilisateurs ayant des adresses @yopmail.com" at bounding box center [646, 256] width 550 height 13
click at [675, 264] on li "Un petit seed de quelques utilisateurs ayant des adresses @yopmail.com" at bounding box center [646, 256] width 550 height 13
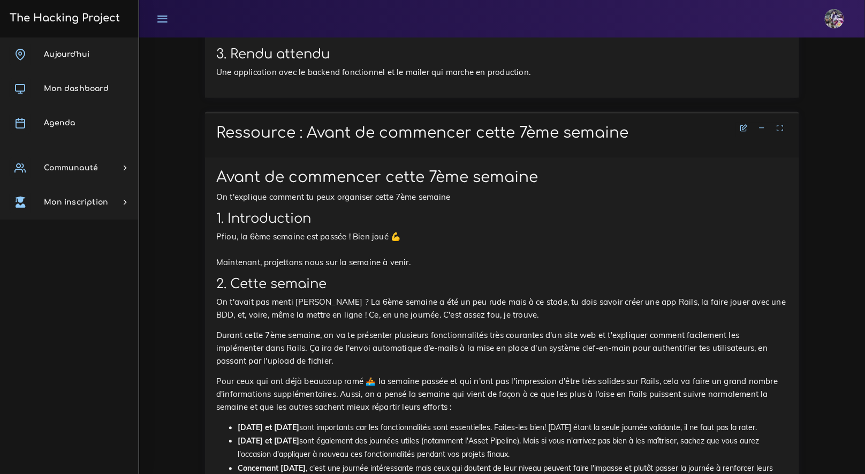
scroll to position [1952, 0]
click at [240, 258] on p "Pfiou, la 6ème semaine est passée ! Bien joué 💪 Maintenant, projettons nous sur…" at bounding box center [502, 250] width 572 height 39
click at [250, 204] on p "On t'explique comment tu peux organiser cette 7ème semaine" at bounding box center [502, 197] width 572 height 13
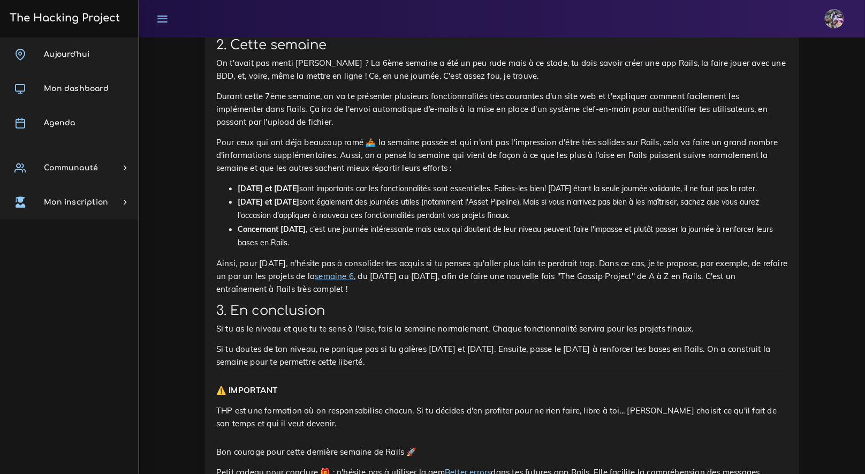
scroll to position [1967, 0]
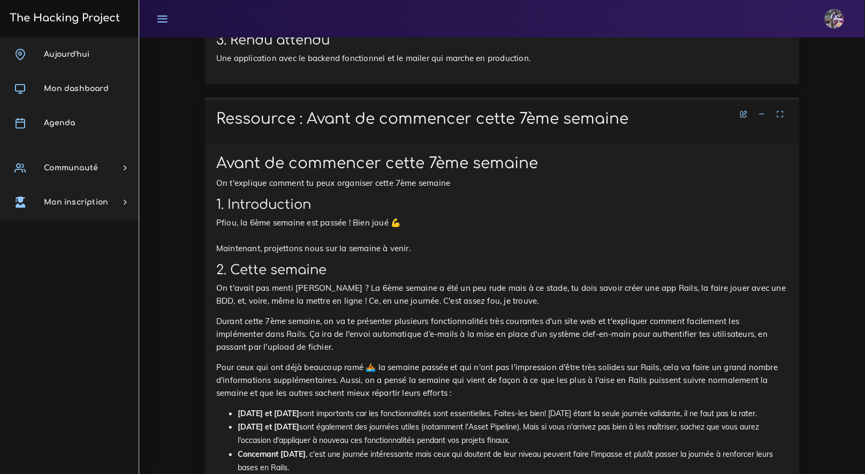
click at [764, 118] on icon at bounding box center [761, 113] width 7 height 7
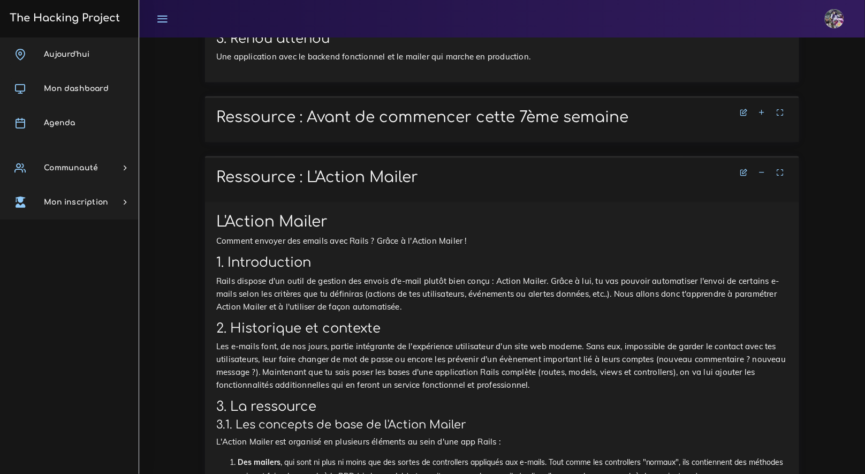
scroll to position [1969, 0]
click at [226, 247] on p "Comment envoyer des emails avec Rails ? Grâce à l'Action Mailer !" at bounding box center [502, 240] width 572 height 13
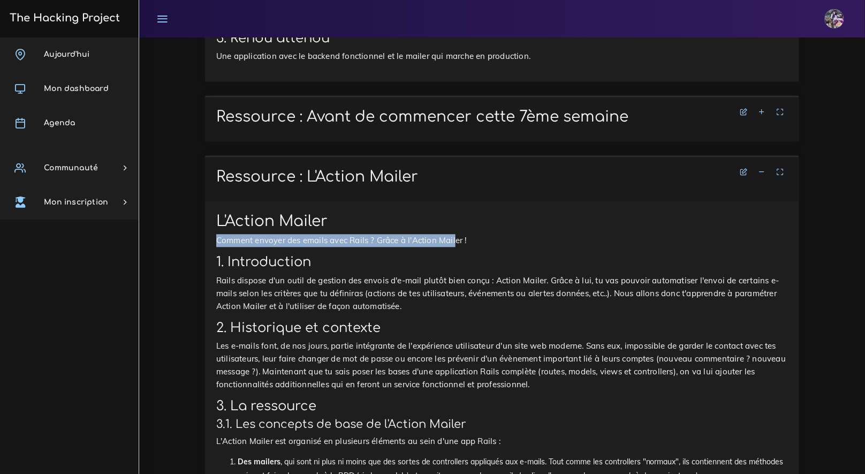
drag, startPoint x: 214, startPoint y: 259, endPoint x: 456, endPoint y: 258, distance: 242.4
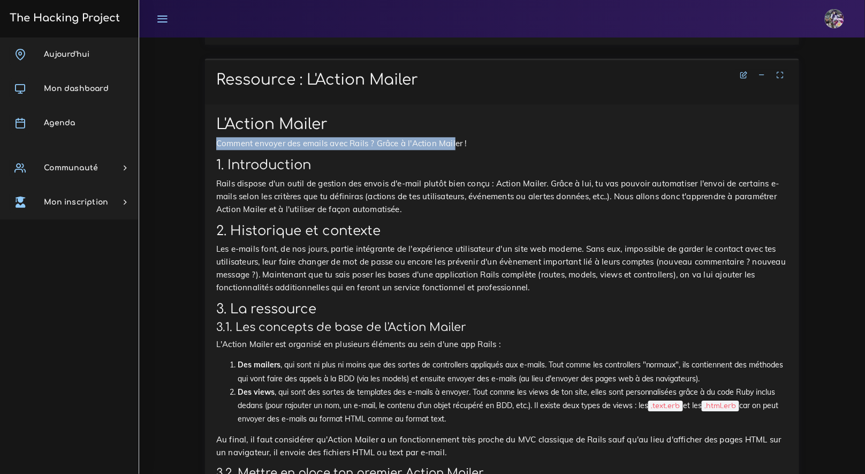
scroll to position [2066, 0]
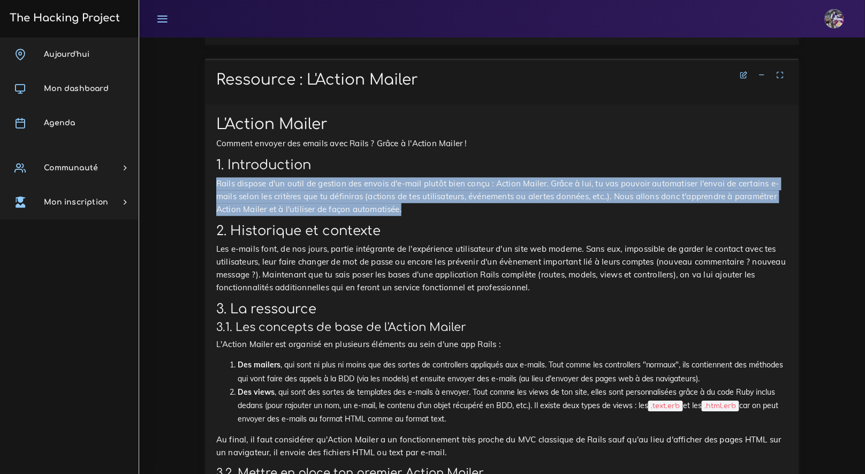
drag, startPoint x: 233, startPoint y: 199, endPoint x: 401, endPoint y: 218, distance: 168.7
click at [401, 216] on p "Rails dispose d'un outil de gestion des envois d'e-mail plutôt bien conçu : Act…" at bounding box center [502, 196] width 572 height 39
drag, startPoint x: 247, startPoint y: 233, endPoint x: 221, endPoint y: 195, distance: 46.6
click at [221, 195] on p "Rails dispose d'un outil de gestion des envois d'e-mail plutôt bien conçu : Act…" at bounding box center [502, 196] width 572 height 39
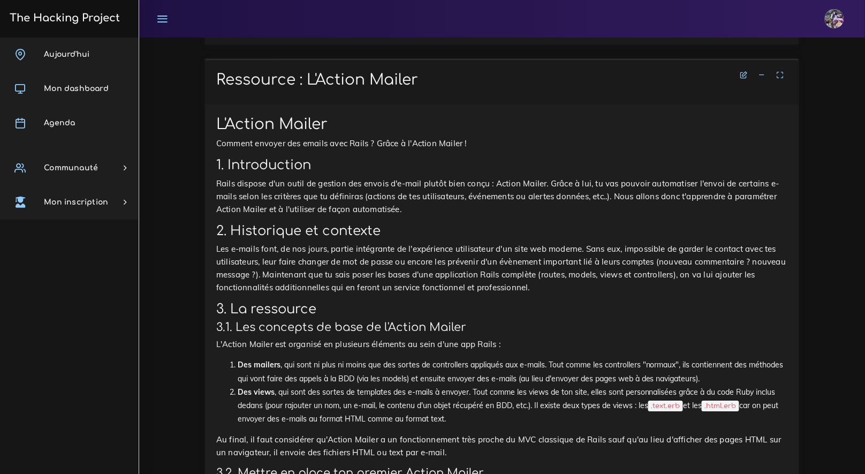
click at [237, 194] on p "Rails dispose d'un outil de gestion des envois d'e-mail plutôt bien conçu : Act…" at bounding box center [502, 196] width 572 height 39
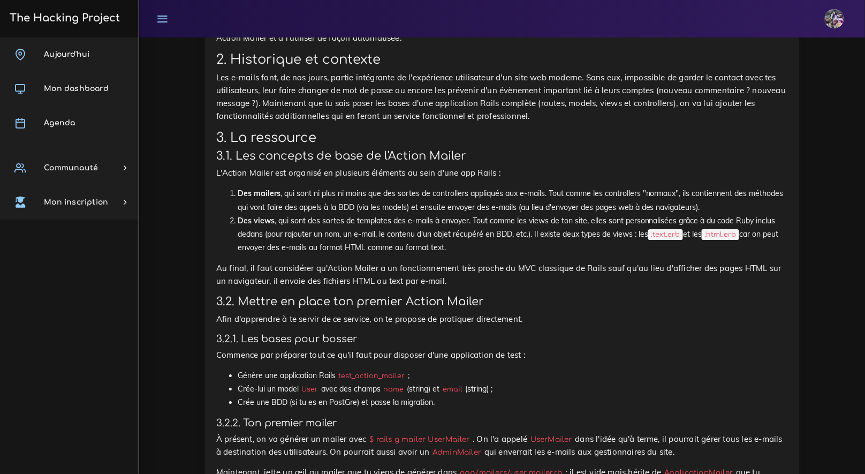
scroll to position [2281, 0]
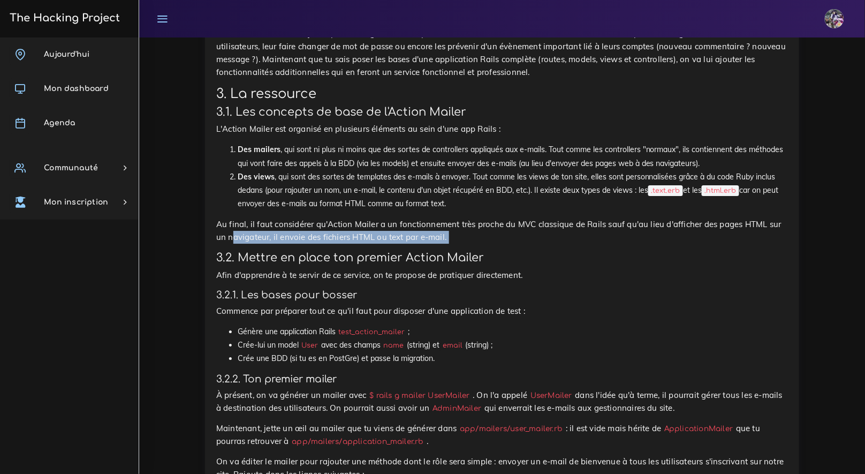
drag, startPoint x: 481, startPoint y: 262, endPoint x: 233, endPoint y: 255, distance: 247.3
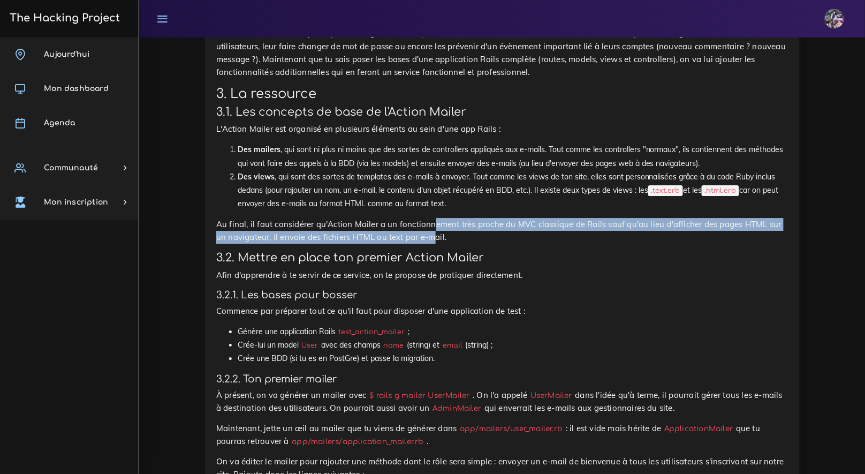
click at [432, 243] on p "Au final, il faut considérer qu'Action Mailer a un fonctionnement très proche d…" at bounding box center [502, 231] width 572 height 26
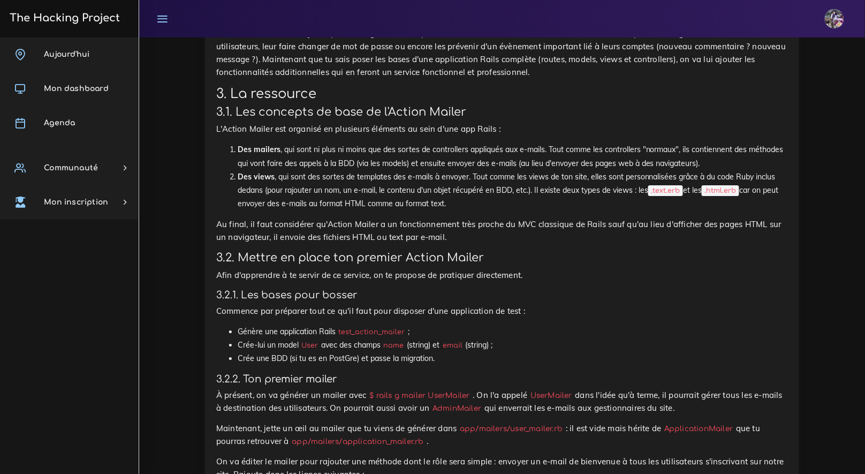
click at [456, 243] on p "Au final, il faut considérer qu'Action Mailer a un fonctionnement très proche d…" at bounding box center [502, 231] width 572 height 26
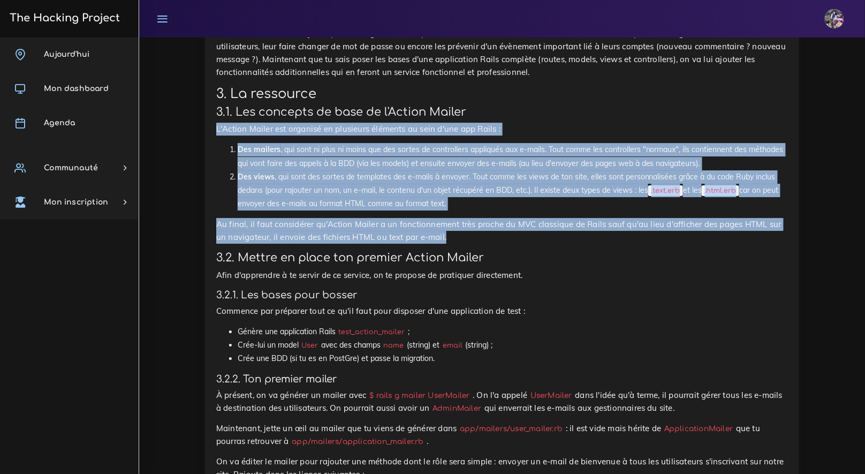
drag, startPoint x: 456, startPoint y: 248, endPoint x: 176, endPoint y: 141, distance: 300.4
click at [176, 141] on div "Dashboard Fullstack web Rails avancé Mailer et événements Rails avancé Mailer e…" at bounding box center [502, 398] width 726 height 5283
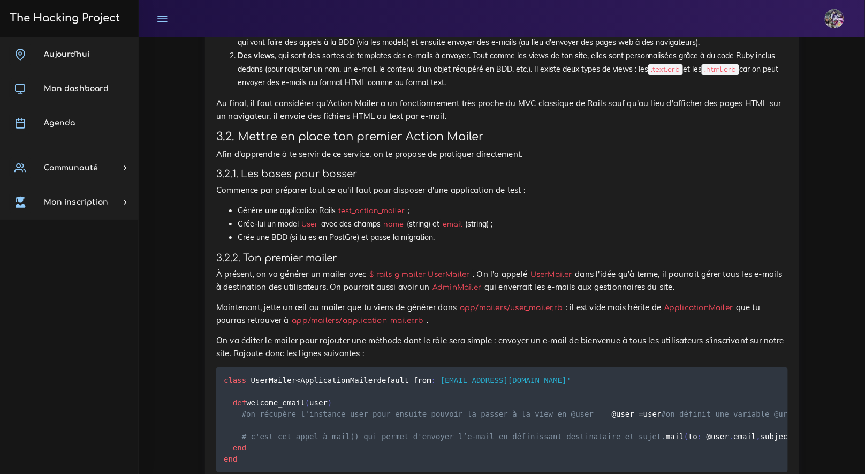
scroll to position [2402, 0]
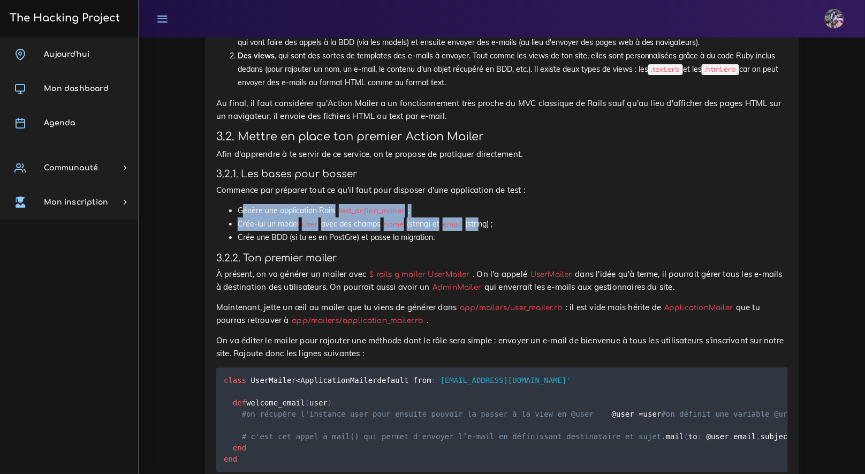
drag, startPoint x: 488, startPoint y: 244, endPoint x: 242, endPoint y: 220, distance: 247.3
click at [242, 220] on ul "Génère une application Rails test_action_mailer ; Crée-lui un model User avec d…" at bounding box center [502, 224] width 572 height 41
drag, startPoint x: 241, startPoint y: 220, endPoint x: 207, endPoint y: 210, distance: 35.7
click at [240, 217] on li "Génère une application Rails test_action_mailer ;" at bounding box center [513, 210] width 550 height 13
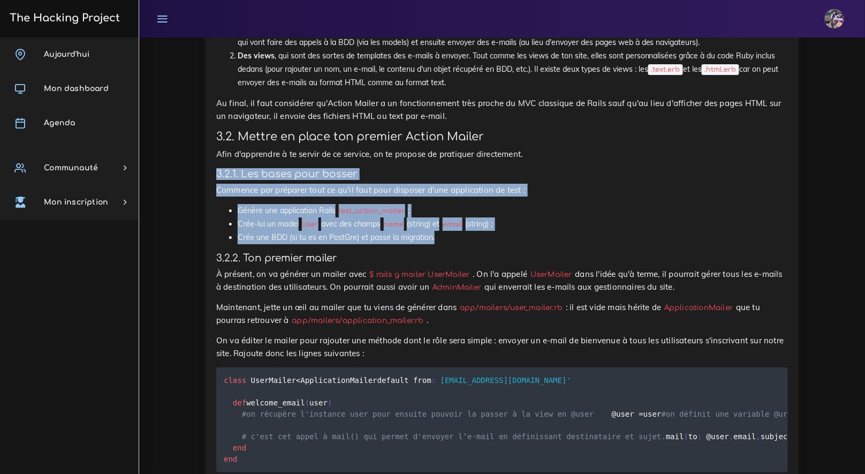
drag, startPoint x: 211, startPoint y: 188, endPoint x: 460, endPoint y: 257, distance: 258.2
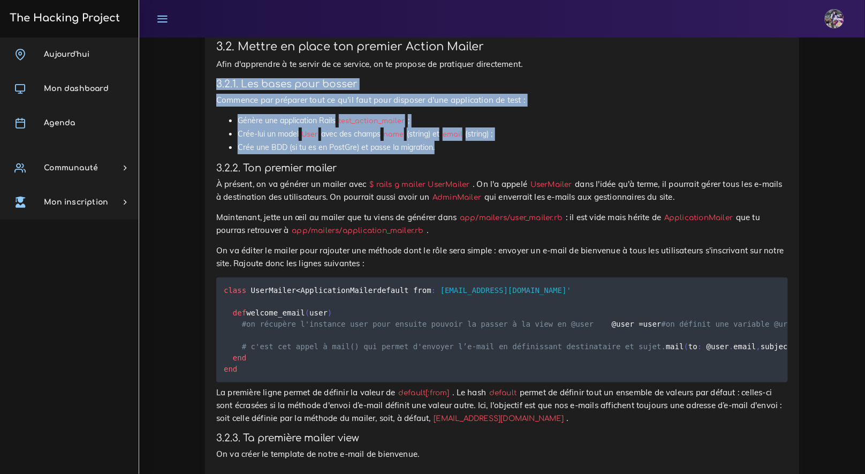
scroll to position [2491, 0]
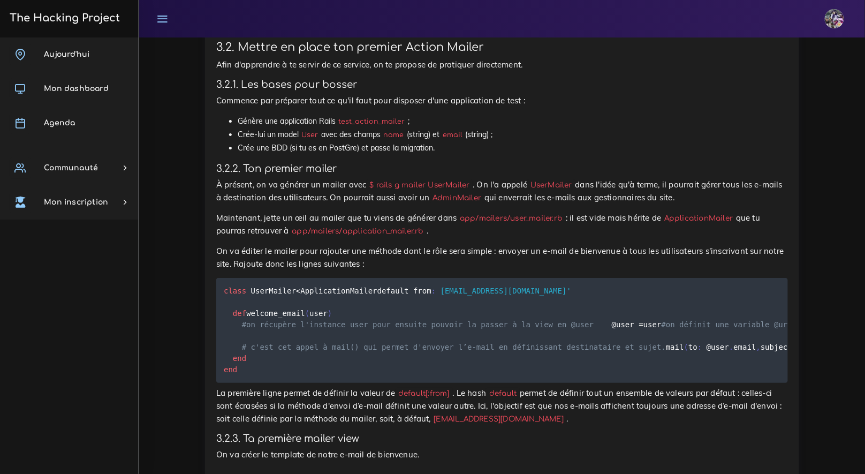
click at [447, 174] on h4 "3.2.2. Ton premier mailer" at bounding box center [502, 169] width 572 height 12
drag, startPoint x: 210, startPoint y: 98, endPoint x: 235, endPoint y: 100, distance: 24.7
drag, startPoint x: 328, startPoint y: 116, endPoint x: 345, endPoint y: 121, distance: 17.4
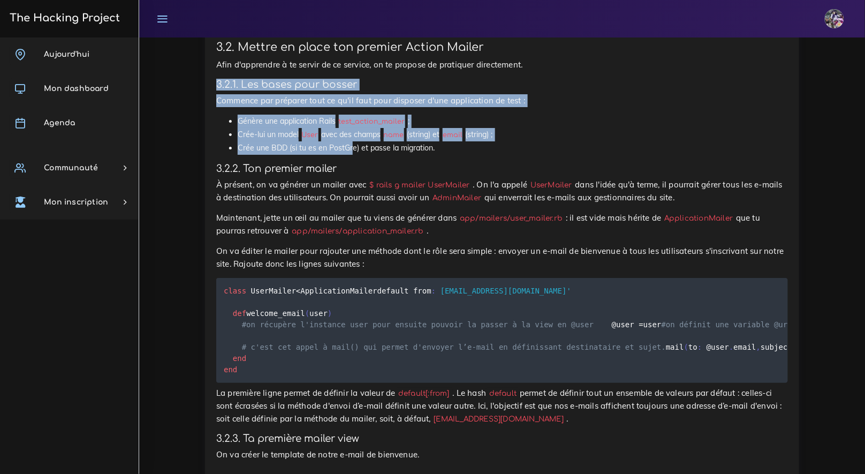
drag, startPoint x: 207, startPoint y: 94, endPoint x: 350, endPoint y: 158, distance: 156.9
click at [350, 155] on li "Crée une BDD (si tu es en PostGre) et passe la migration." at bounding box center [513, 147] width 550 height 13
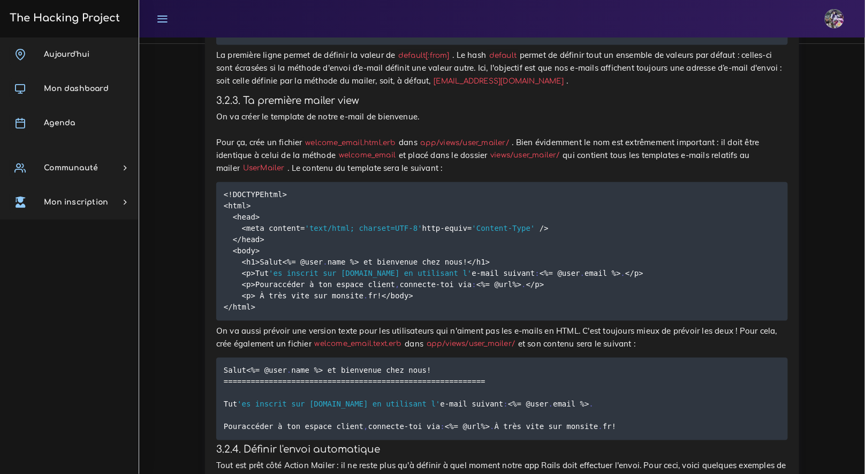
scroll to position [2831, 0]
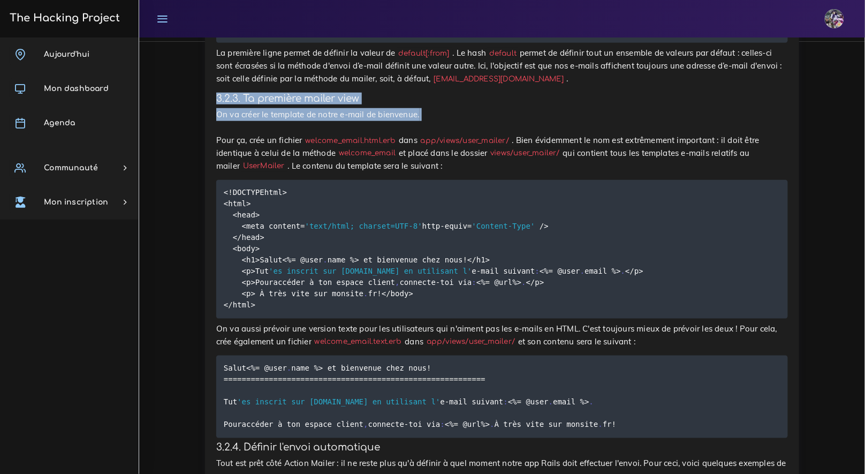
drag, startPoint x: 216, startPoint y: 179, endPoint x: 396, endPoint y: 208, distance: 182.2
click at [396, 172] on p "On va créer le template de notre e-mail de bienvenue. Pour ça, crée un fichier …" at bounding box center [502, 140] width 572 height 64
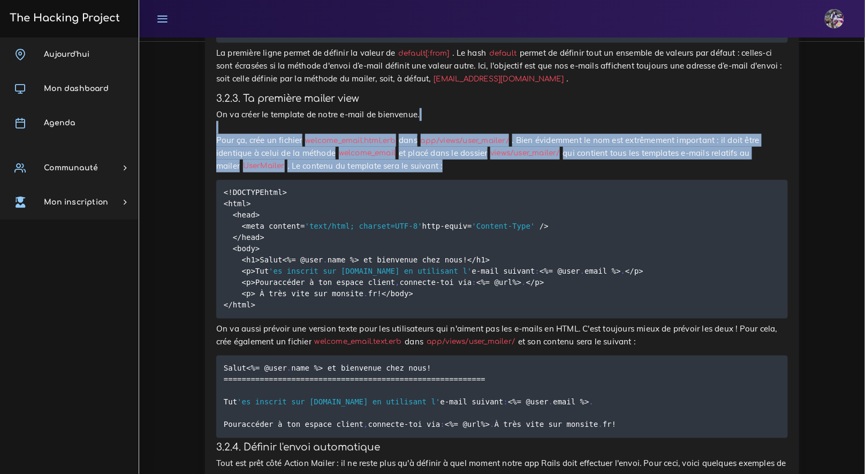
drag, startPoint x: 219, startPoint y: 215, endPoint x: 464, endPoint y: 244, distance: 246.2
click at [464, 172] on p "On va créer le template de notre e-mail de bienvenue. Pour ça, crée un fichier …" at bounding box center [502, 140] width 572 height 64
click at [263, 172] on p "On va créer le template de notre e-mail de bienvenue. Pour ça, crée un fichier …" at bounding box center [502, 140] width 572 height 64
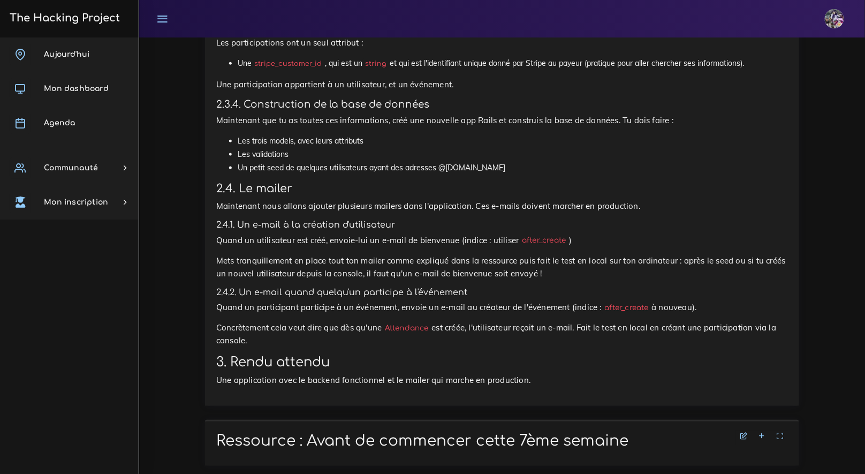
scroll to position [1662, 0]
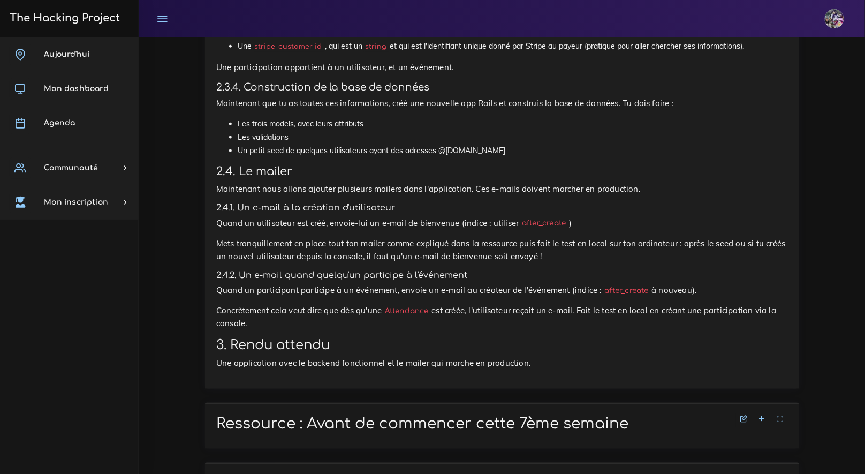
click at [217, 213] on h5 "2.4.1. Un e-mail à la création d'utilisateur" at bounding box center [502, 208] width 572 height 10
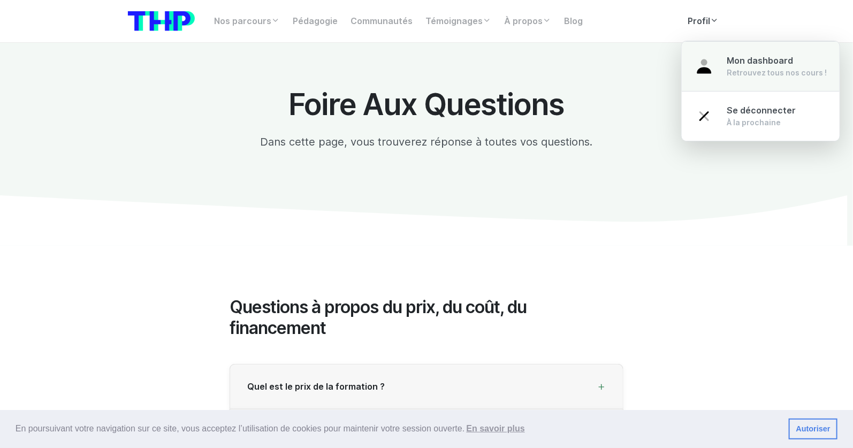
click at [725, 59] on link "Mon dashboard Retrouvez tous nos cours !" at bounding box center [761, 66] width 158 height 50
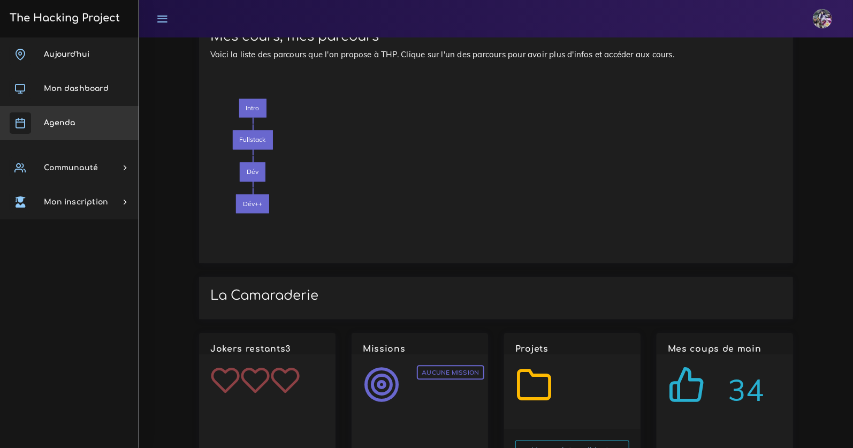
scroll to position [1163, 0]
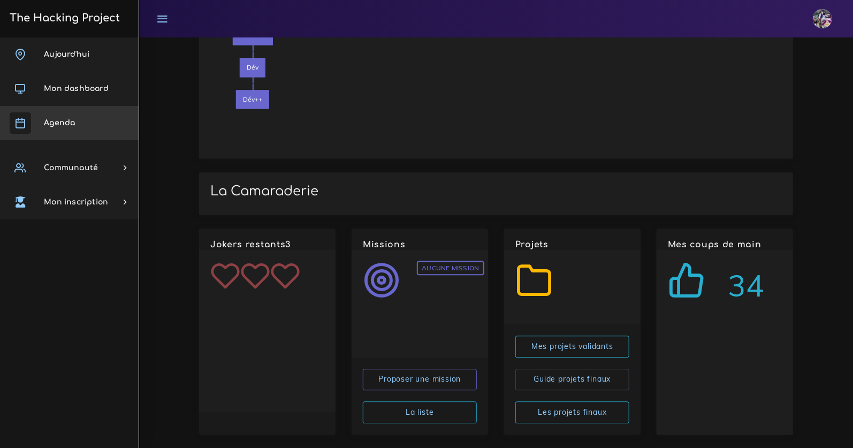
click at [75, 119] on link "Agenda" at bounding box center [69, 123] width 139 height 34
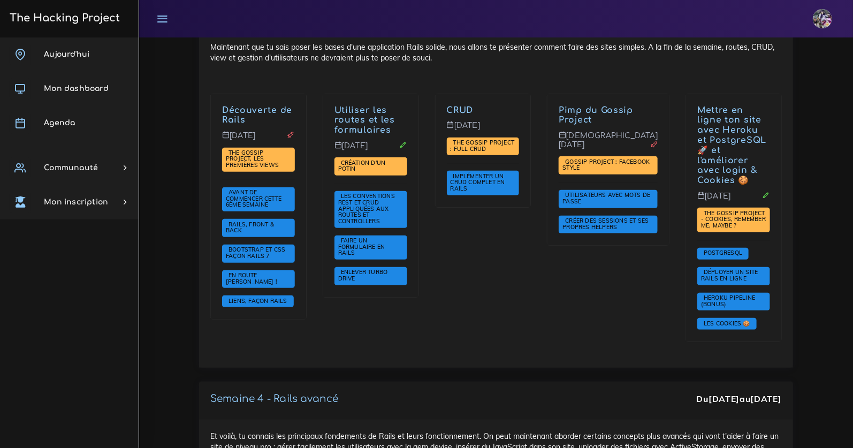
scroll to position [2179, 0]
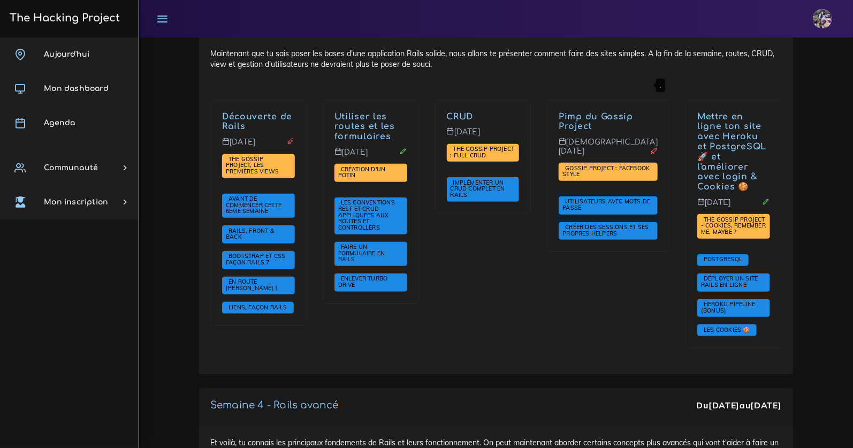
click at [599, 112] on link "Pimp du Gossip Project" at bounding box center [596, 122] width 74 height 20
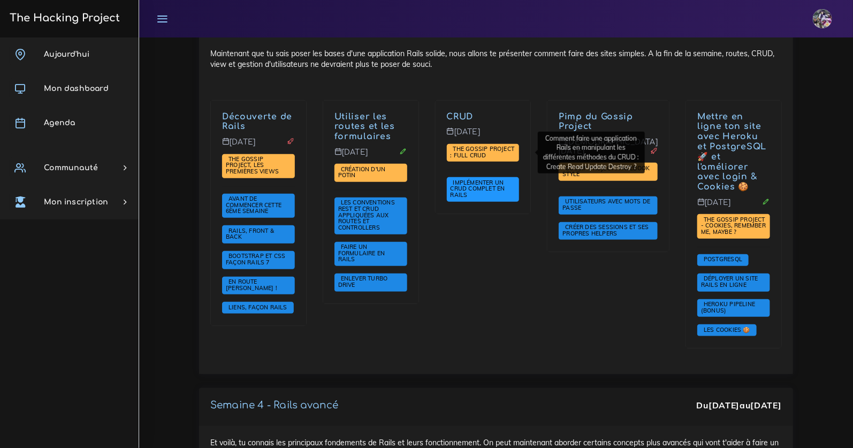
click at [475, 179] on span "Implémenter un CRUD complet en Rails" at bounding box center [478, 189] width 55 height 20
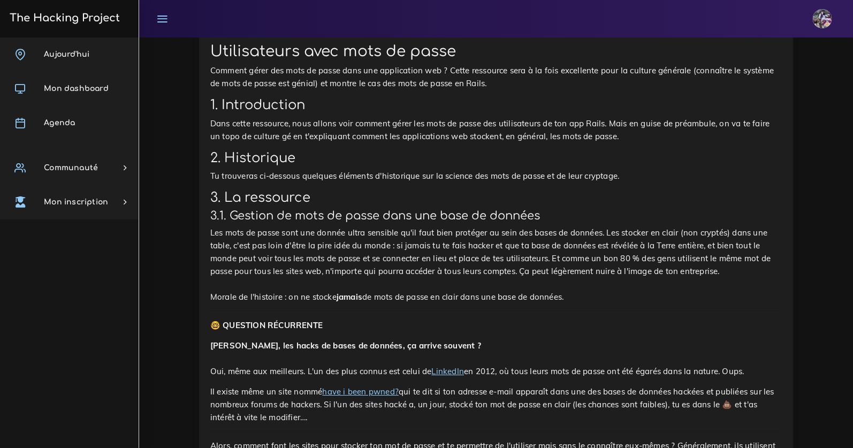
scroll to position [1426, 0]
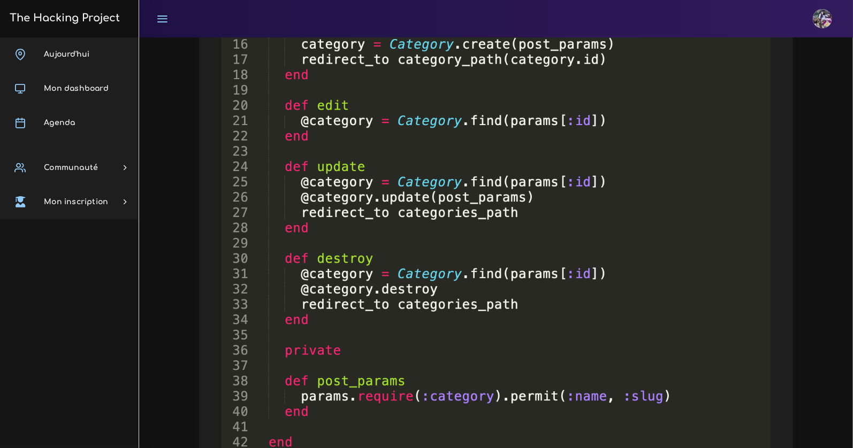
scroll to position [4386, 0]
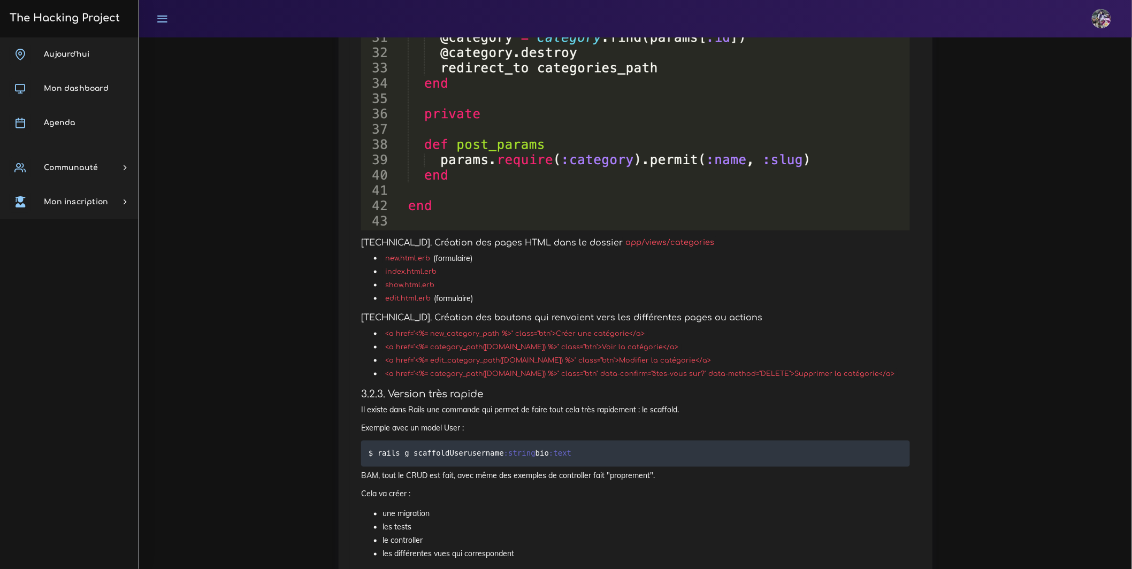
scroll to position [3788, 0]
